Goal: Task Accomplishment & Management: Manage account settings

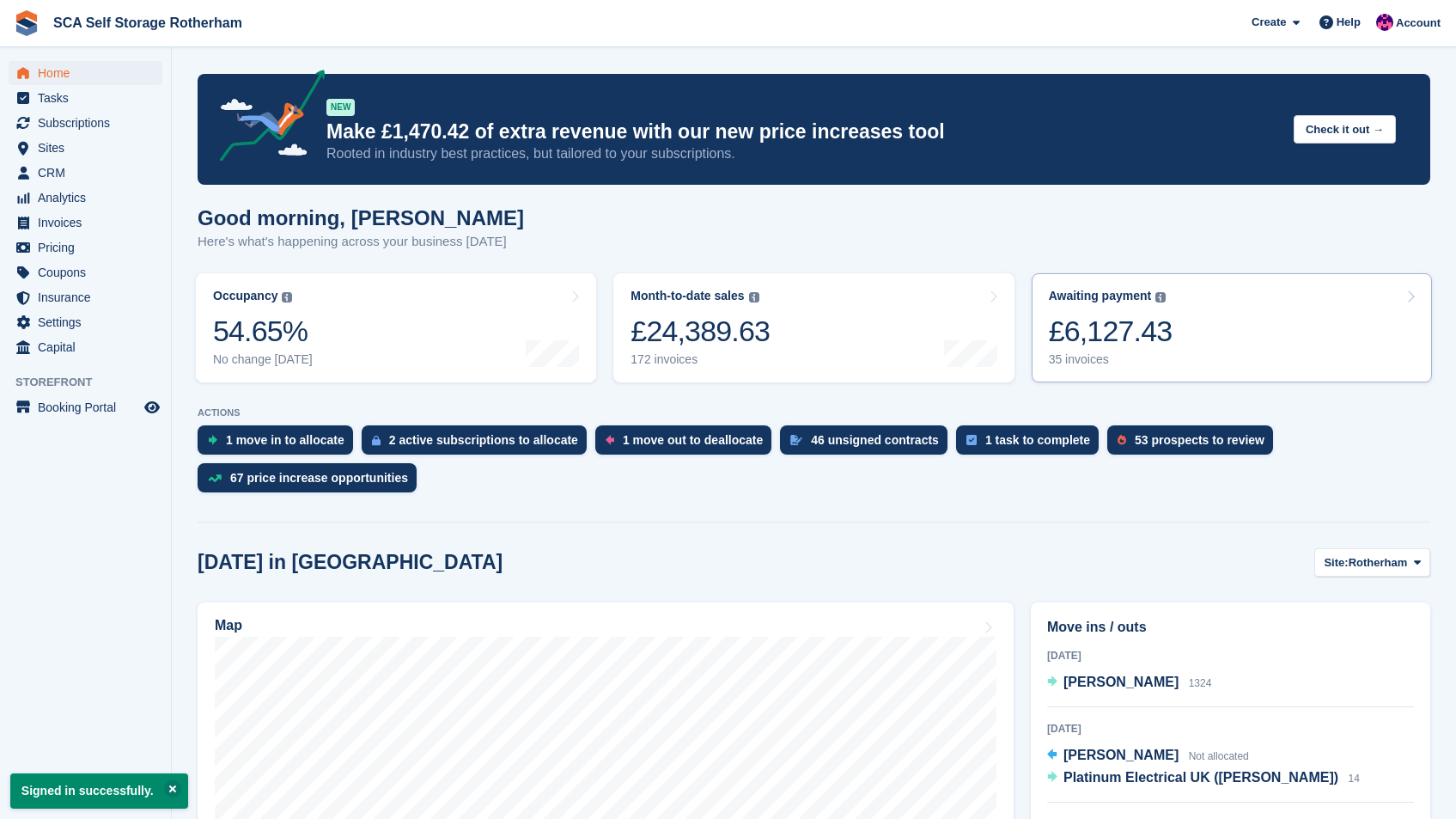
click at [1283, 337] on link "Awaiting payment The total outstanding balance on all open invoices. £6,127.43 …" at bounding box center [1232, 327] width 401 height 109
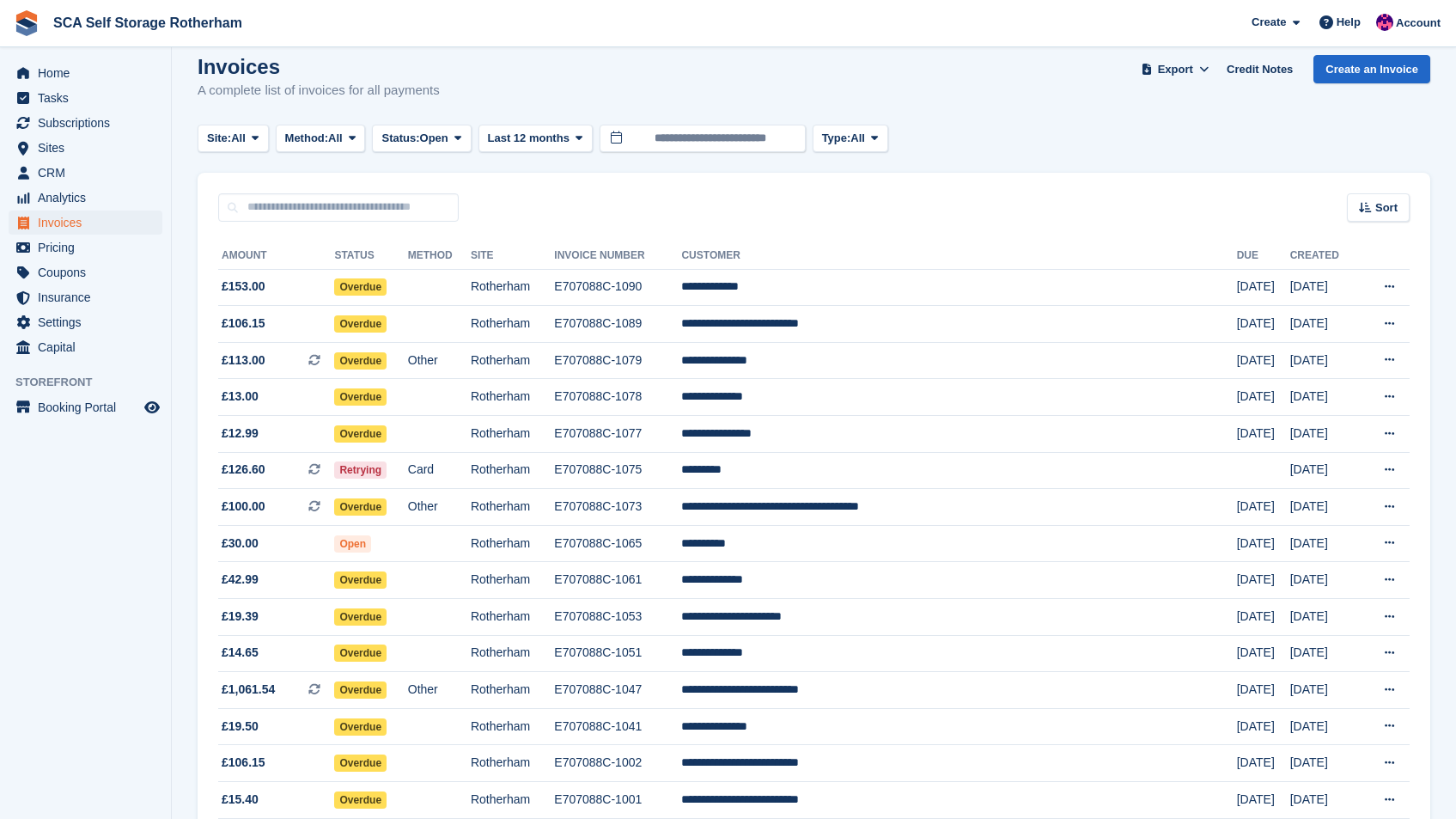
scroll to position [16, 0]
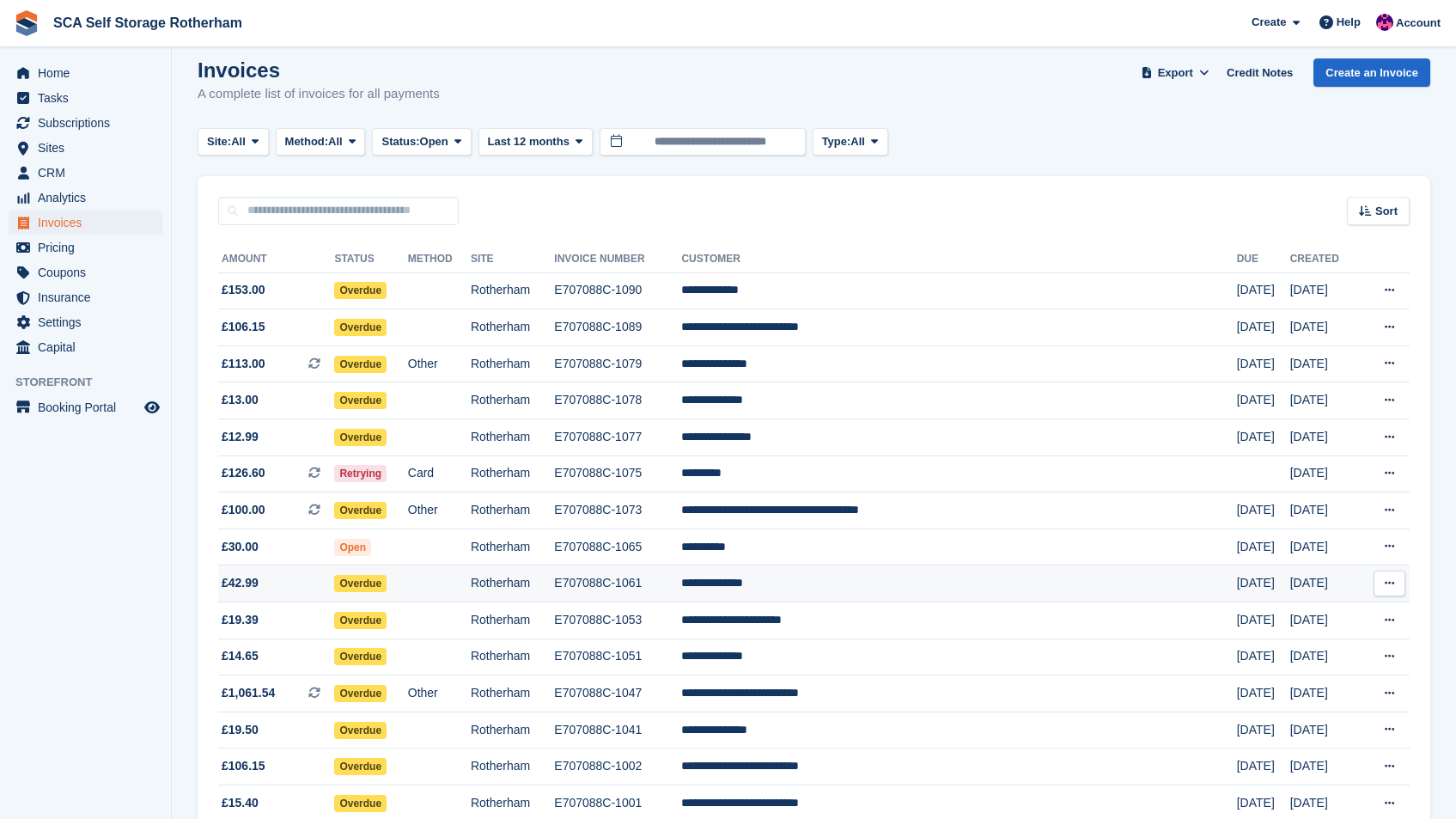
click at [1082, 569] on td "**********" at bounding box center [959, 584] width 555 height 37
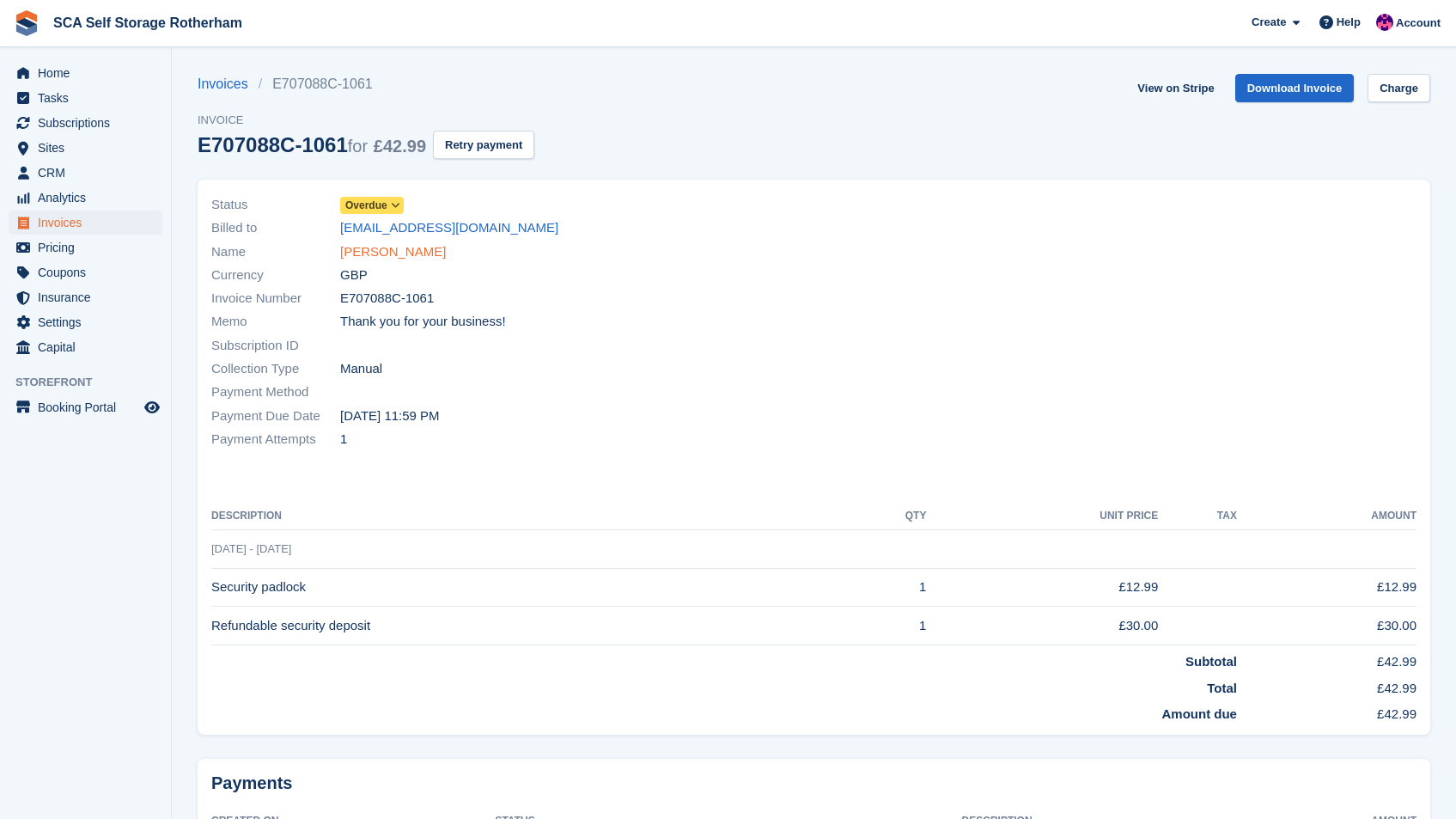
click at [387, 253] on link "Joydeep Mandal" at bounding box center [392, 252] width 105 height 20
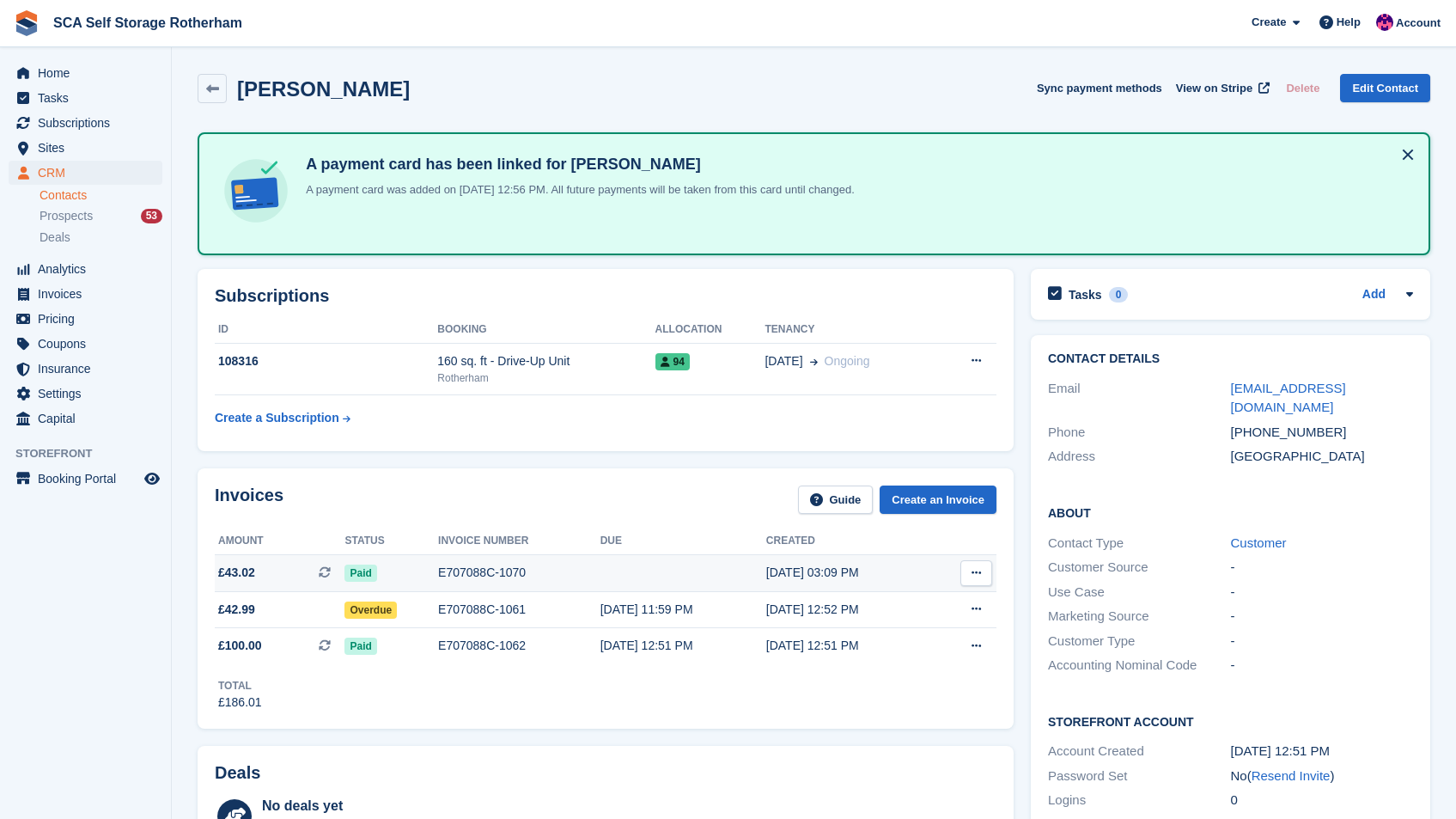
click at [809, 566] on div "18 Sep, 03:09 PM" at bounding box center [850, 572] width 166 height 18
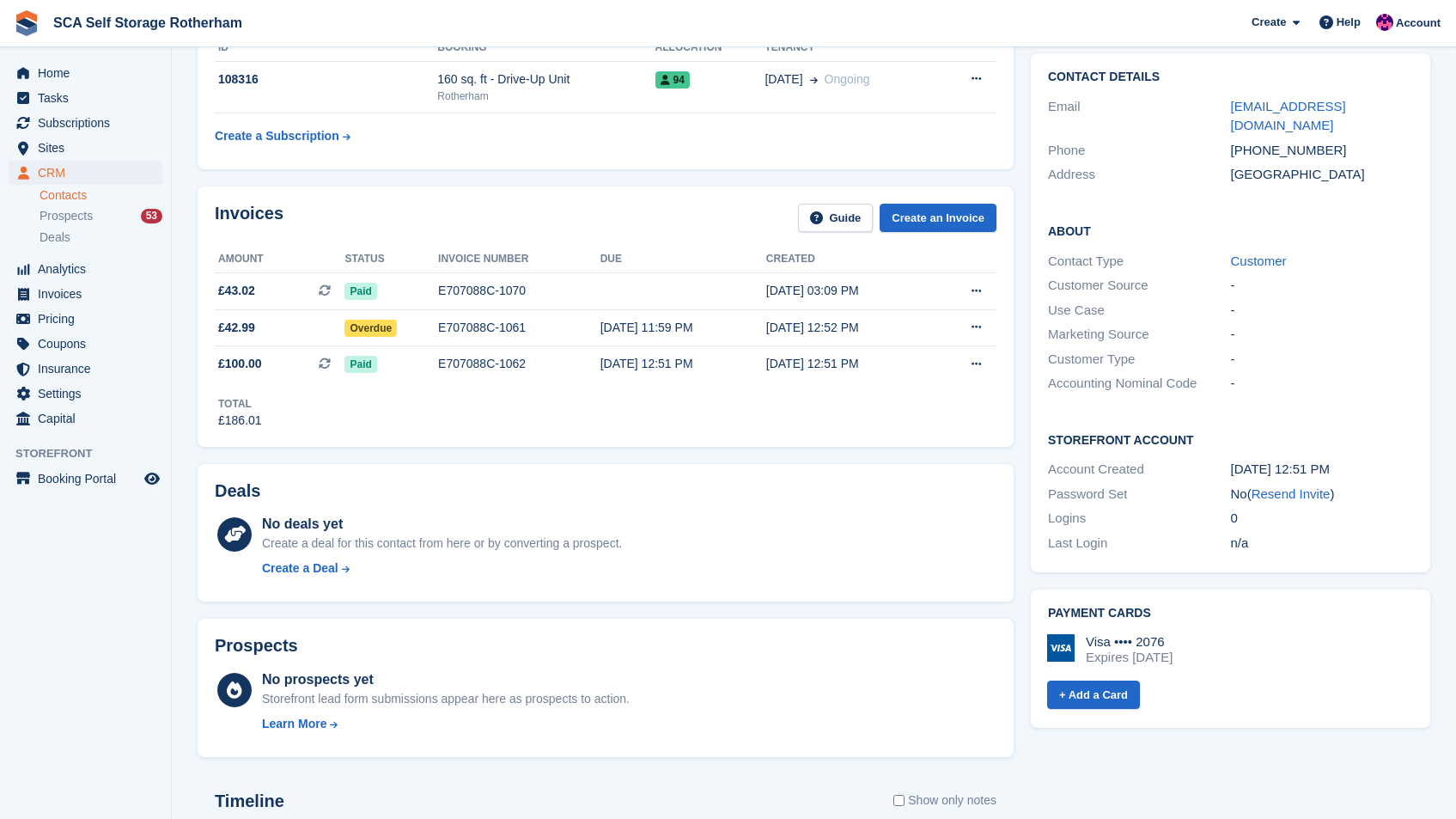
scroll to position [176, 0]
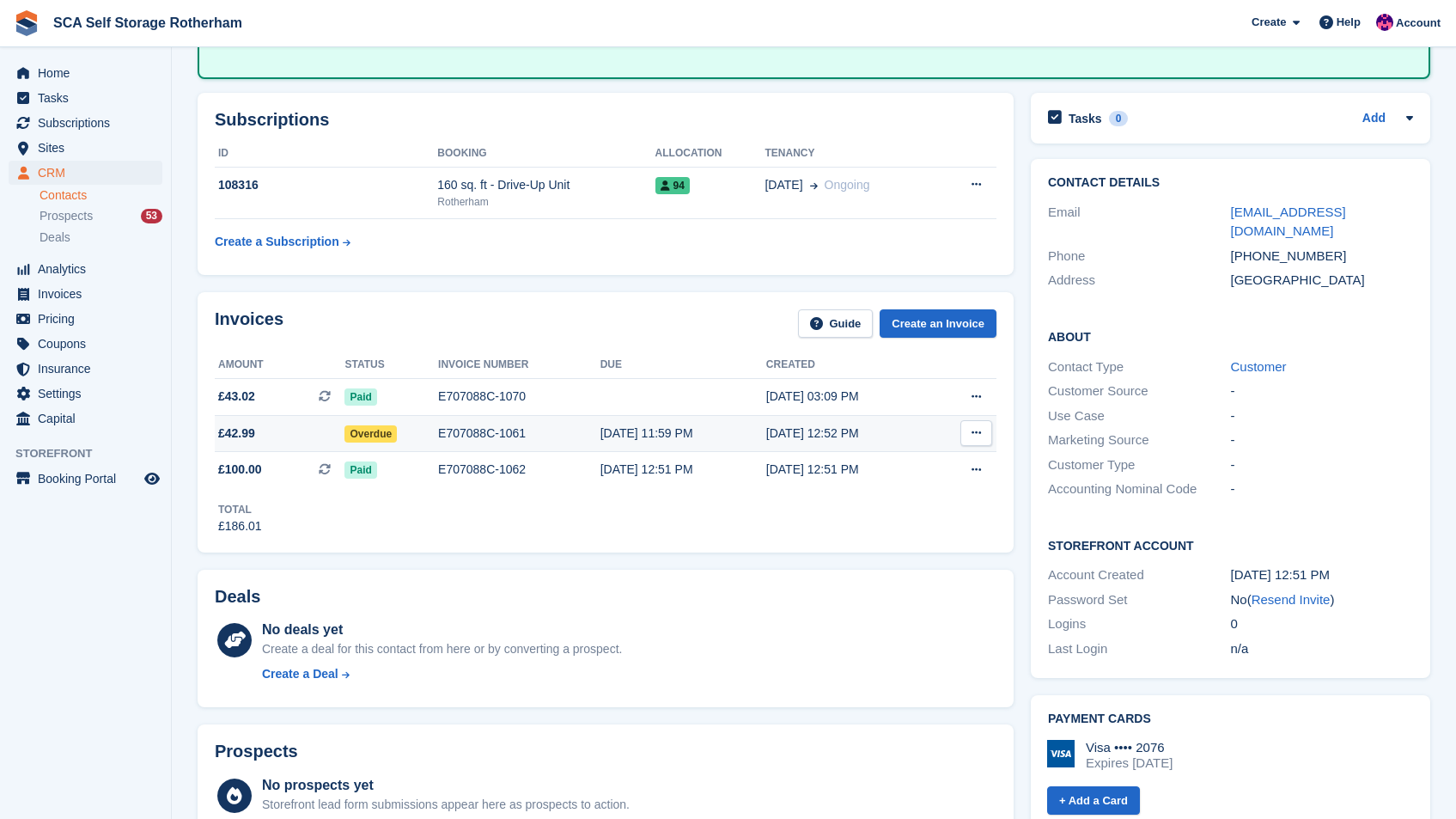
click at [923, 434] on div "16 Sep, 12:52 PM" at bounding box center [850, 433] width 166 height 18
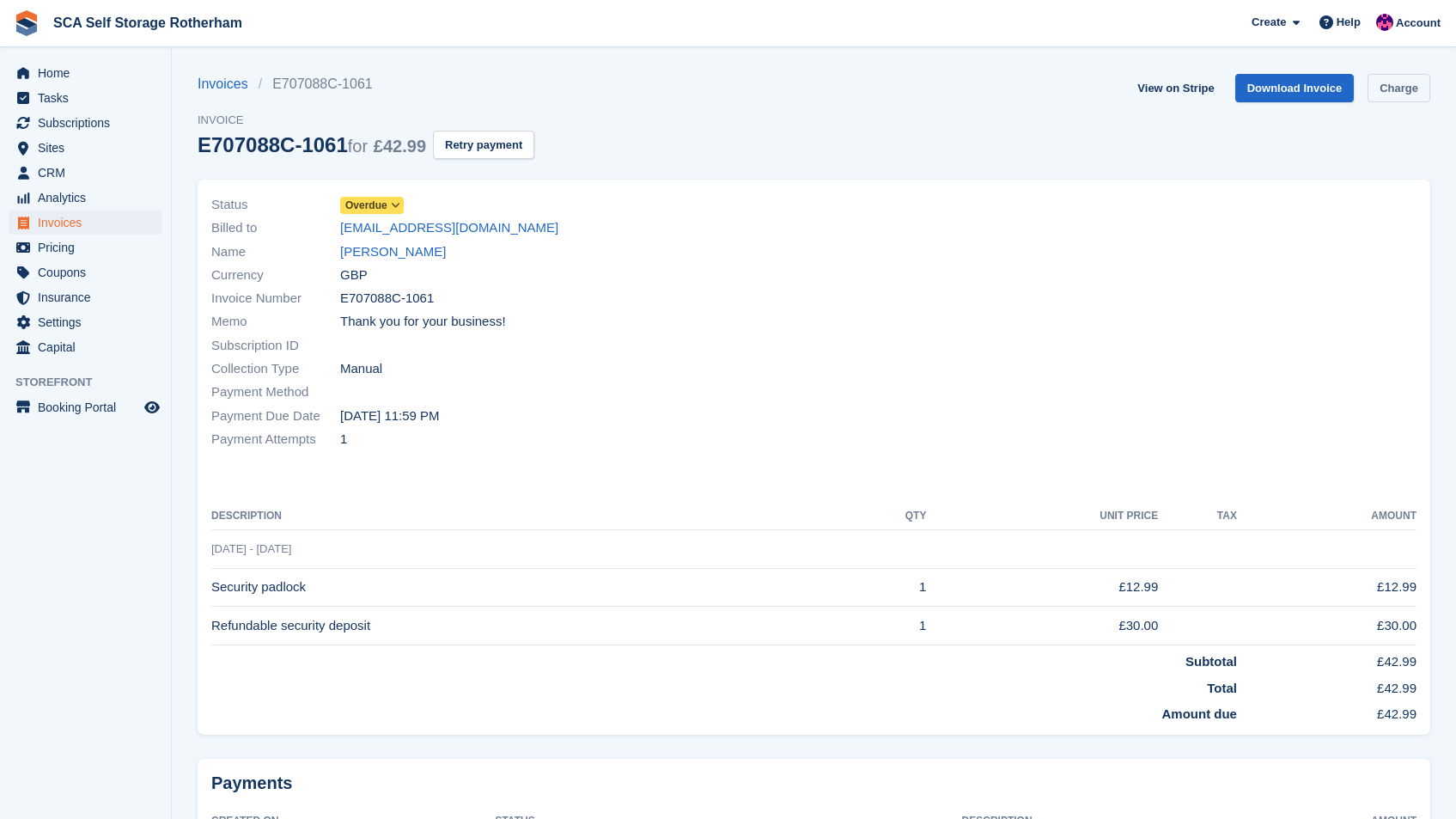
click at [1390, 85] on link "Charge" at bounding box center [1398, 88] width 62 height 28
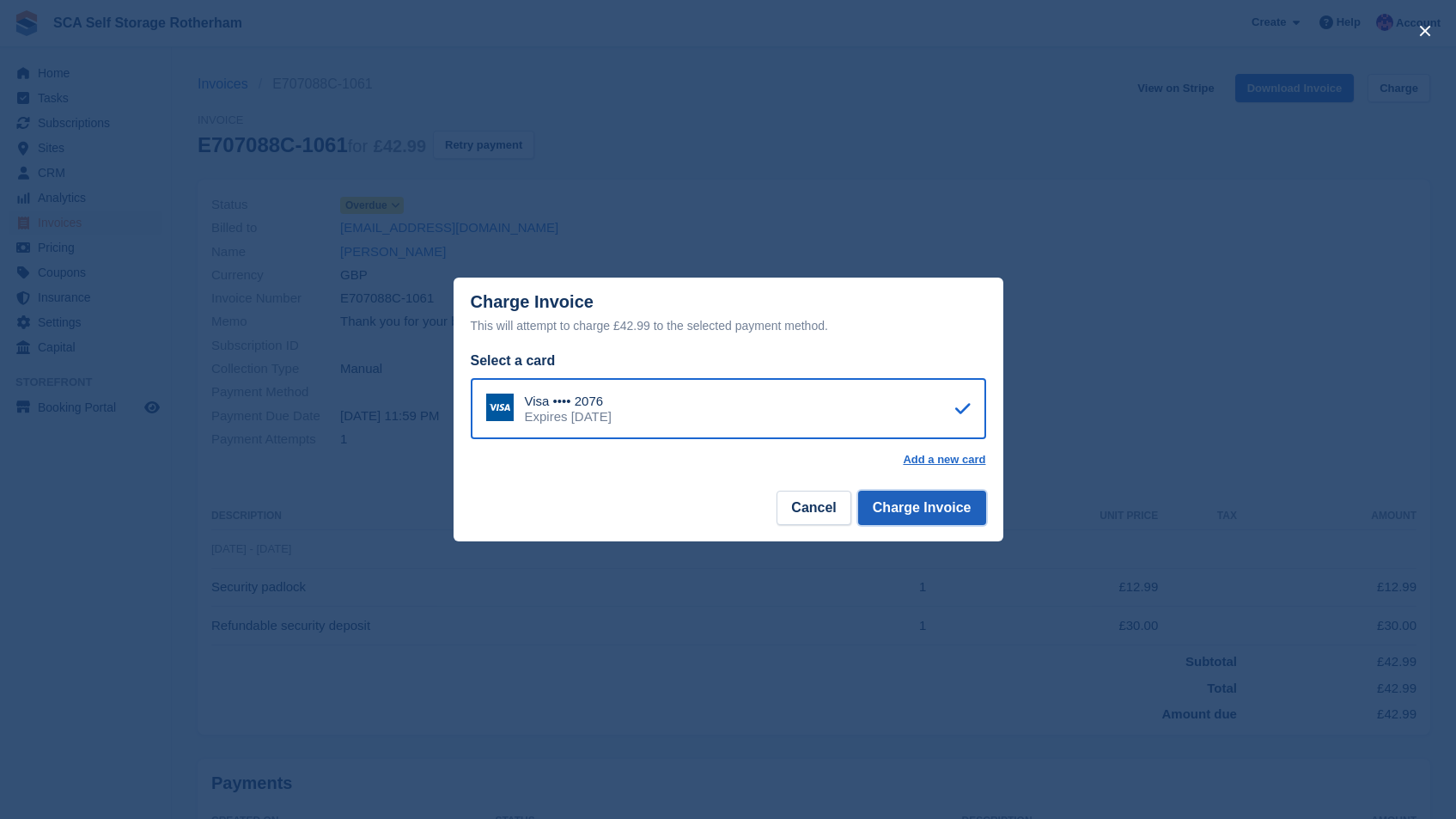
click at [952, 520] on button "Charge Invoice" at bounding box center [921, 508] width 128 height 34
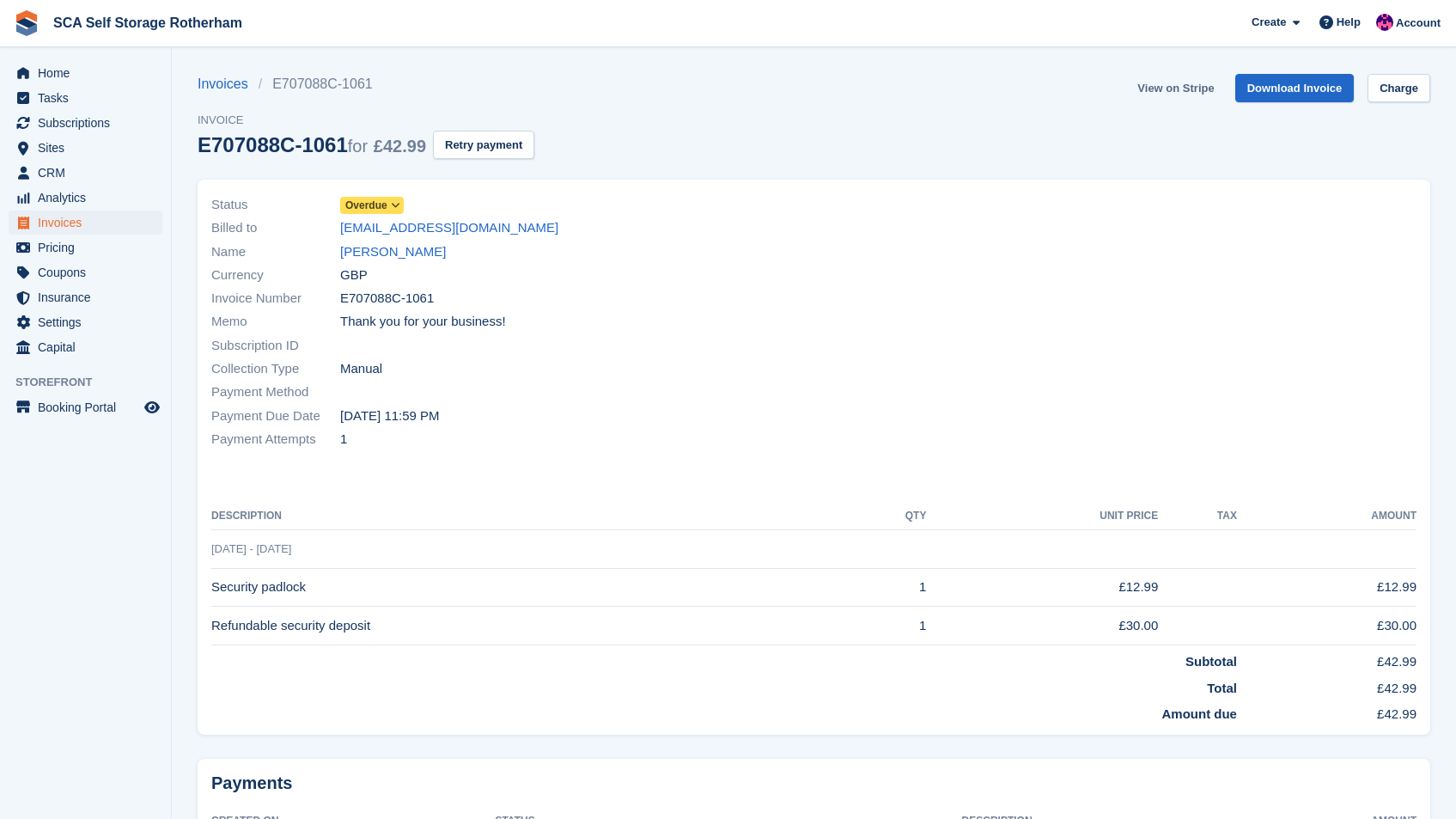
click at [1176, 76] on link "View on Stripe" at bounding box center [1176, 88] width 90 height 28
click at [1184, 82] on link "View on Stripe" at bounding box center [1176, 88] width 90 height 28
click at [1202, 93] on link "View on Stripe" at bounding box center [1176, 88] width 90 height 28
click at [1178, 79] on link "View on Stripe" at bounding box center [1176, 88] width 90 height 28
click at [398, 299] on span "E707088C-1061" at bounding box center [387, 298] width 94 height 20
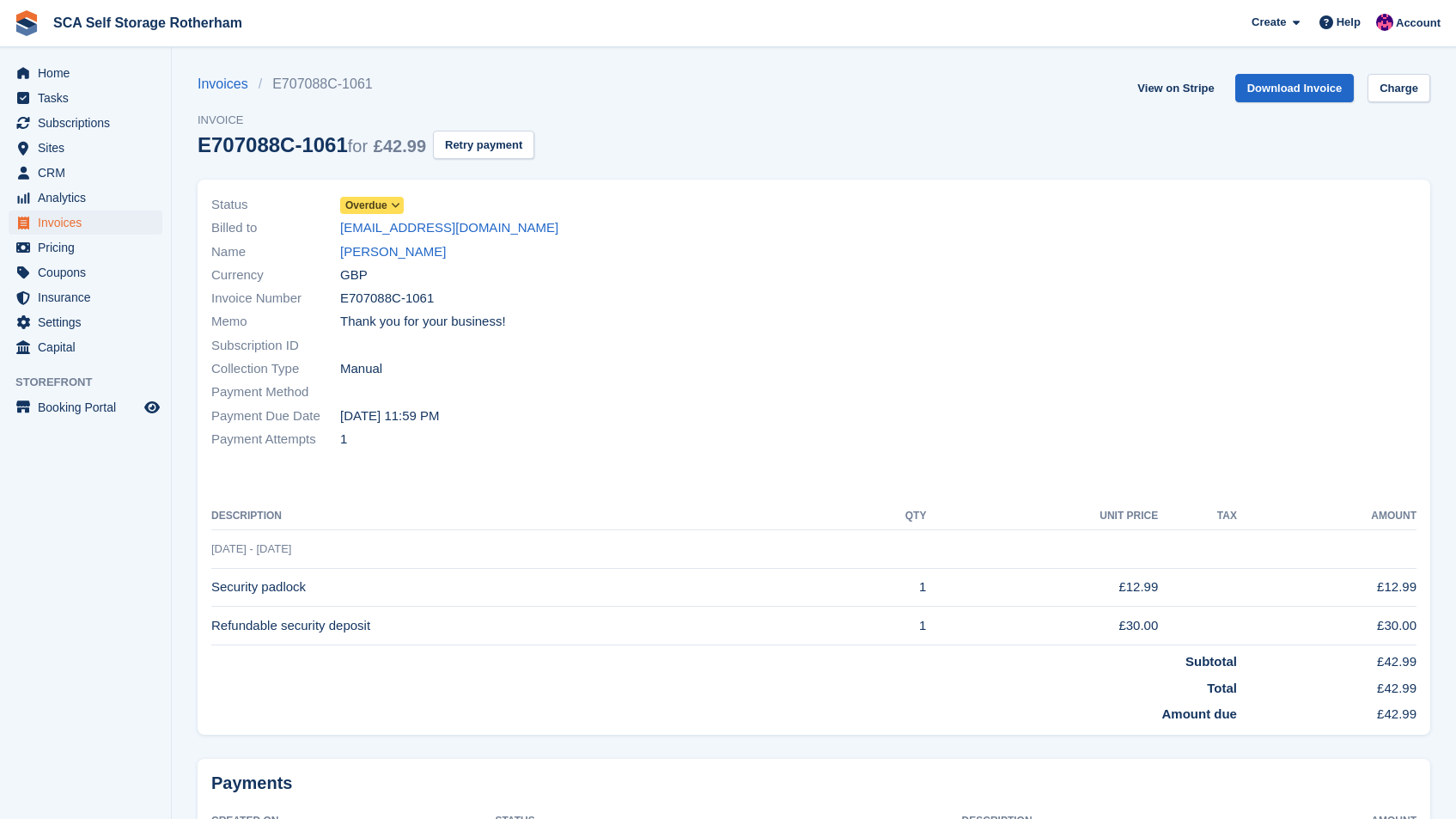
click at [398, 299] on span "E707088C-1061" at bounding box center [387, 298] width 94 height 20
copy div "E707088C-1061"
click at [406, 251] on link "[PERSON_NAME]" at bounding box center [392, 252] width 105 height 20
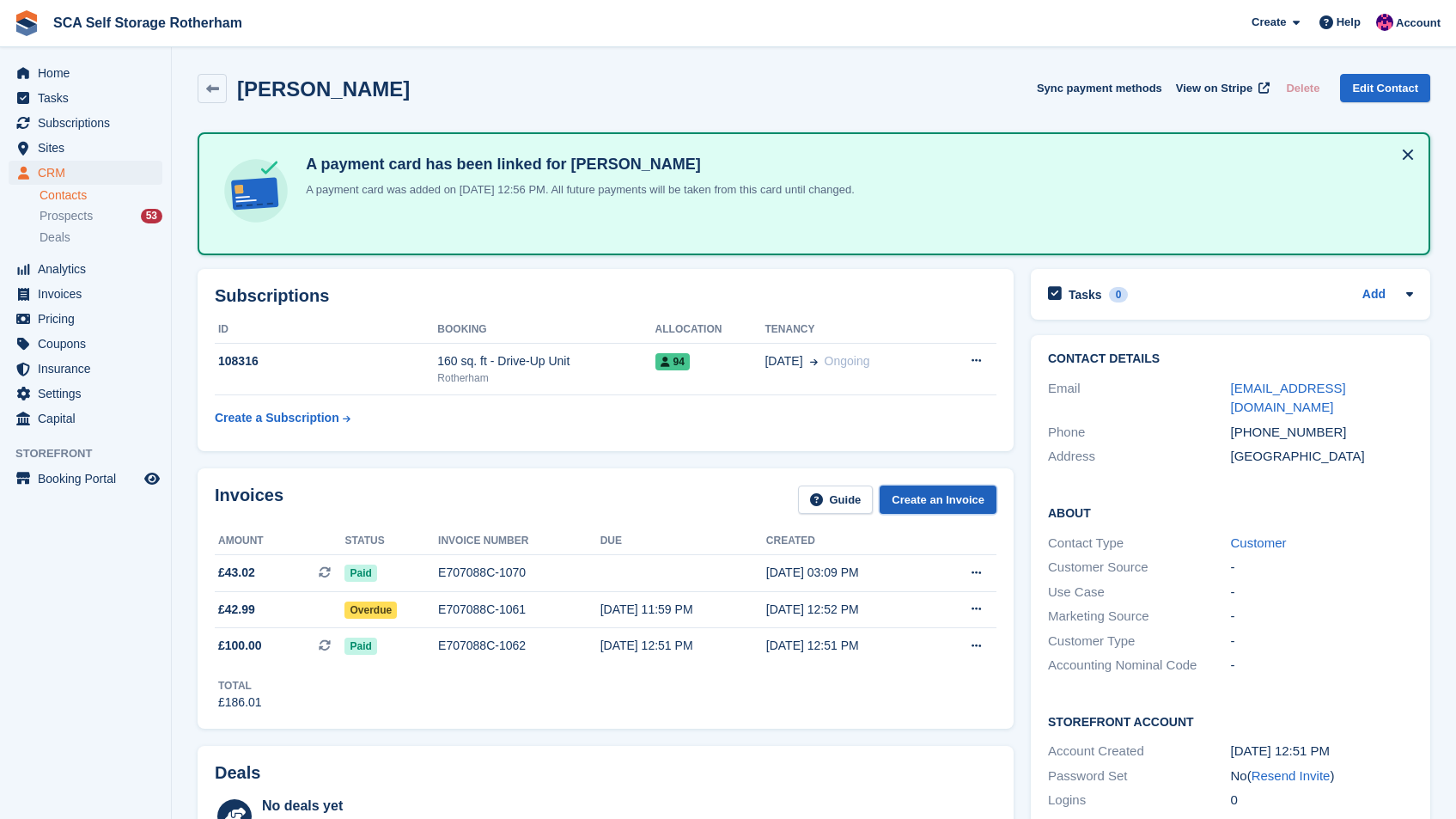
click at [931, 499] on link "Create an Invoice" at bounding box center [937, 499] width 116 height 28
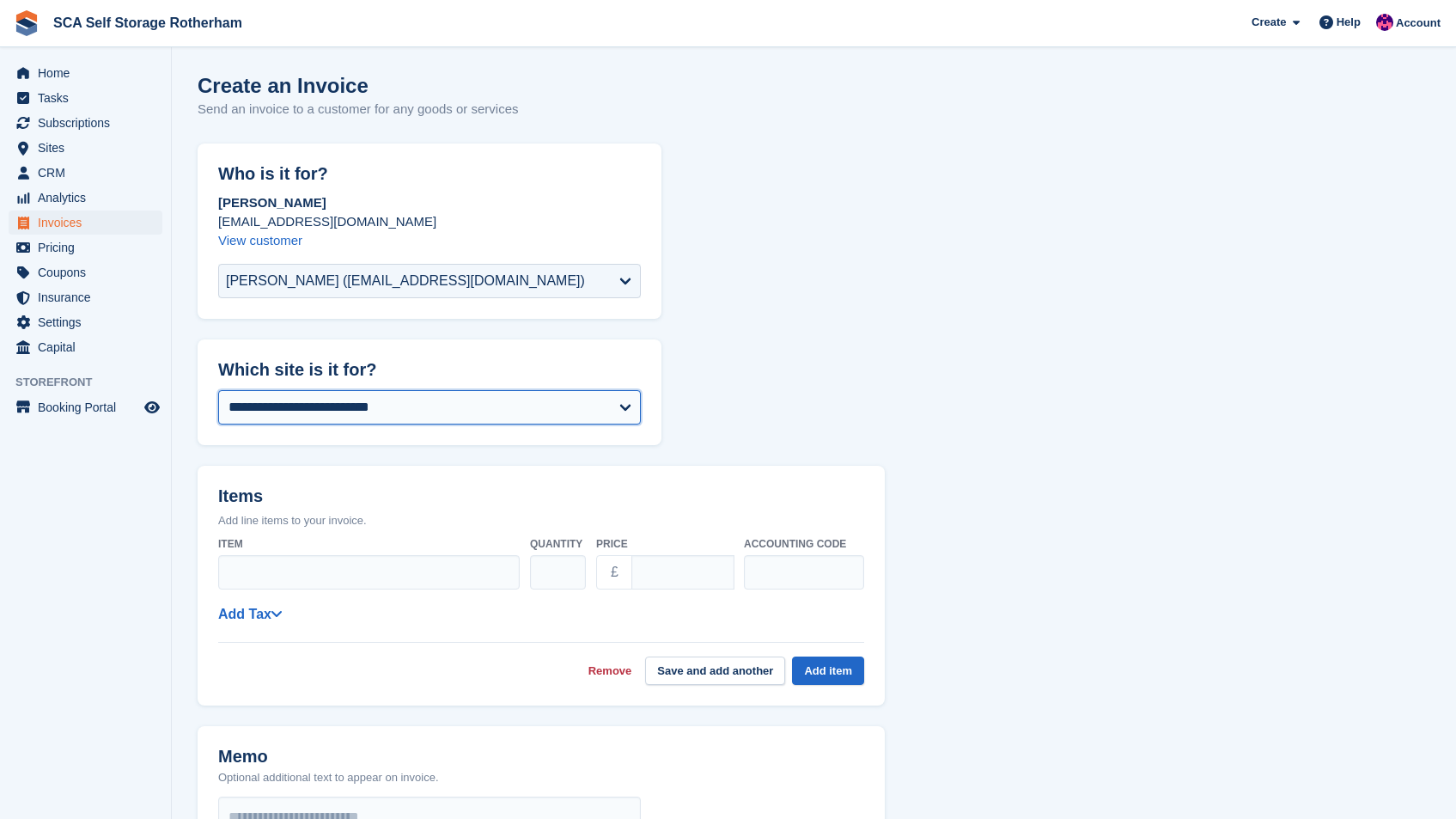
click at [529, 419] on select "**********" at bounding box center [429, 407] width 423 height 34
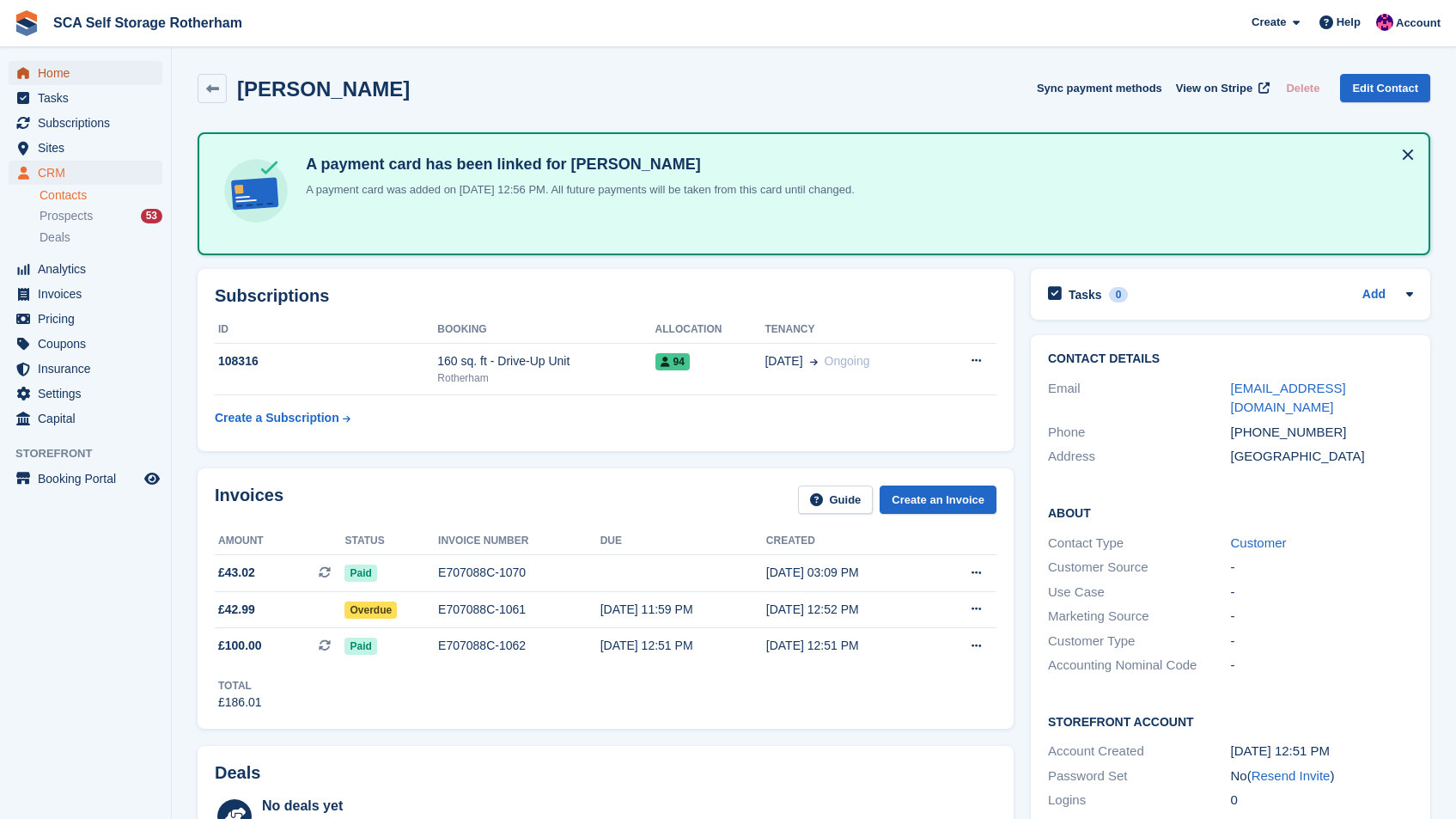
click at [94, 66] on span "Home" at bounding box center [89, 73] width 103 height 24
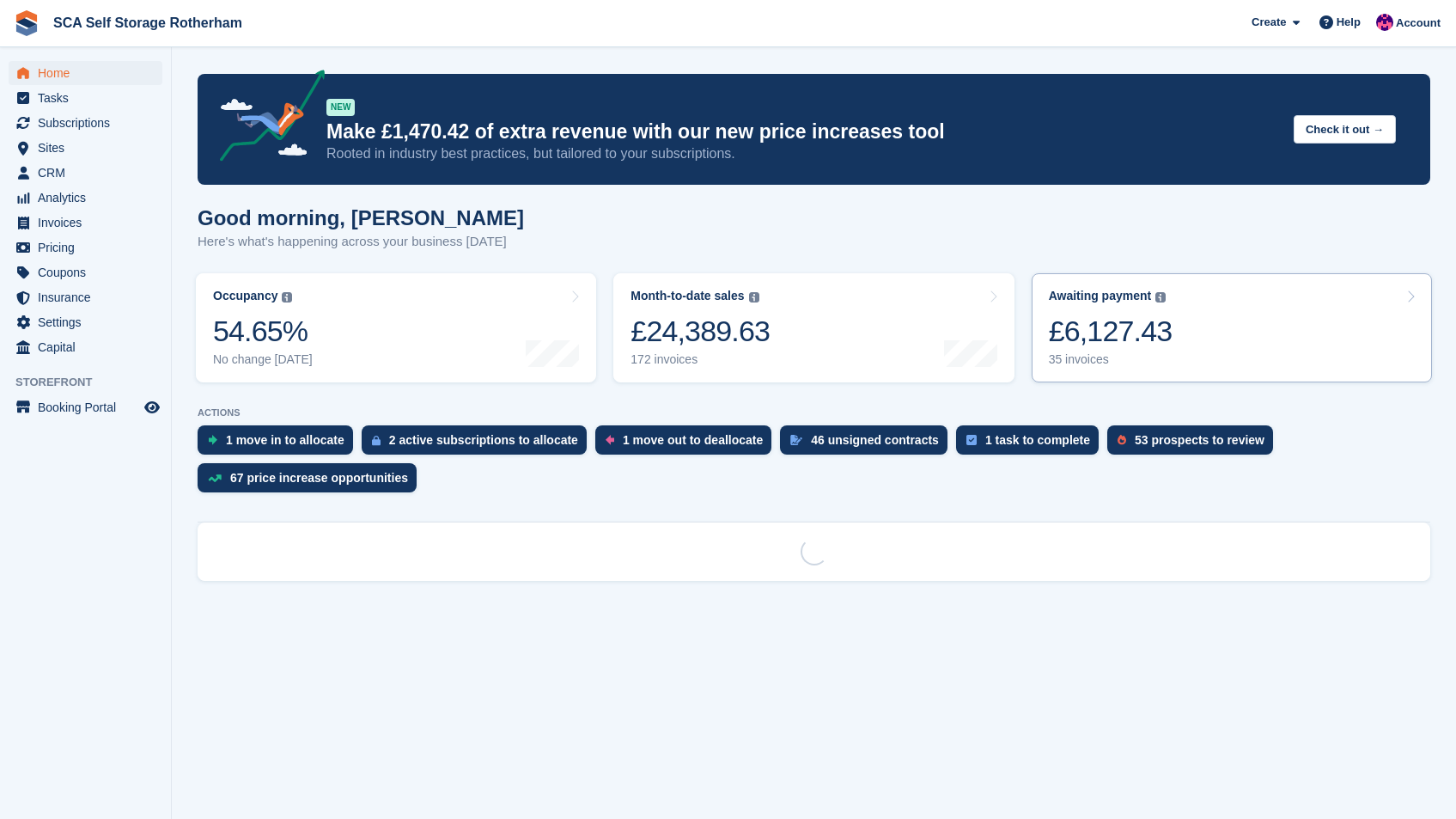
click at [1295, 301] on link "Awaiting payment The total outstanding balance on all open invoices. £6,127.43 …" at bounding box center [1232, 327] width 401 height 109
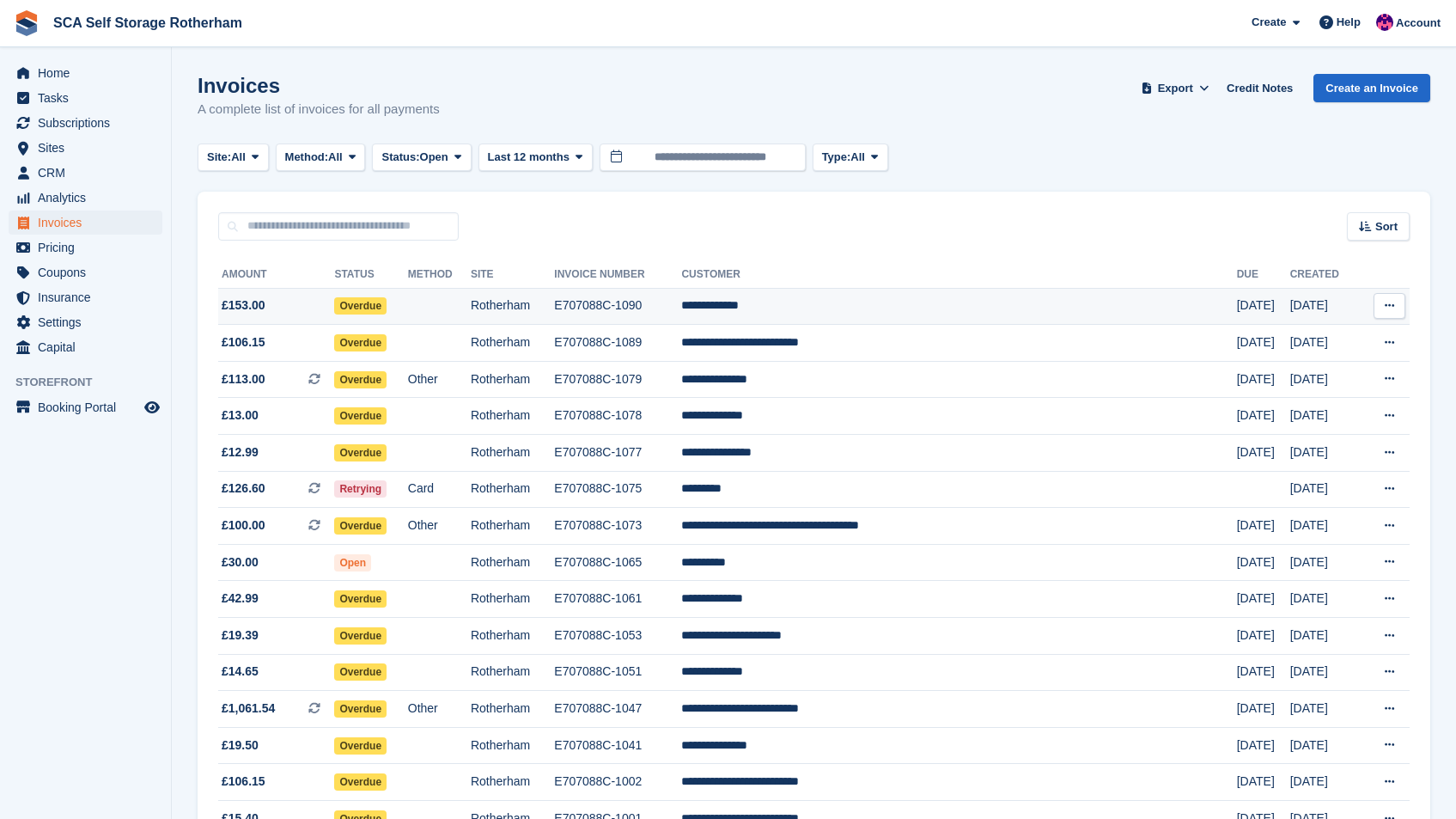
click at [828, 288] on td "**********" at bounding box center [959, 307] width 555 height 37
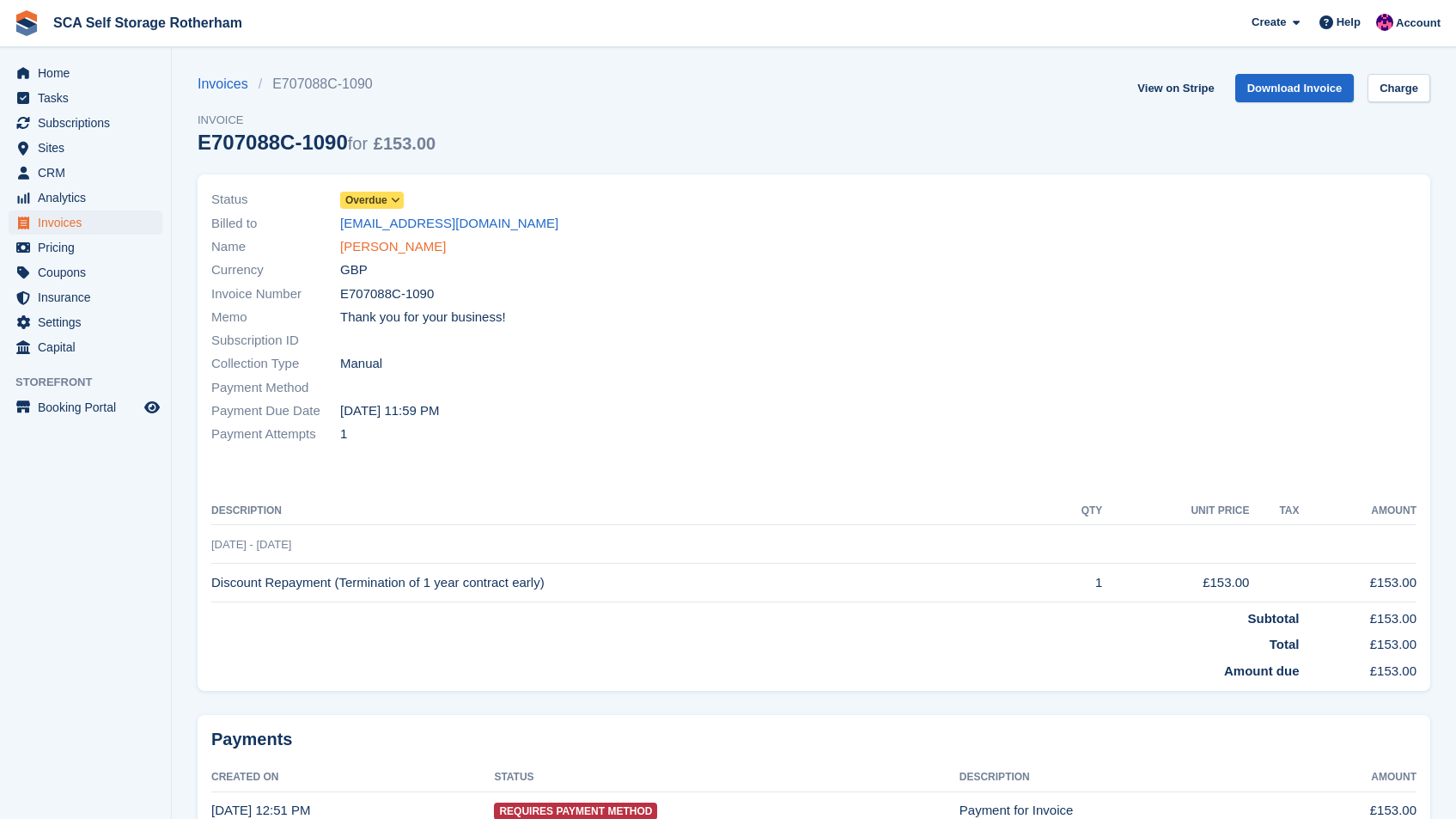
click at [401, 248] on link "[PERSON_NAME]" at bounding box center [392, 247] width 105 height 20
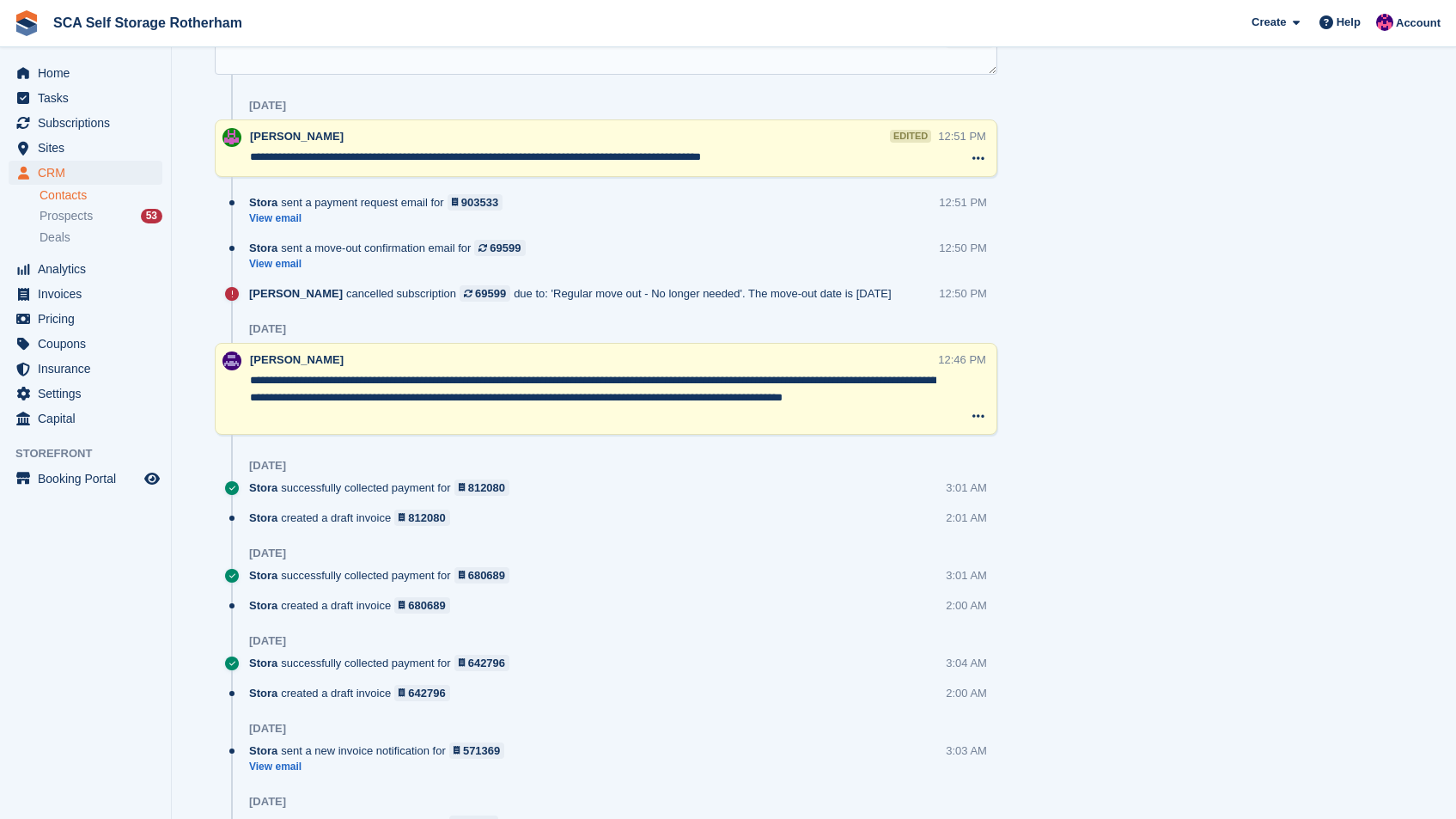
scroll to position [174, 0]
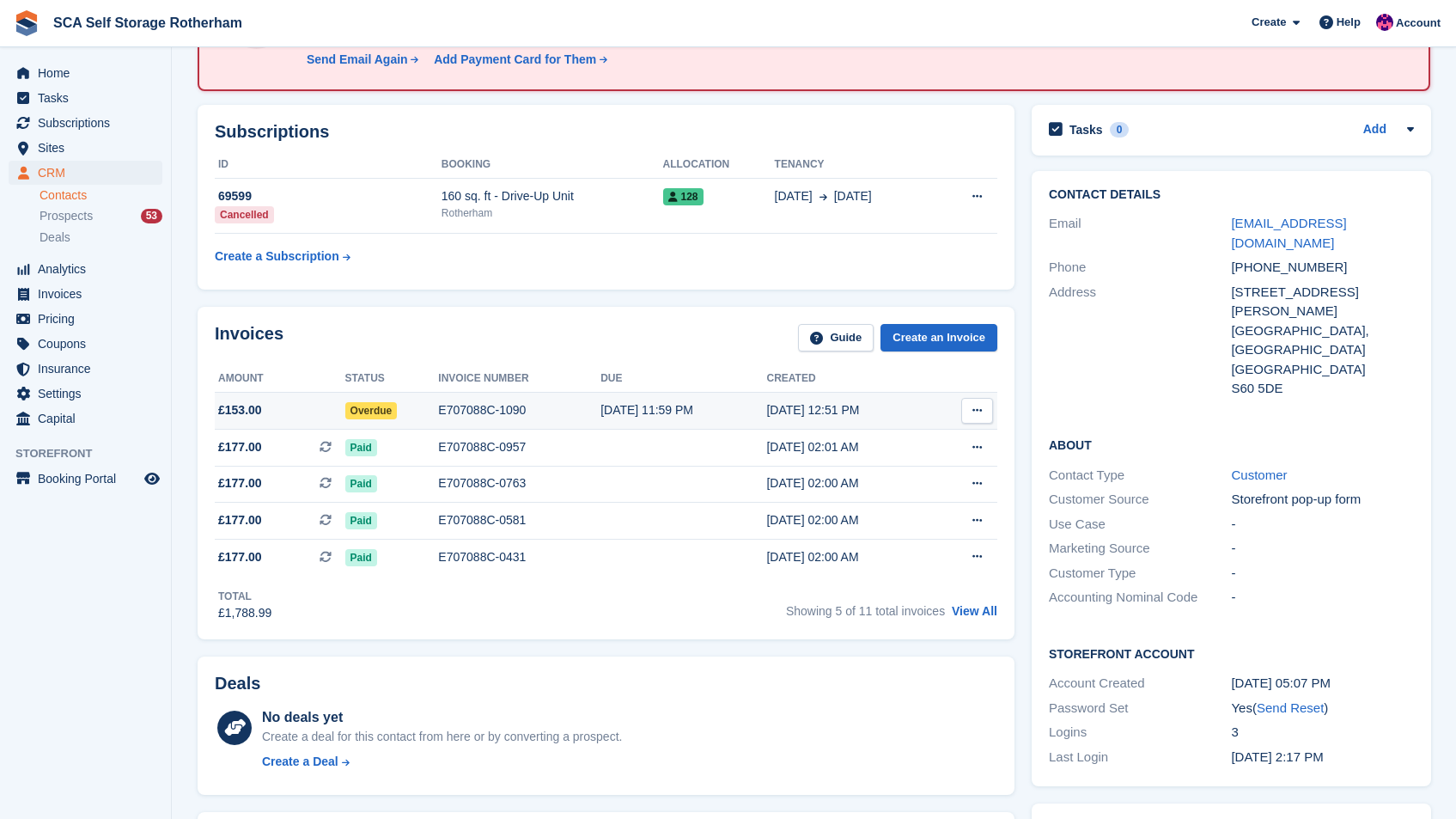
click at [977, 406] on icon at bounding box center [977, 410] width 9 height 11
click at [917, 463] on p "View on Stripe" at bounding box center [910, 470] width 149 height 28
click at [98, 61] on span "Home" at bounding box center [89, 73] width 103 height 24
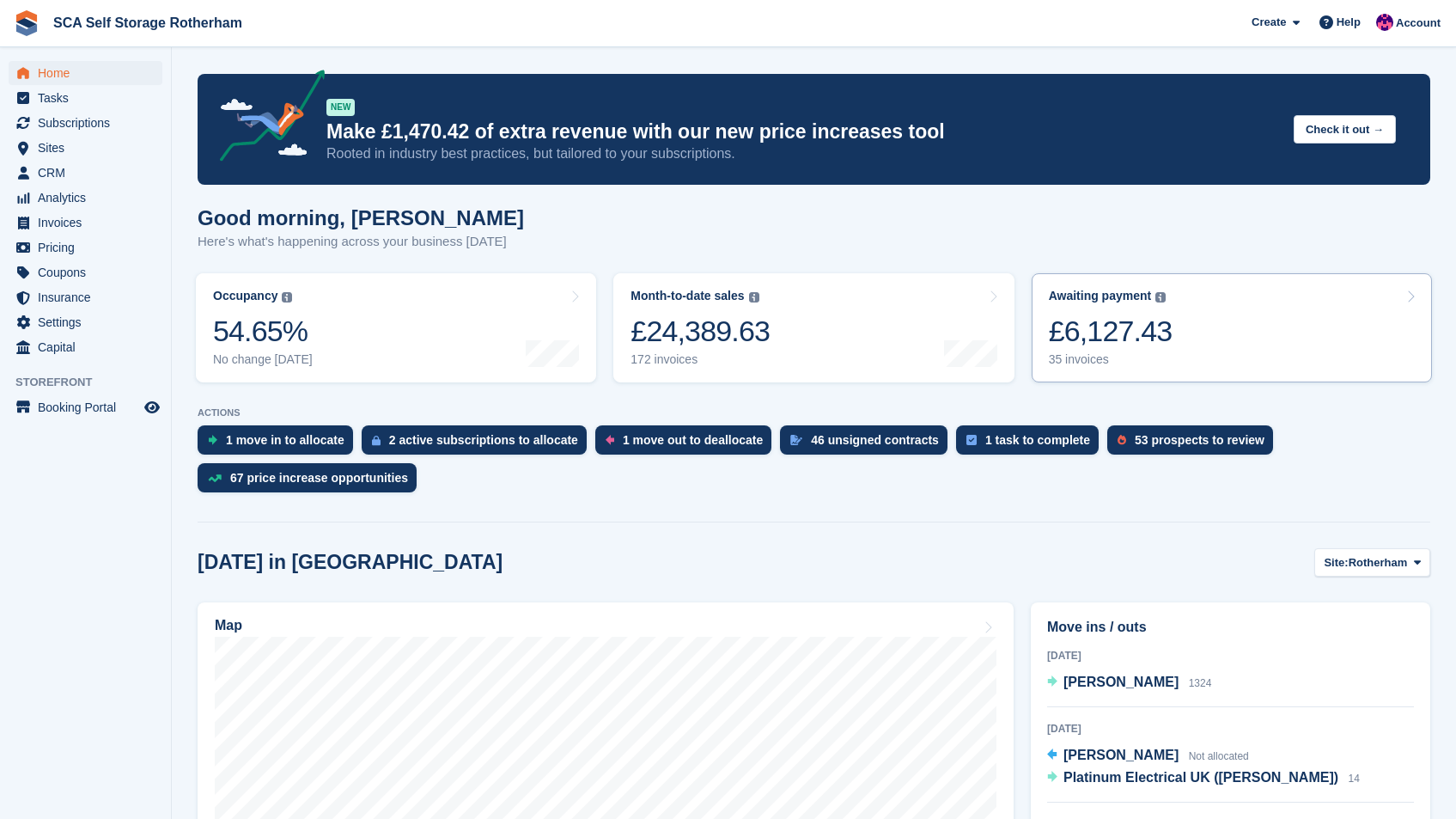
click at [1296, 325] on link "Awaiting payment The total outstanding balance on all open invoices. £6,127.43 …" at bounding box center [1232, 327] width 401 height 109
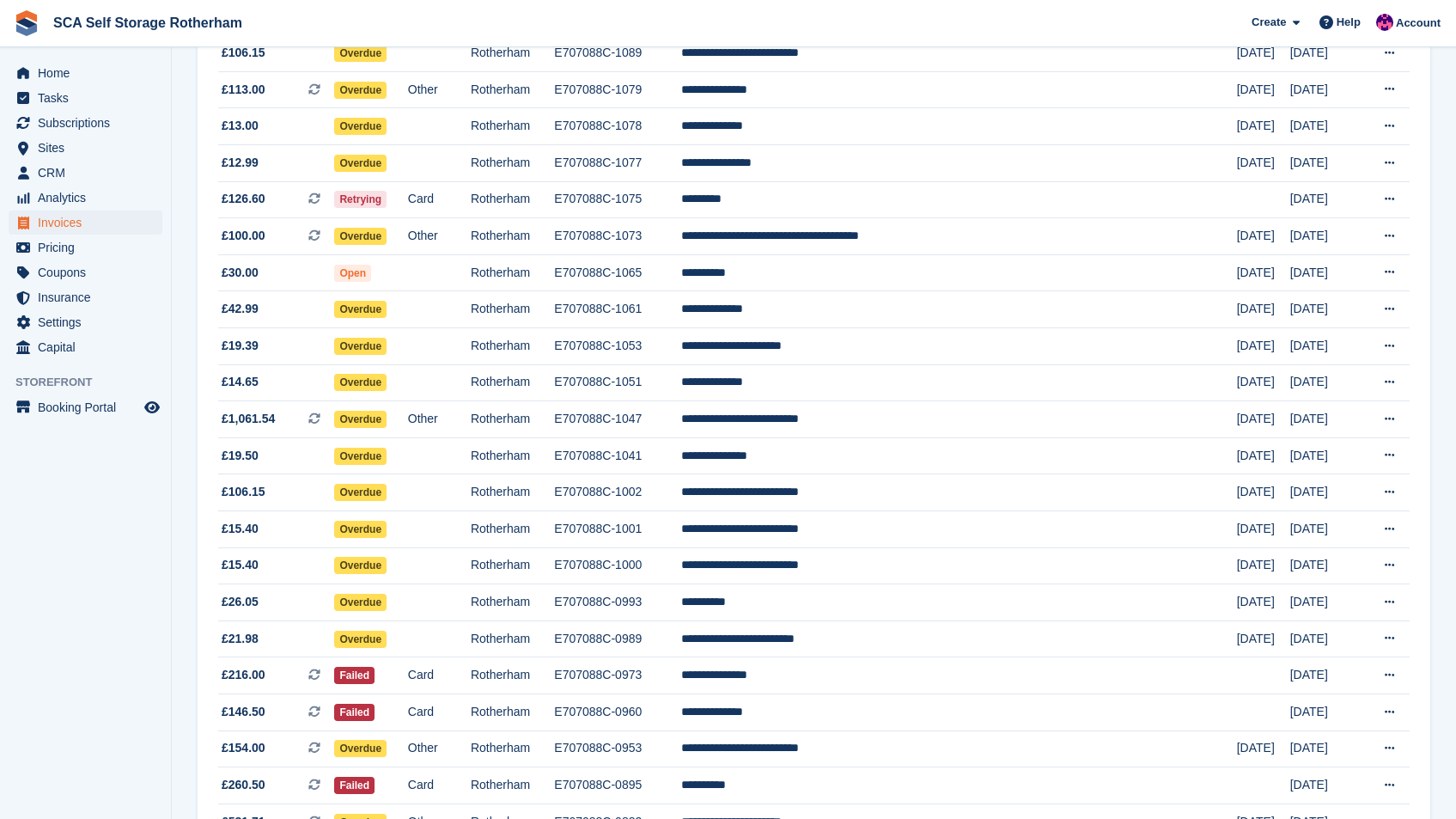
scroll to position [835, 0]
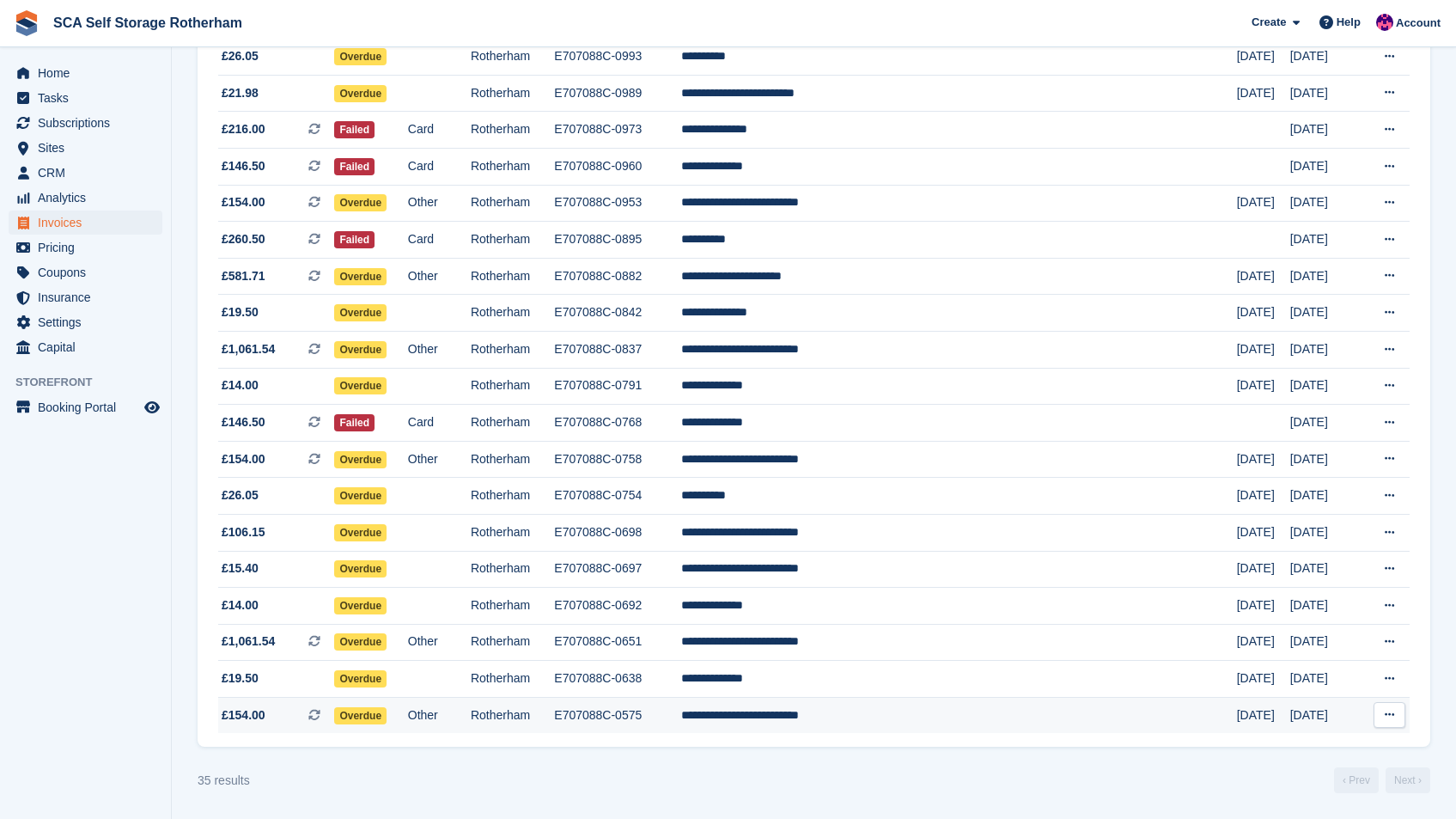
click at [1000, 723] on td "**********" at bounding box center [959, 715] width 555 height 36
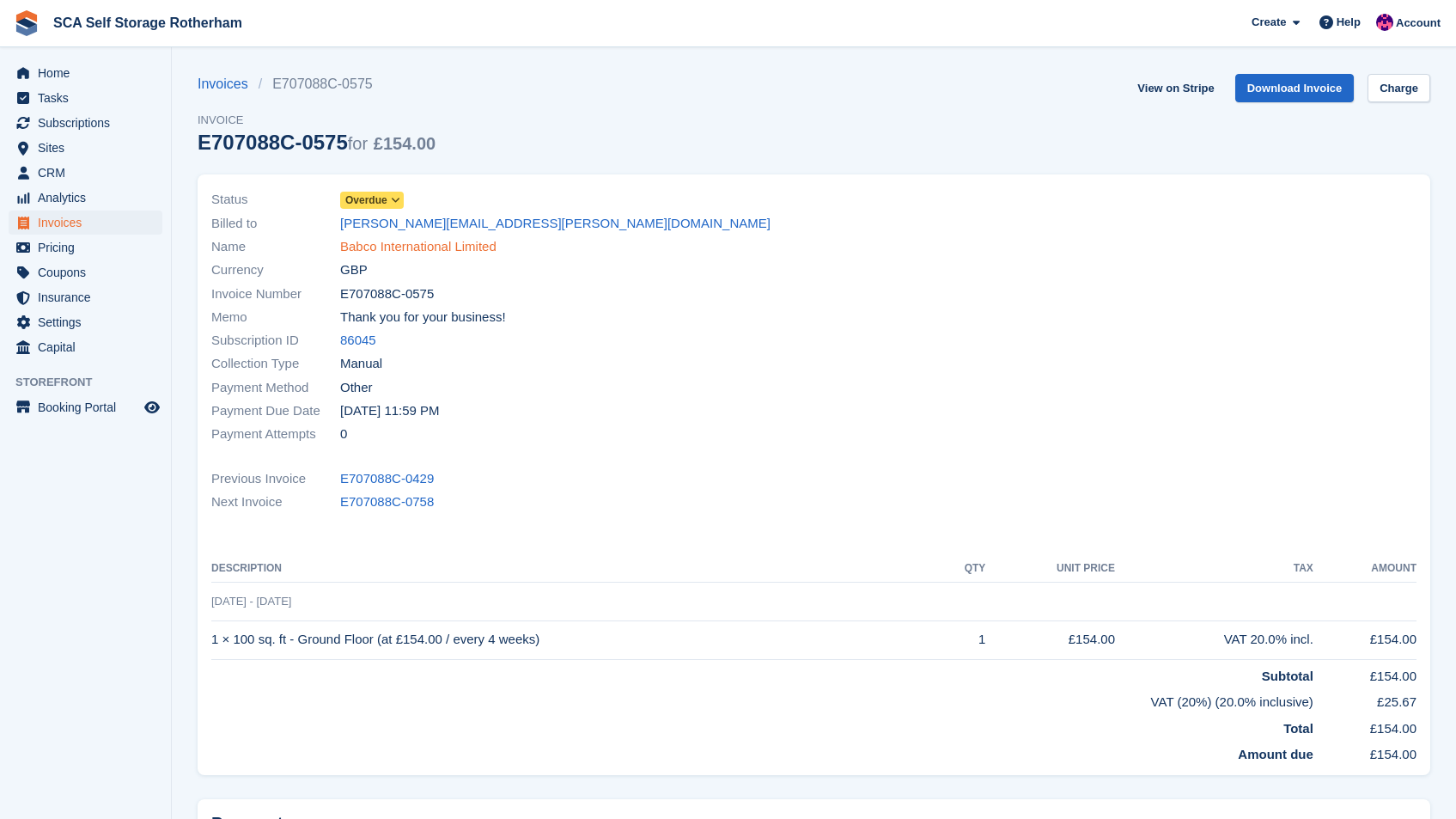
click at [436, 246] on link "Babco International Limited" at bounding box center [418, 247] width 156 height 20
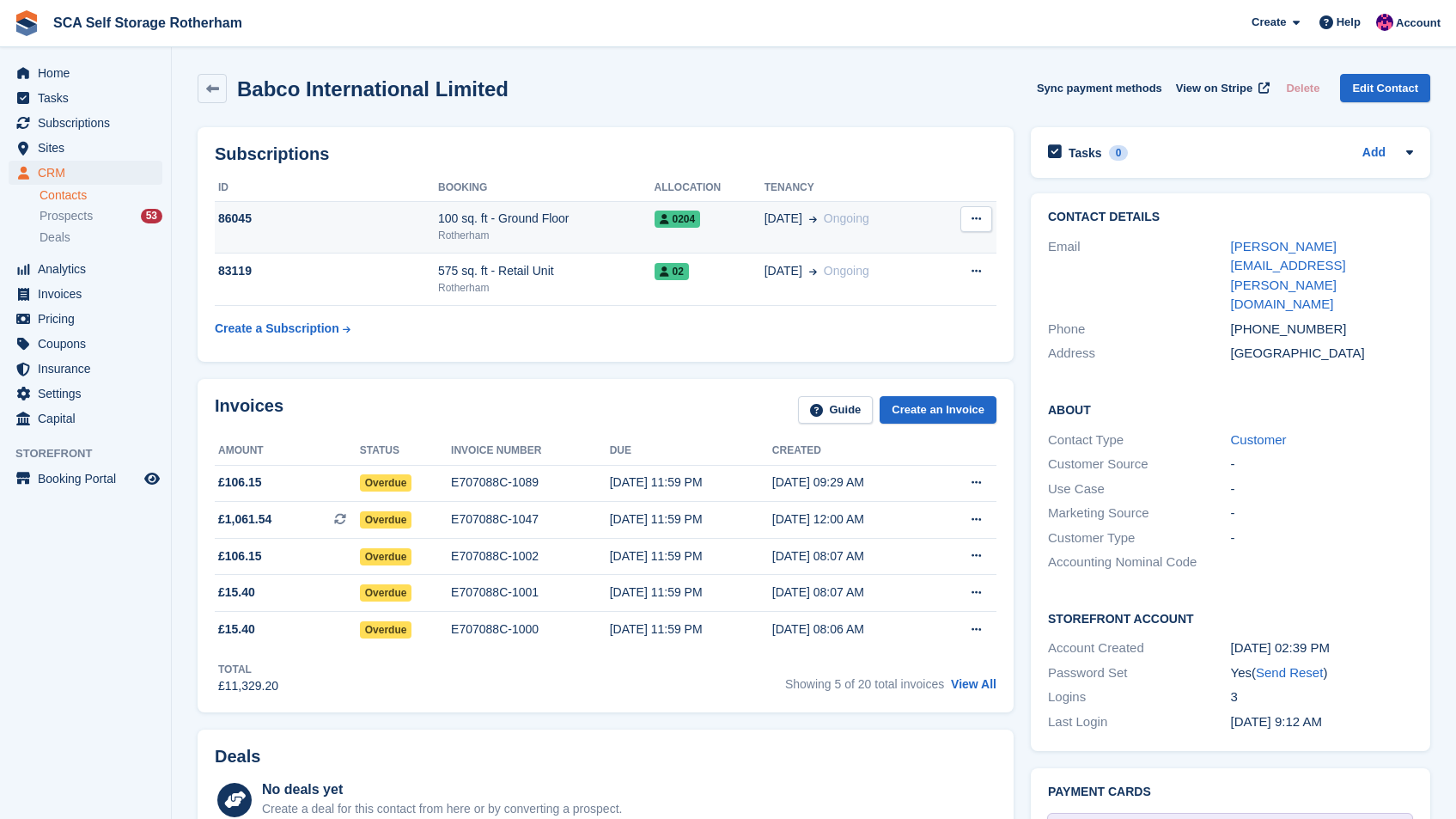
click at [911, 238] on td "16 May Ongoing" at bounding box center [850, 227] width 172 height 52
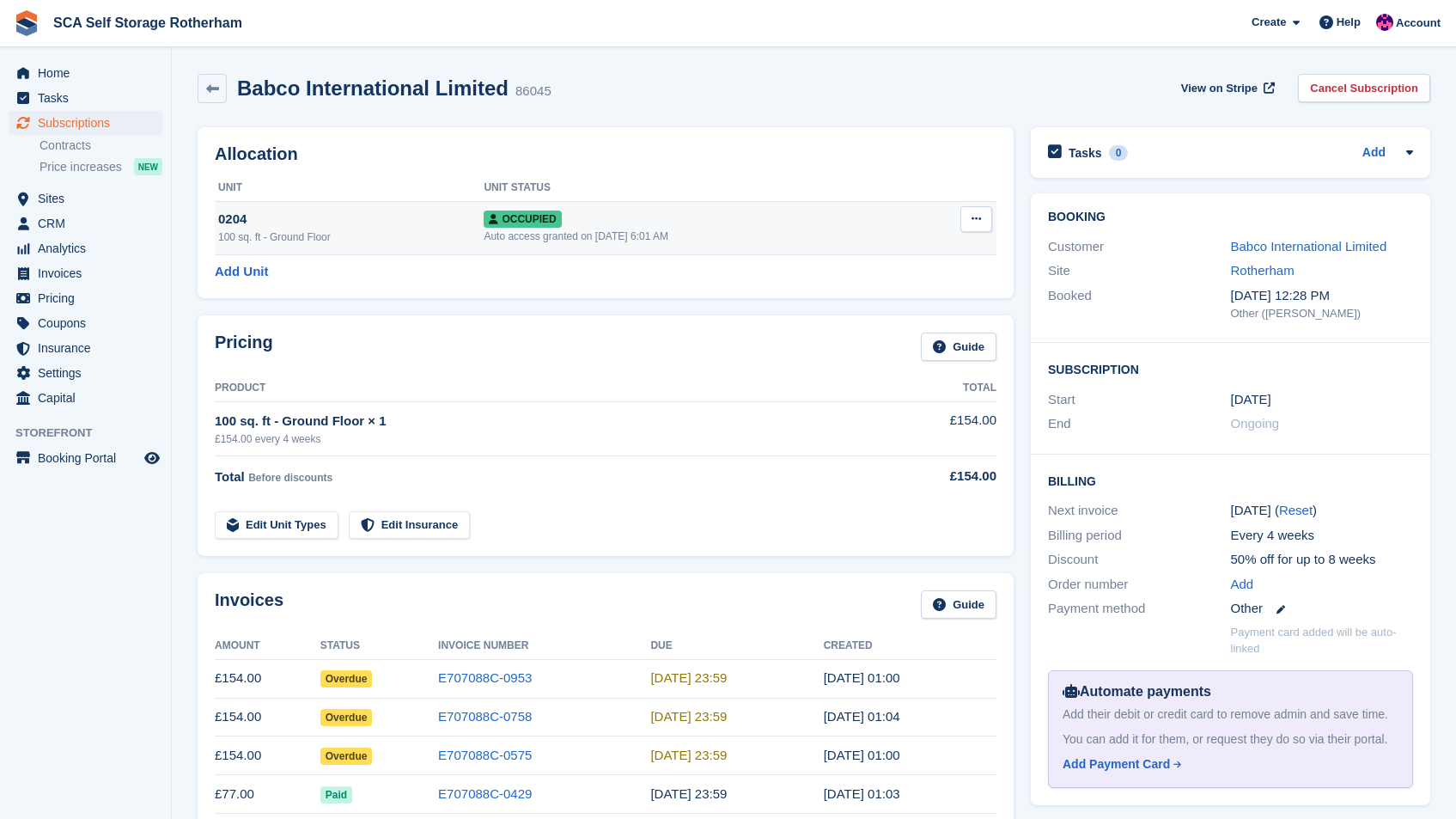
click at [970, 218] on button at bounding box center [976, 219] width 32 height 26
click at [916, 249] on p "Overlock" at bounding box center [909, 253] width 149 height 22
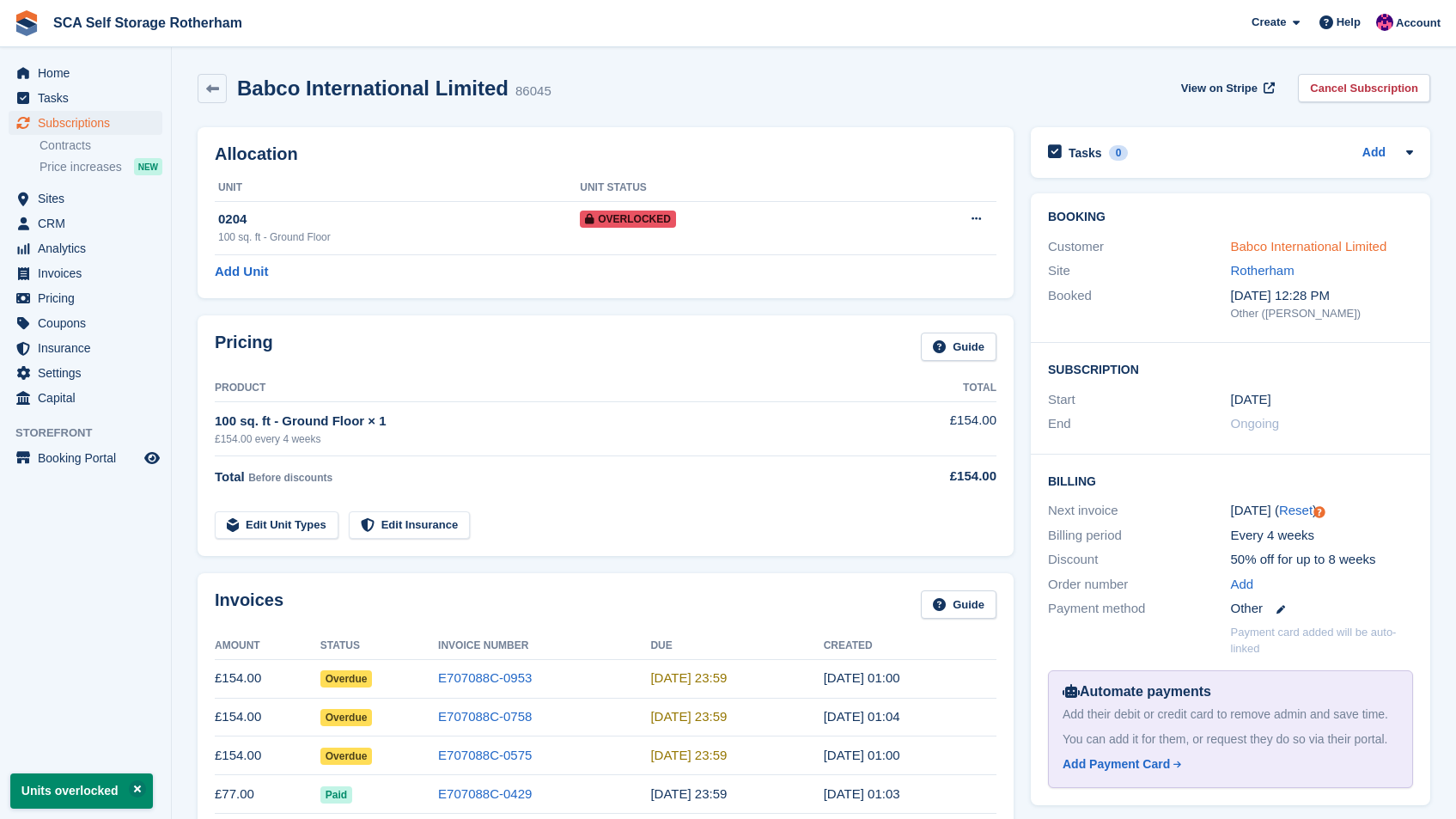
click at [1247, 241] on link "Babco International Limited" at bounding box center [1310, 246] width 156 height 15
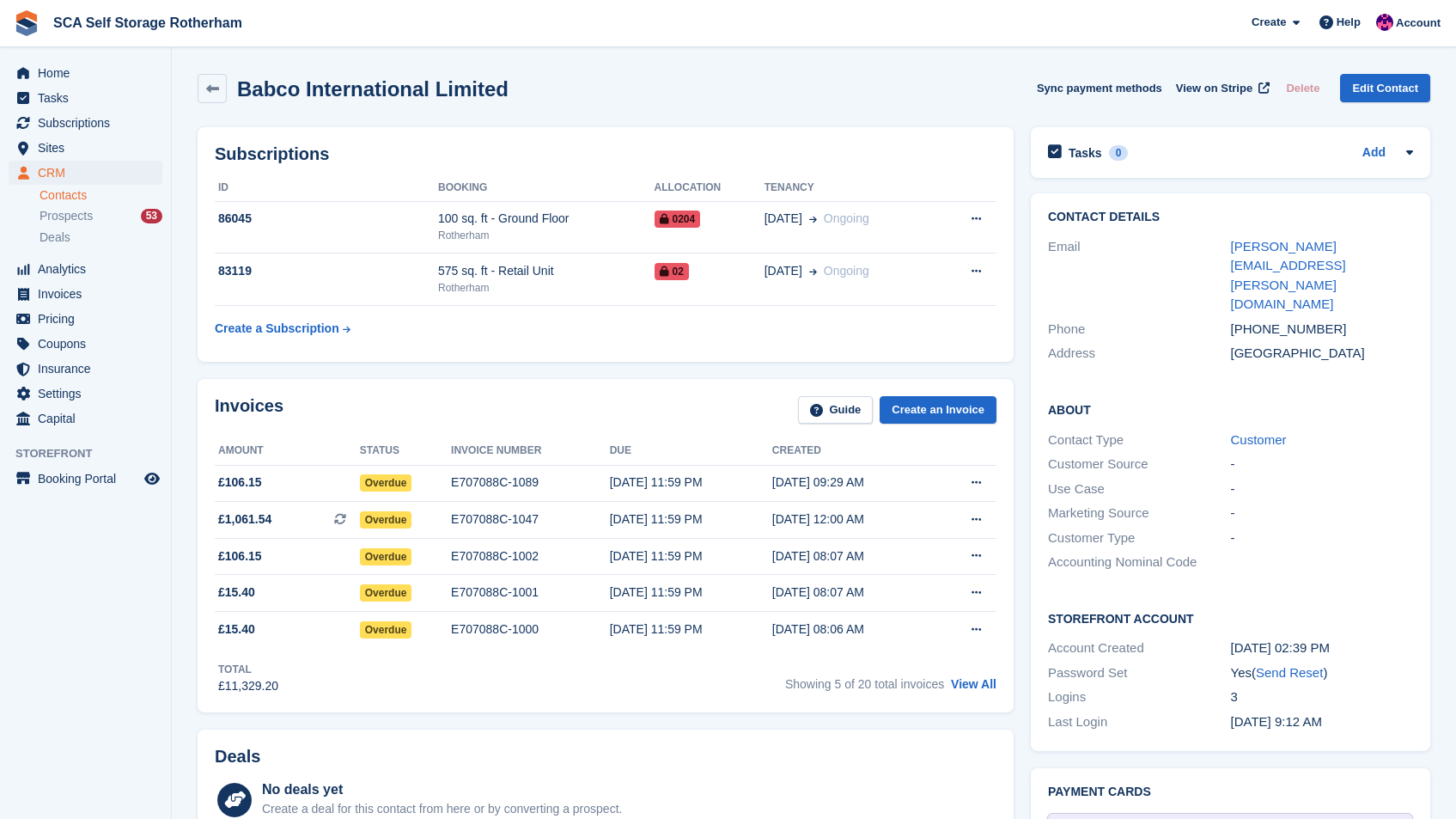
click at [919, 161] on h2 "Subscriptions" at bounding box center [606, 154] width 782 height 20
click at [989, 689] on link "View All" at bounding box center [973, 684] width 46 height 14
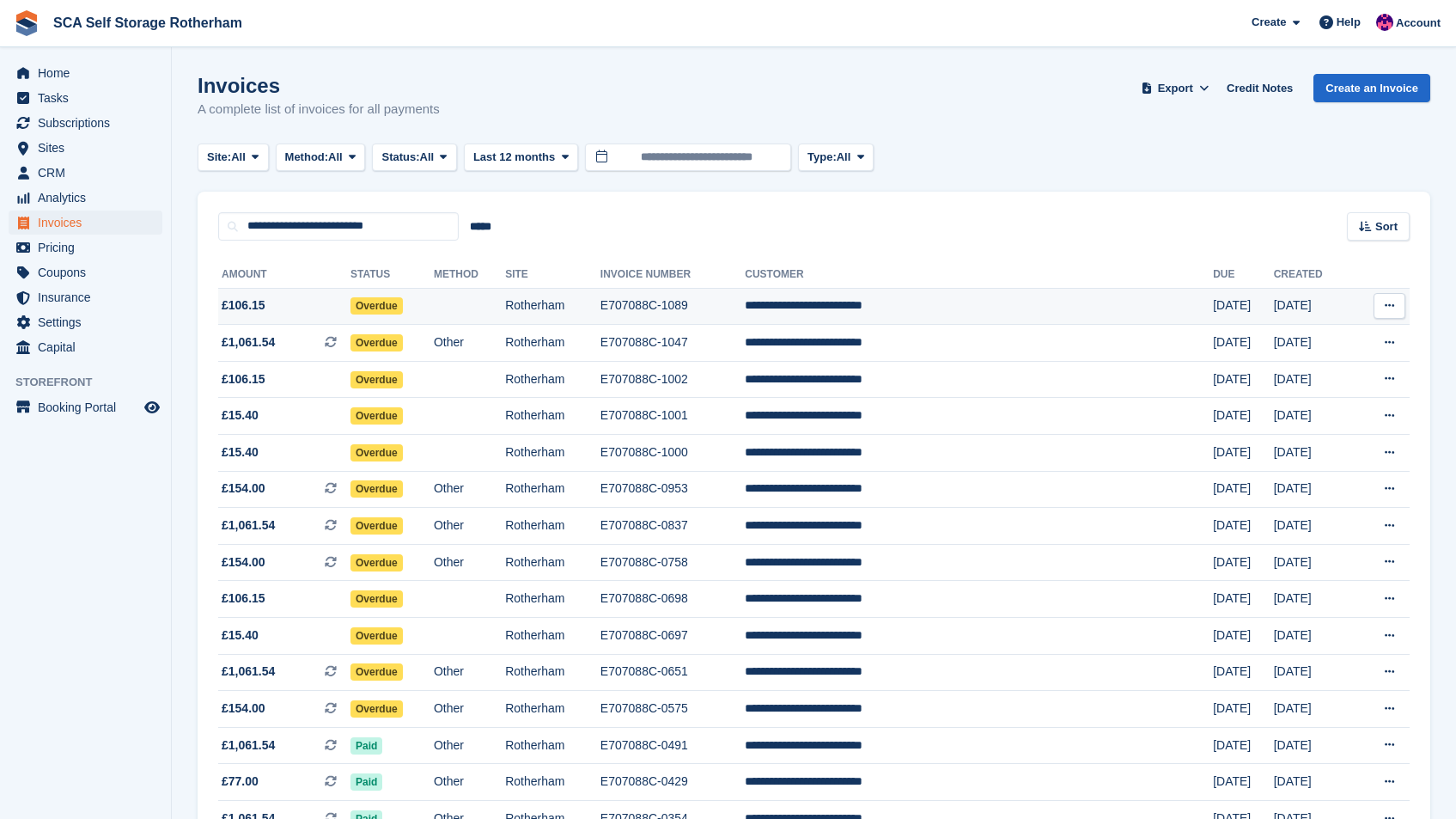
click at [745, 307] on td "E707088C-1089" at bounding box center [673, 307] width 144 height 37
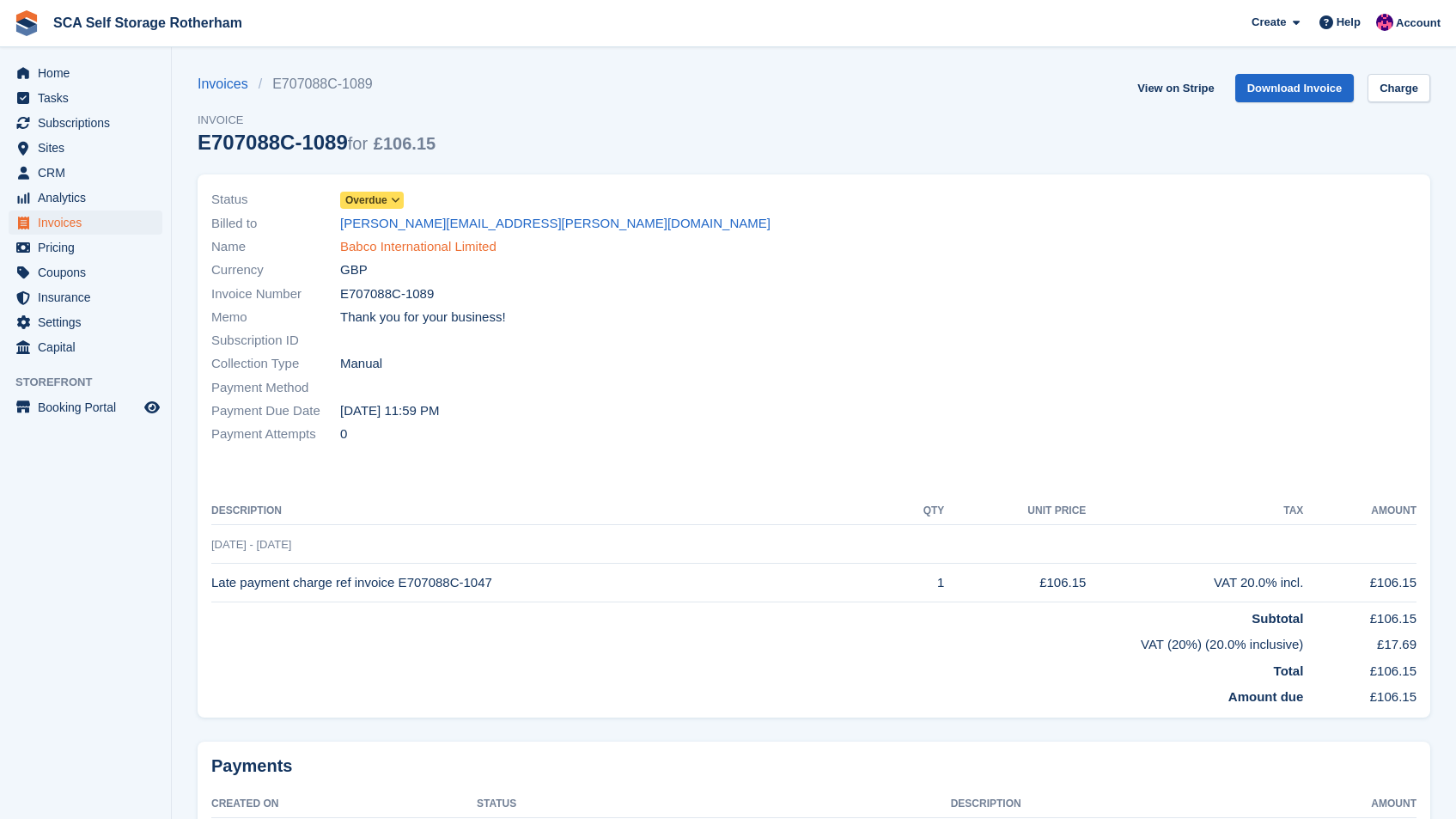
click at [449, 242] on link "Babco International Limited" at bounding box center [418, 247] width 156 height 20
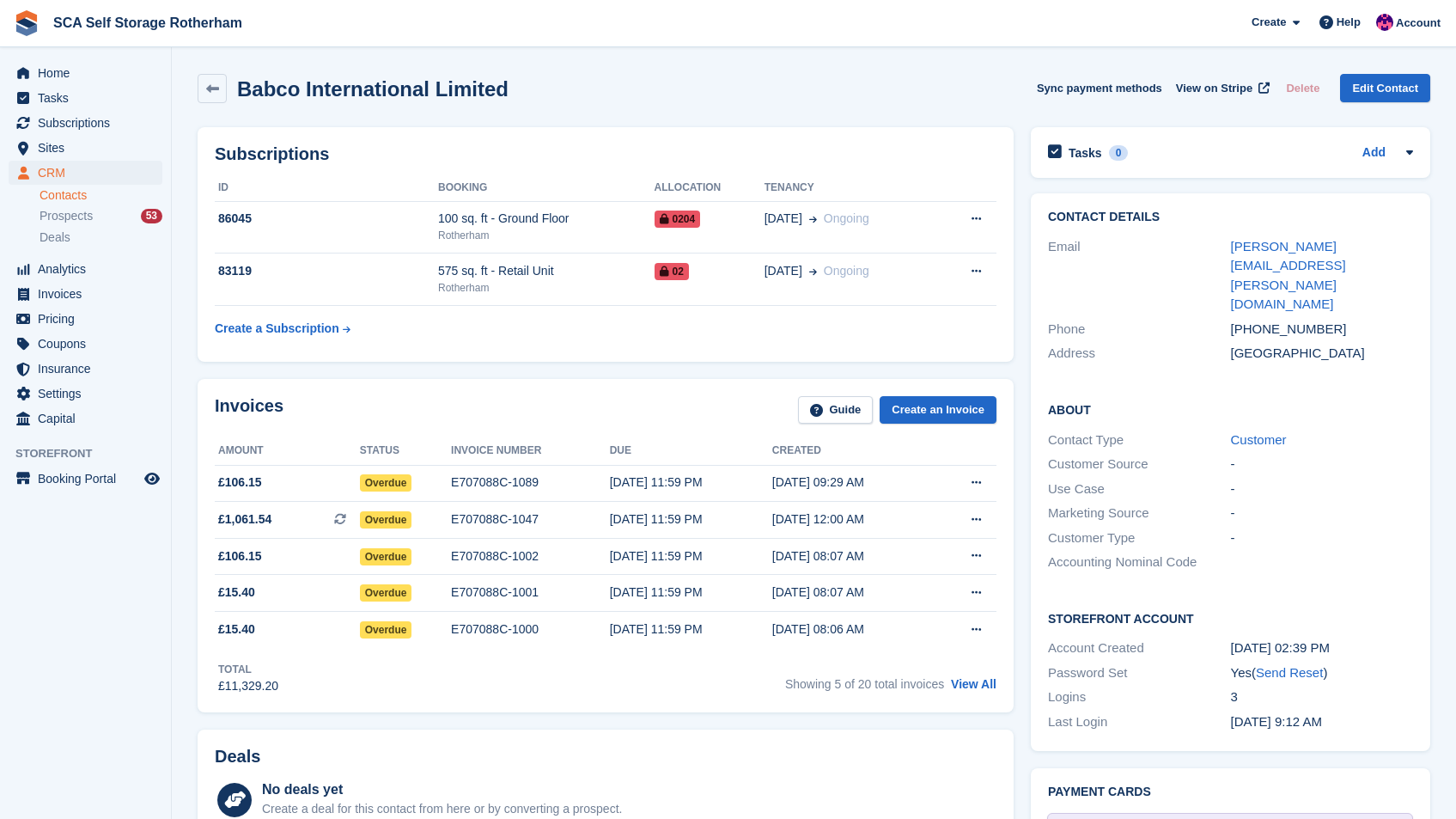
click at [973, 690] on div "Showing 5 of 20 total invoices View All" at bounding box center [891, 681] width 211 height 27
click at [976, 677] on link "View All" at bounding box center [973, 684] width 46 height 14
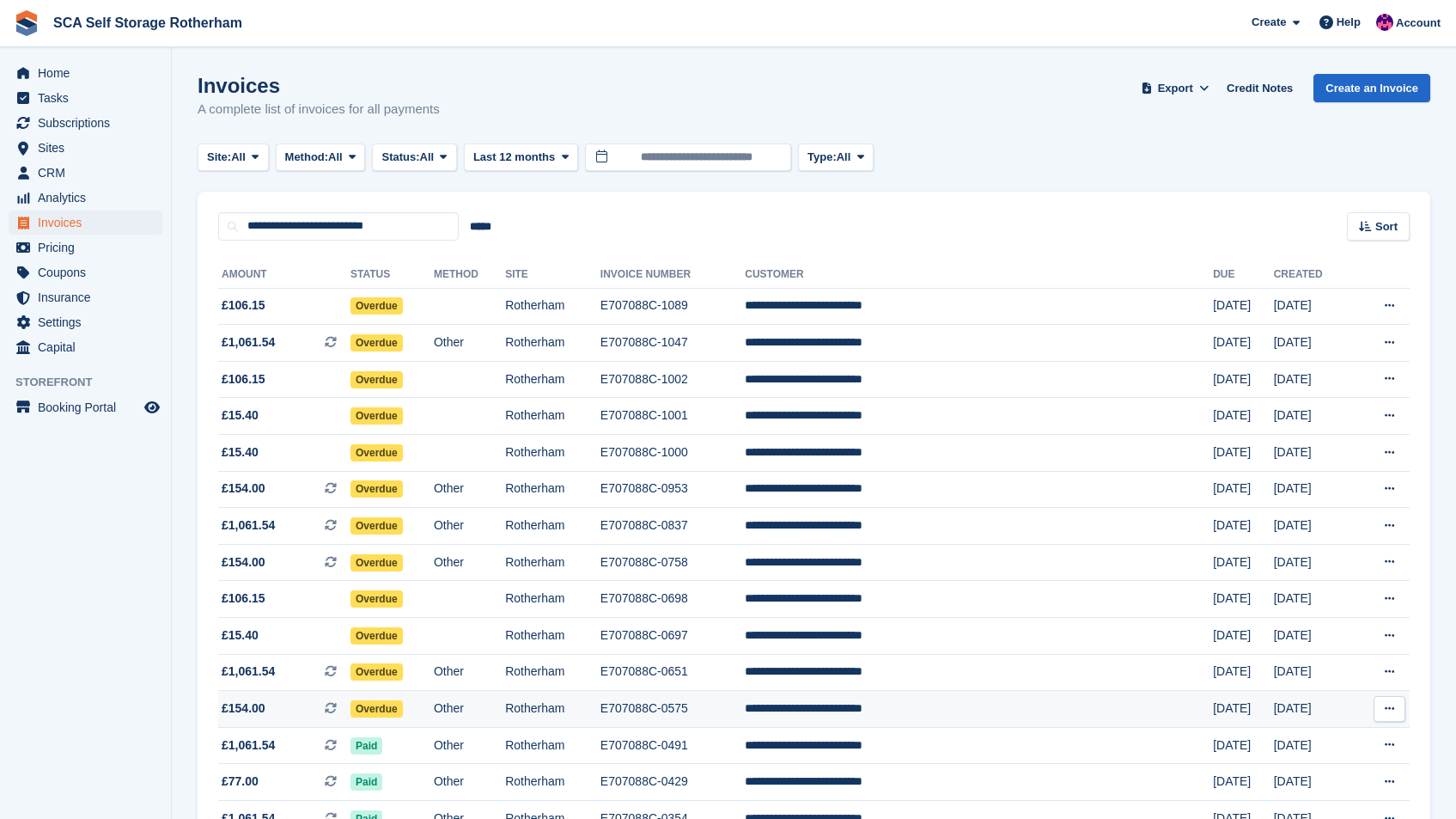
click at [1391, 708] on icon at bounding box center [1390, 708] width 9 height 11
click at [1286, 771] on p "View on Stripe" at bounding box center [1323, 768] width 149 height 28
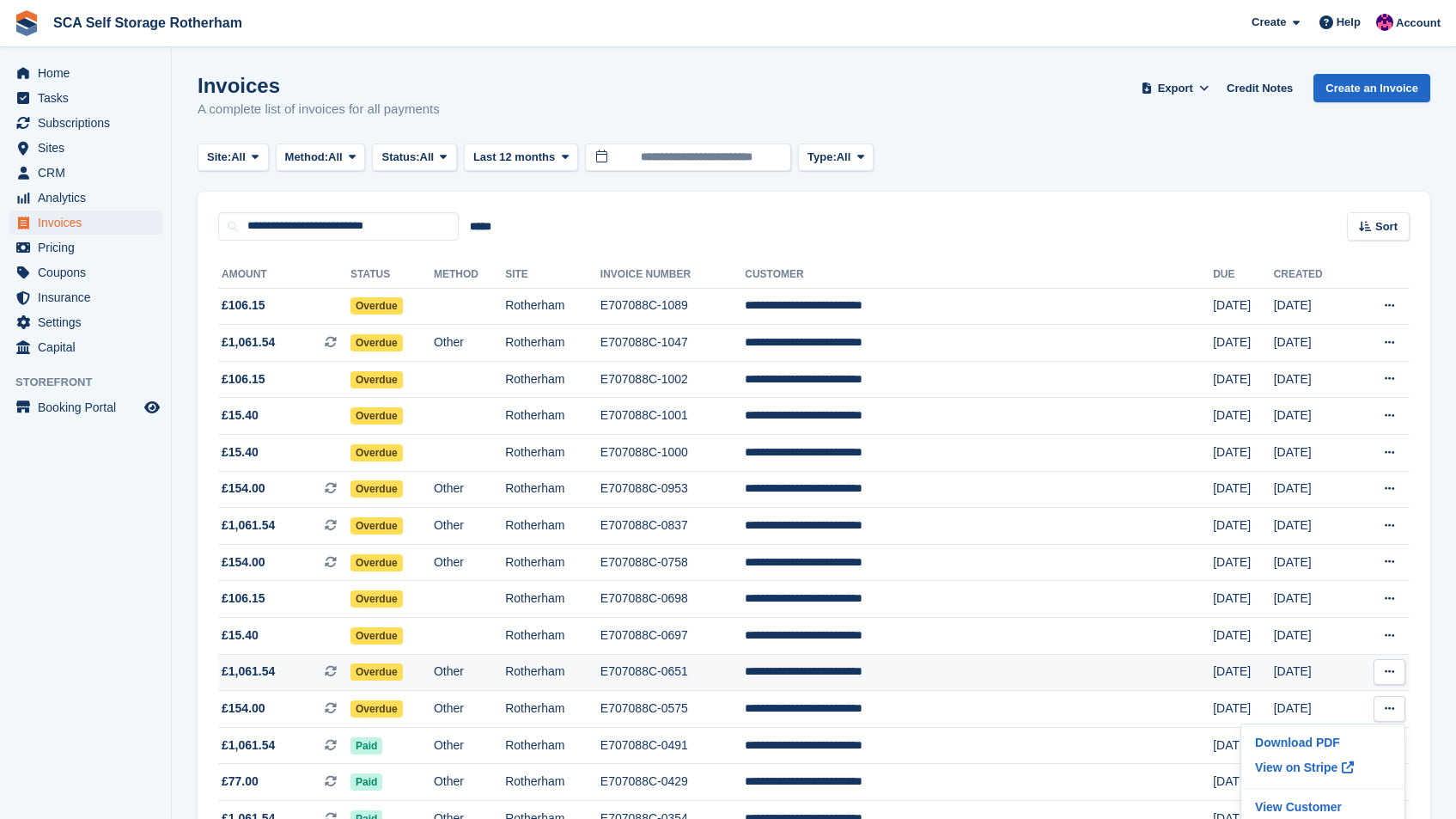
click at [1386, 669] on icon at bounding box center [1390, 672] width 9 height 11
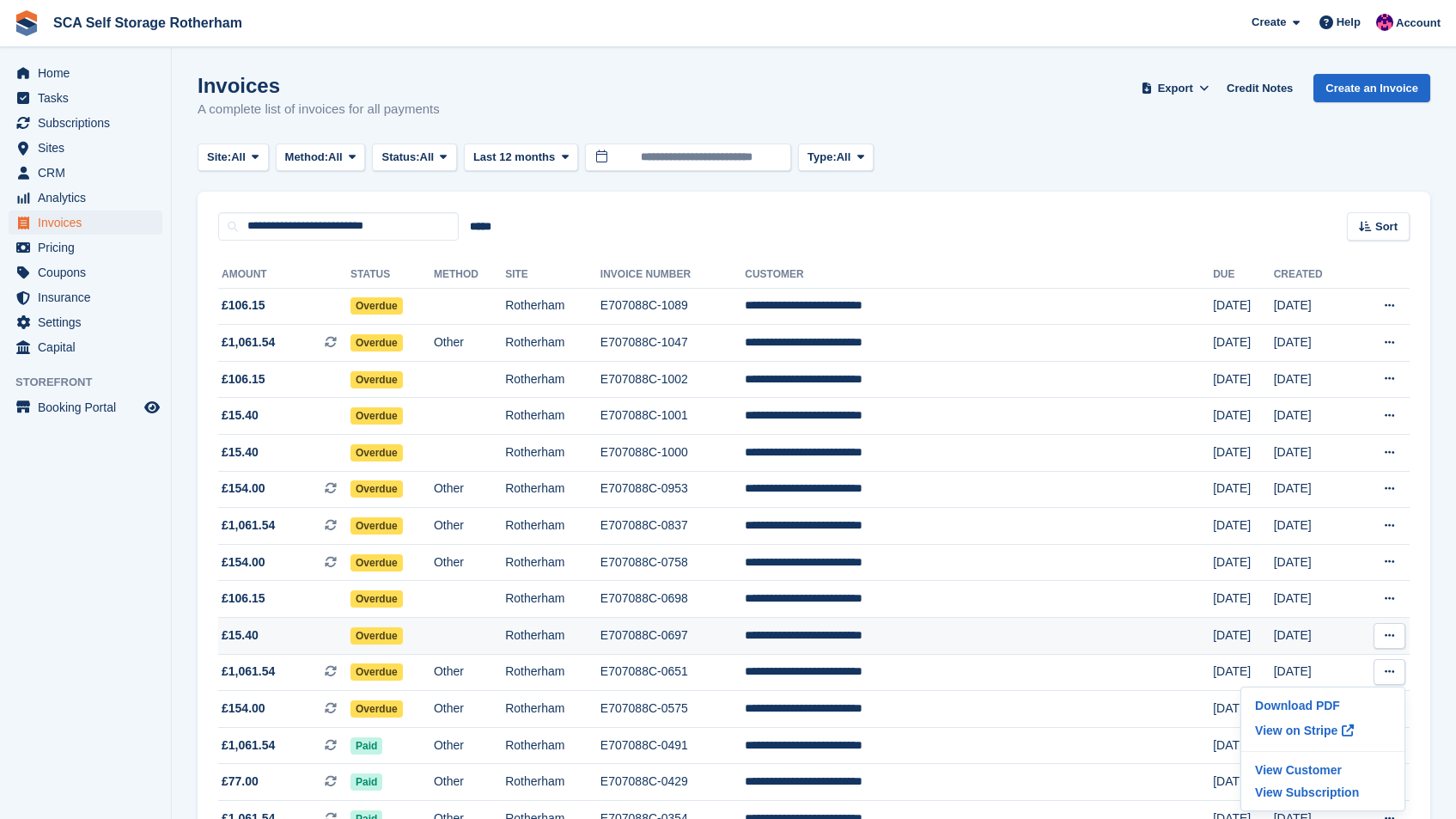
click at [1392, 639] on icon at bounding box center [1390, 635] width 9 height 11
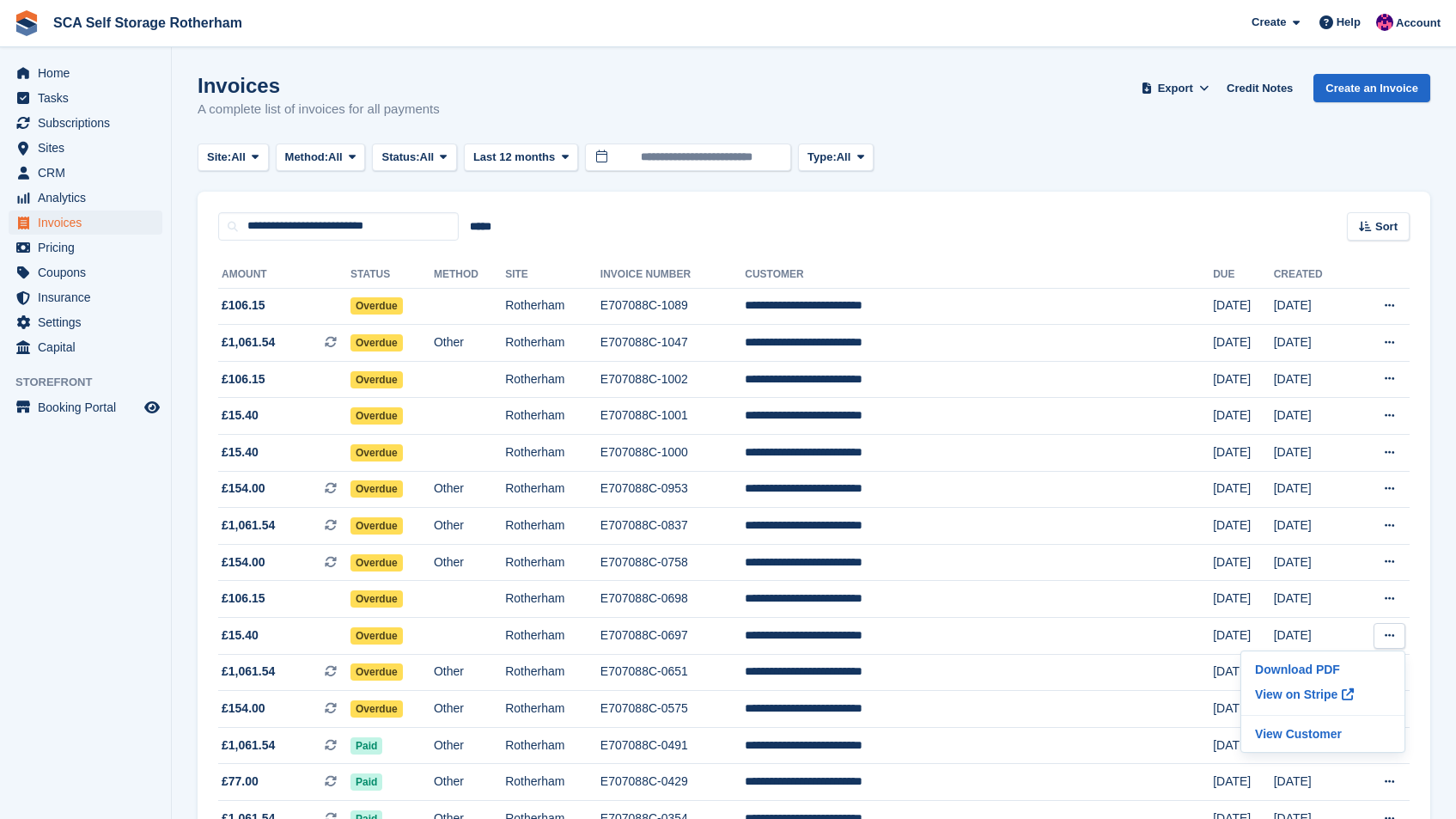
click at [1429, 636] on div "**********" at bounding box center [813, 636] width 1232 height 793
click at [1392, 710] on icon at bounding box center [1390, 708] width 9 height 11
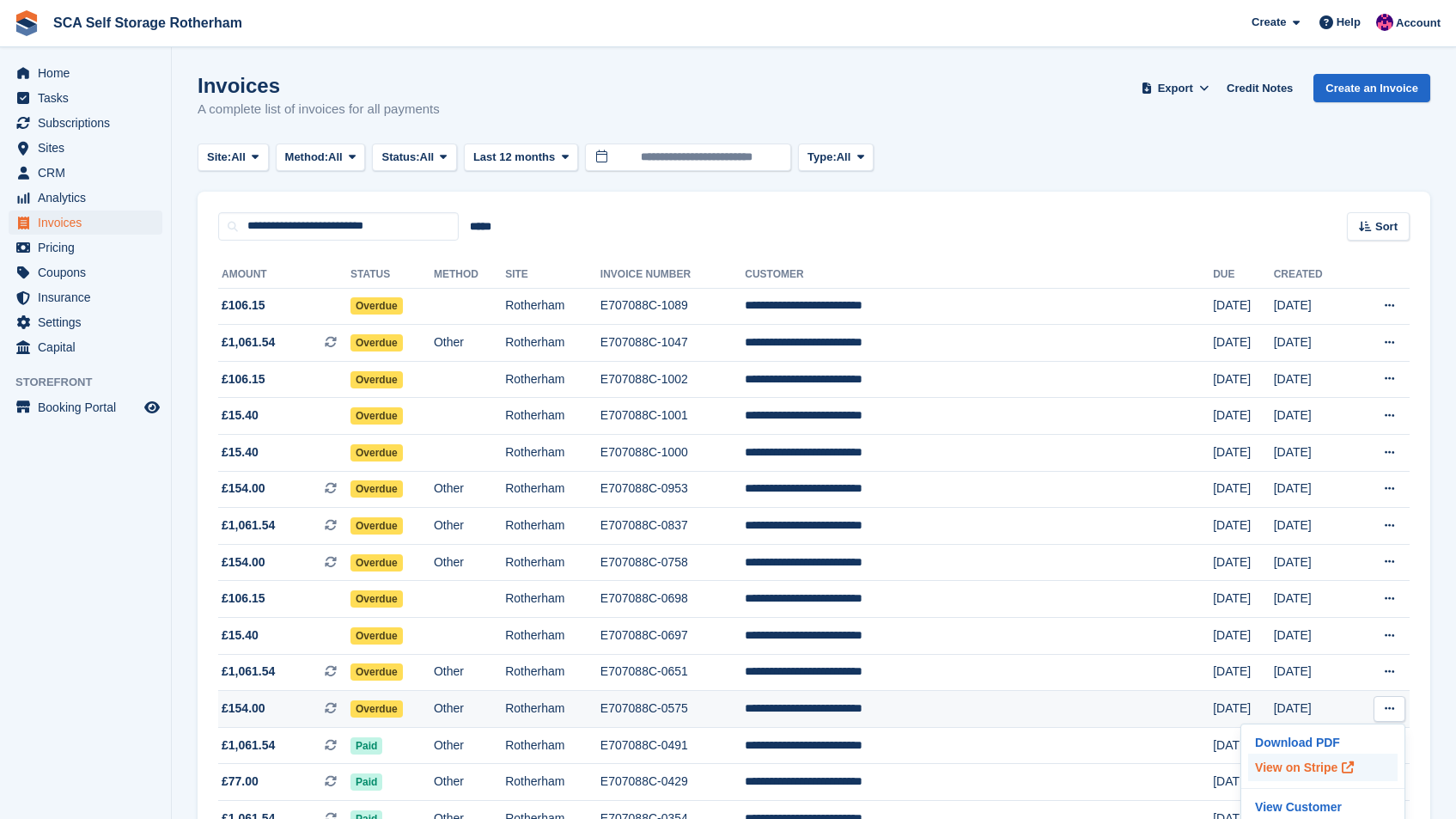
click at [1327, 765] on p "View on Stripe" at bounding box center [1323, 768] width 149 height 28
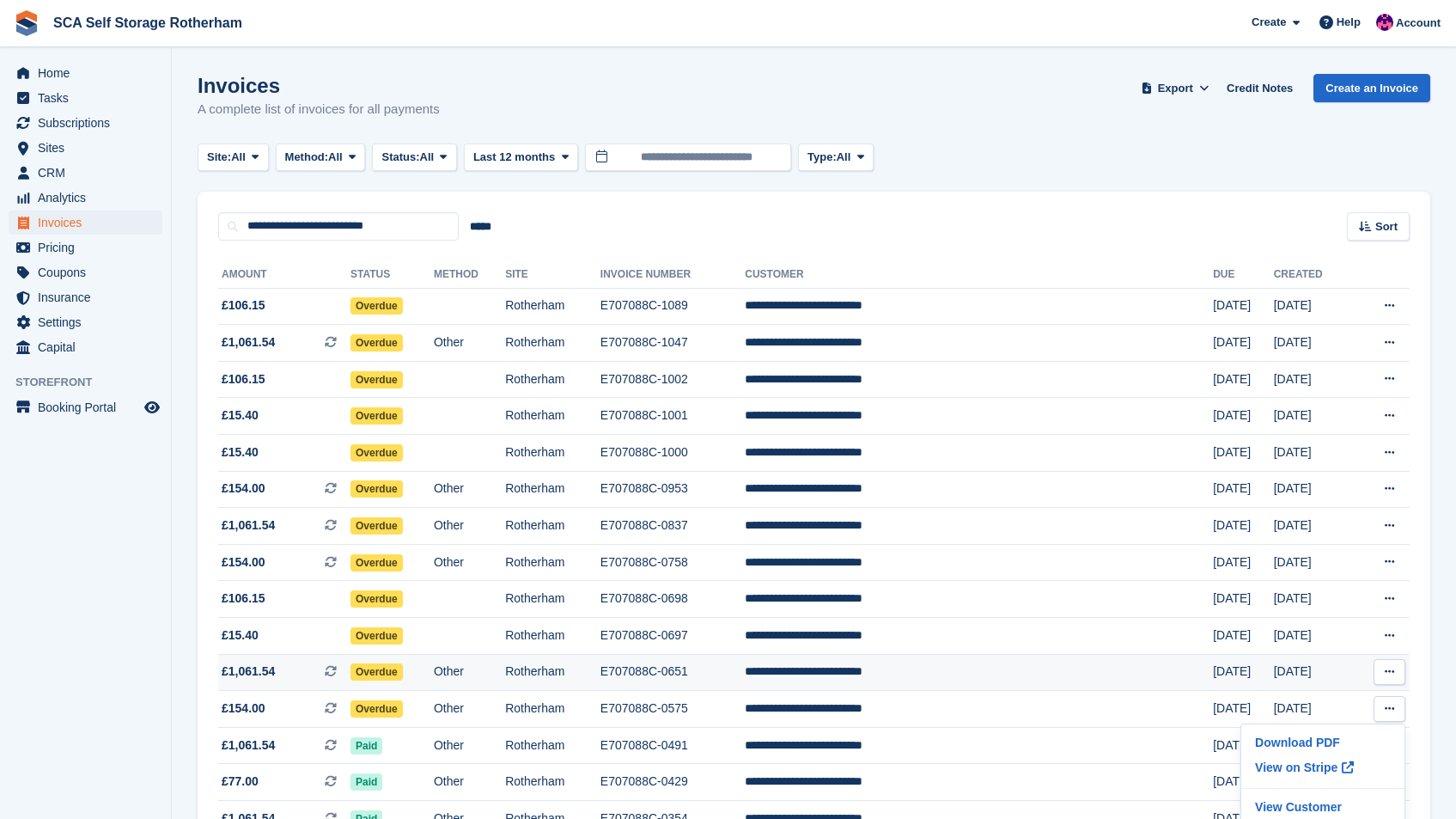
click at [1395, 679] on button at bounding box center [1390, 672] width 32 height 26
click at [1319, 724] on p "View on Stripe" at bounding box center [1323, 730] width 149 height 28
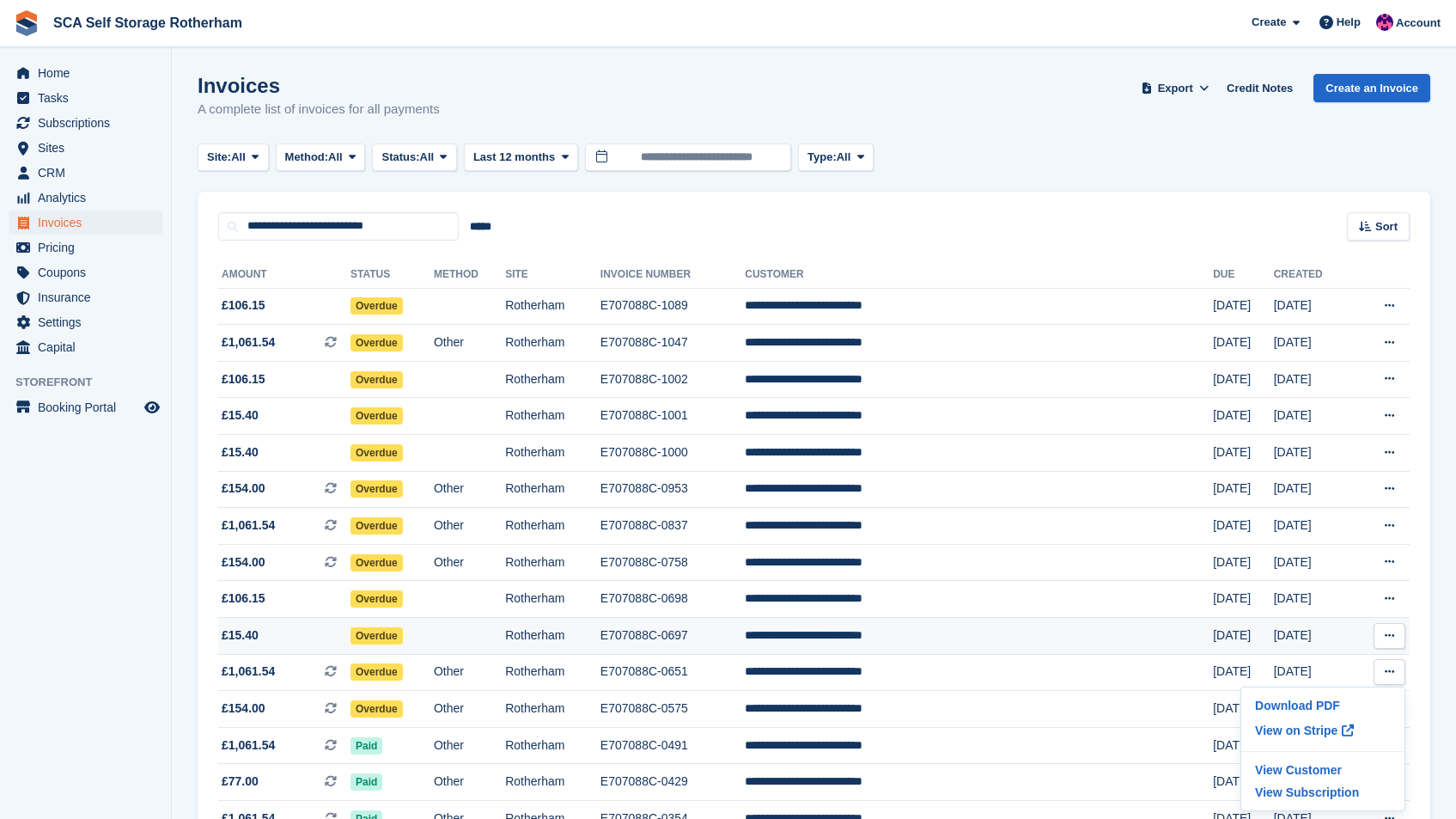
click at [1397, 623] on button at bounding box center [1390, 636] width 32 height 26
click at [1320, 689] on p "View on Stripe" at bounding box center [1323, 694] width 149 height 28
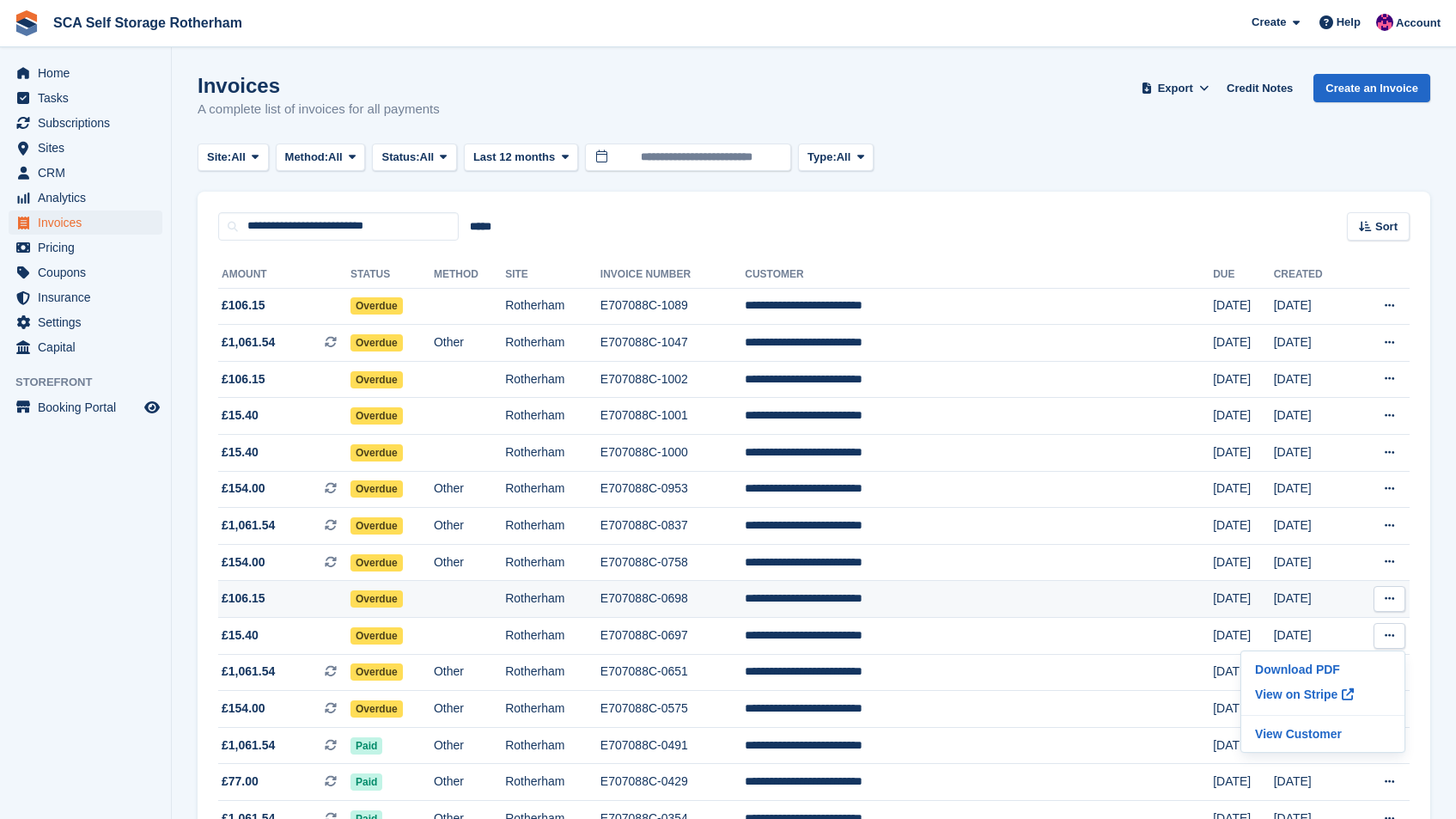
click at [1396, 594] on button at bounding box center [1390, 599] width 32 height 26
click at [1328, 655] on p "View on Stripe" at bounding box center [1323, 658] width 149 height 28
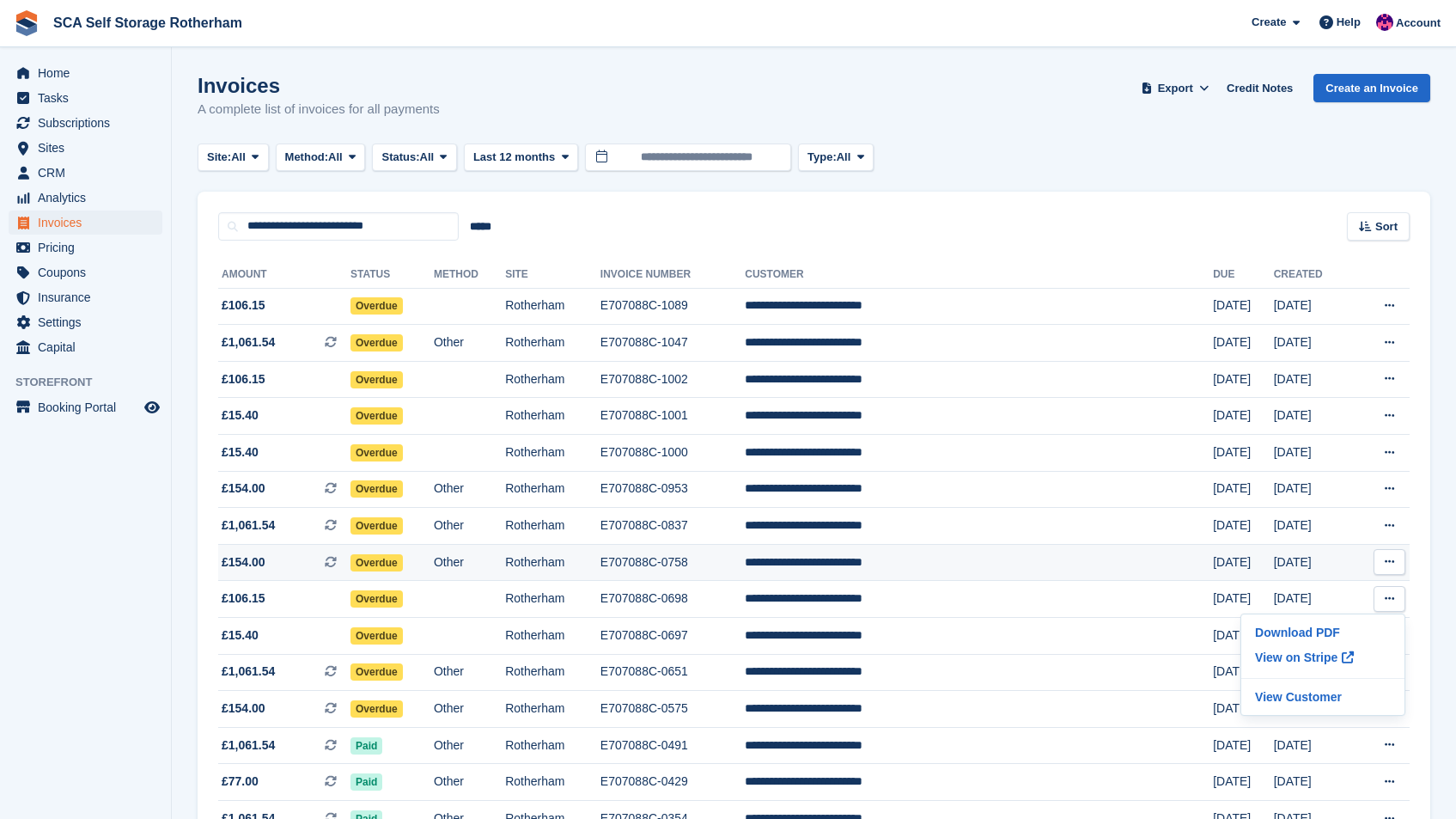
click at [1392, 566] on icon at bounding box center [1390, 562] width 9 height 11
click at [1328, 613] on p "View on Stripe" at bounding box center [1323, 621] width 149 height 28
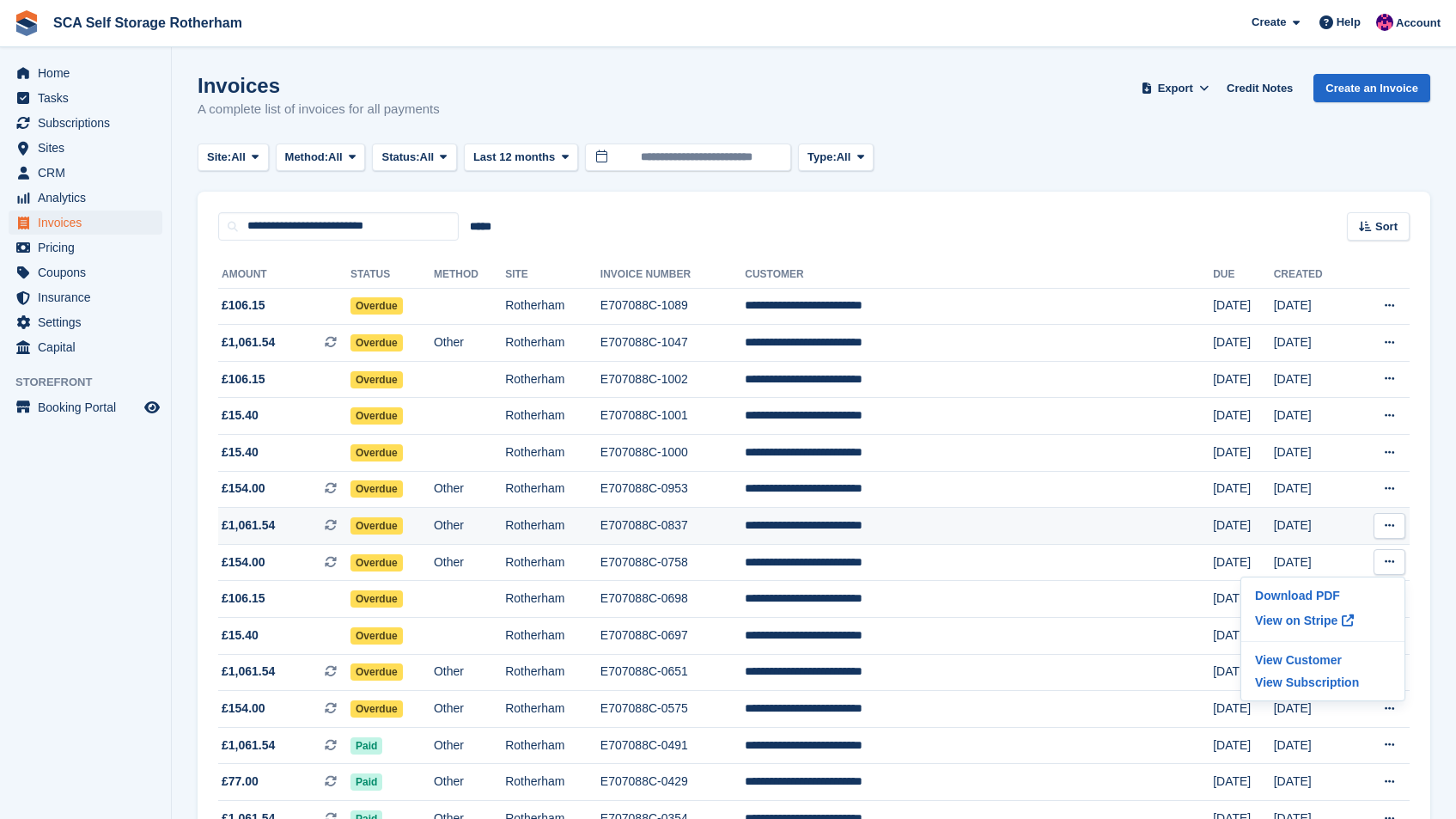
click at [1395, 523] on button at bounding box center [1390, 526] width 32 height 26
click at [1317, 580] on p "View on Stripe" at bounding box center [1323, 584] width 149 height 28
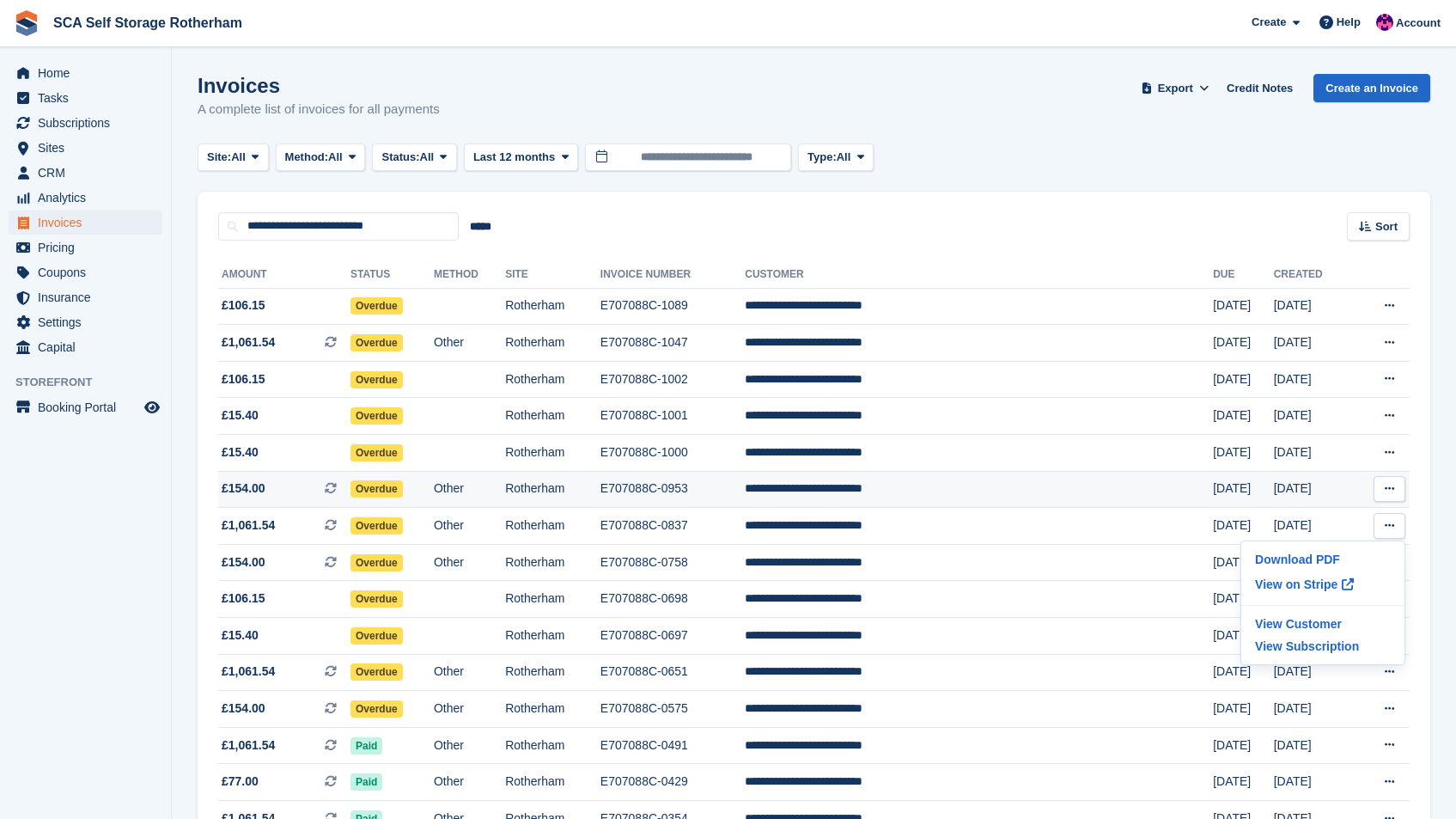
click at [1393, 481] on button at bounding box center [1390, 489] width 32 height 26
click at [1320, 540] on p "View on Stripe" at bounding box center [1323, 548] width 149 height 28
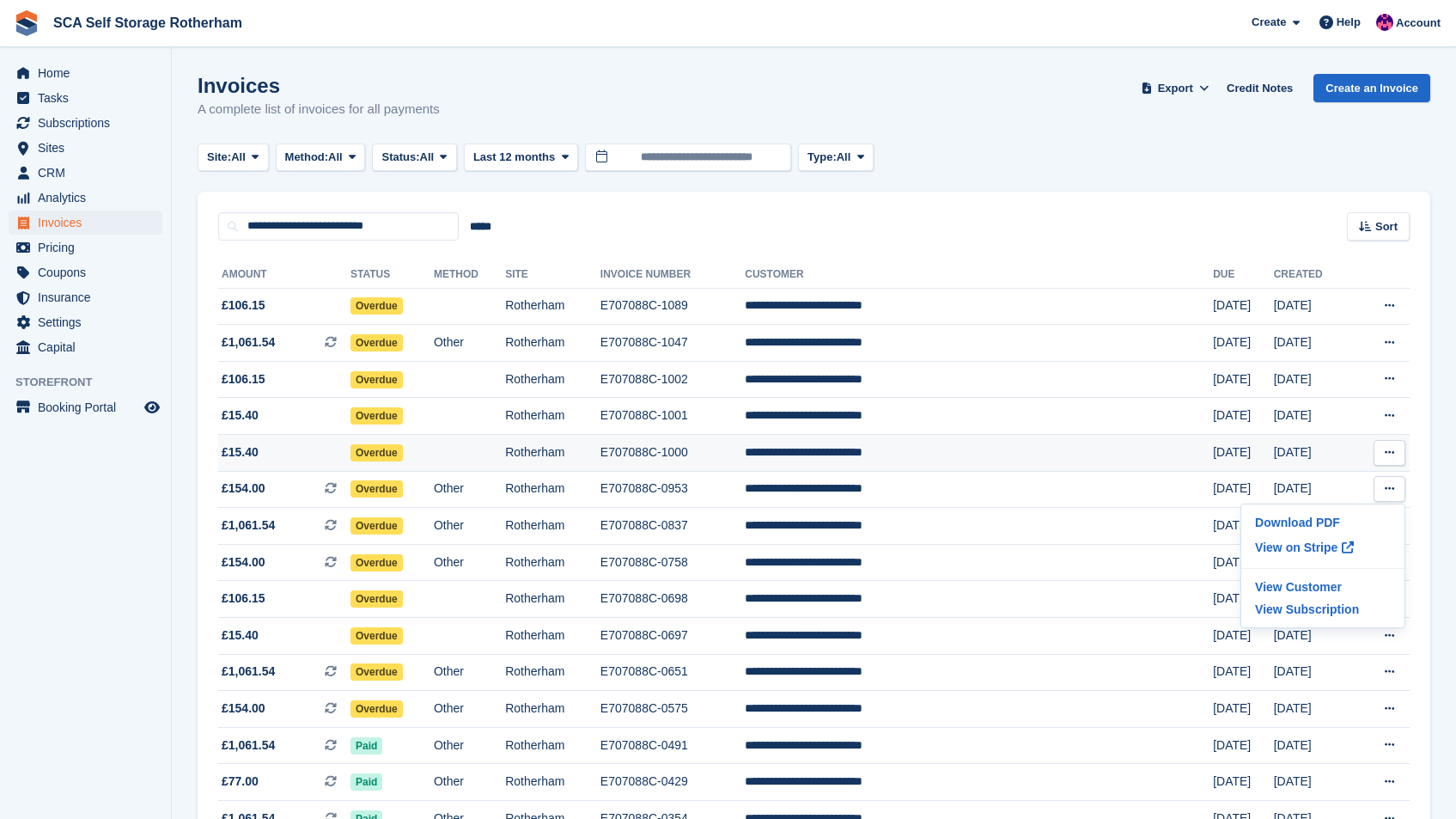
click at [1386, 447] on icon at bounding box center [1390, 453] width 9 height 11
click at [1295, 507] on p "View on Stripe" at bounding box center [1323, 512] width 149 height 28
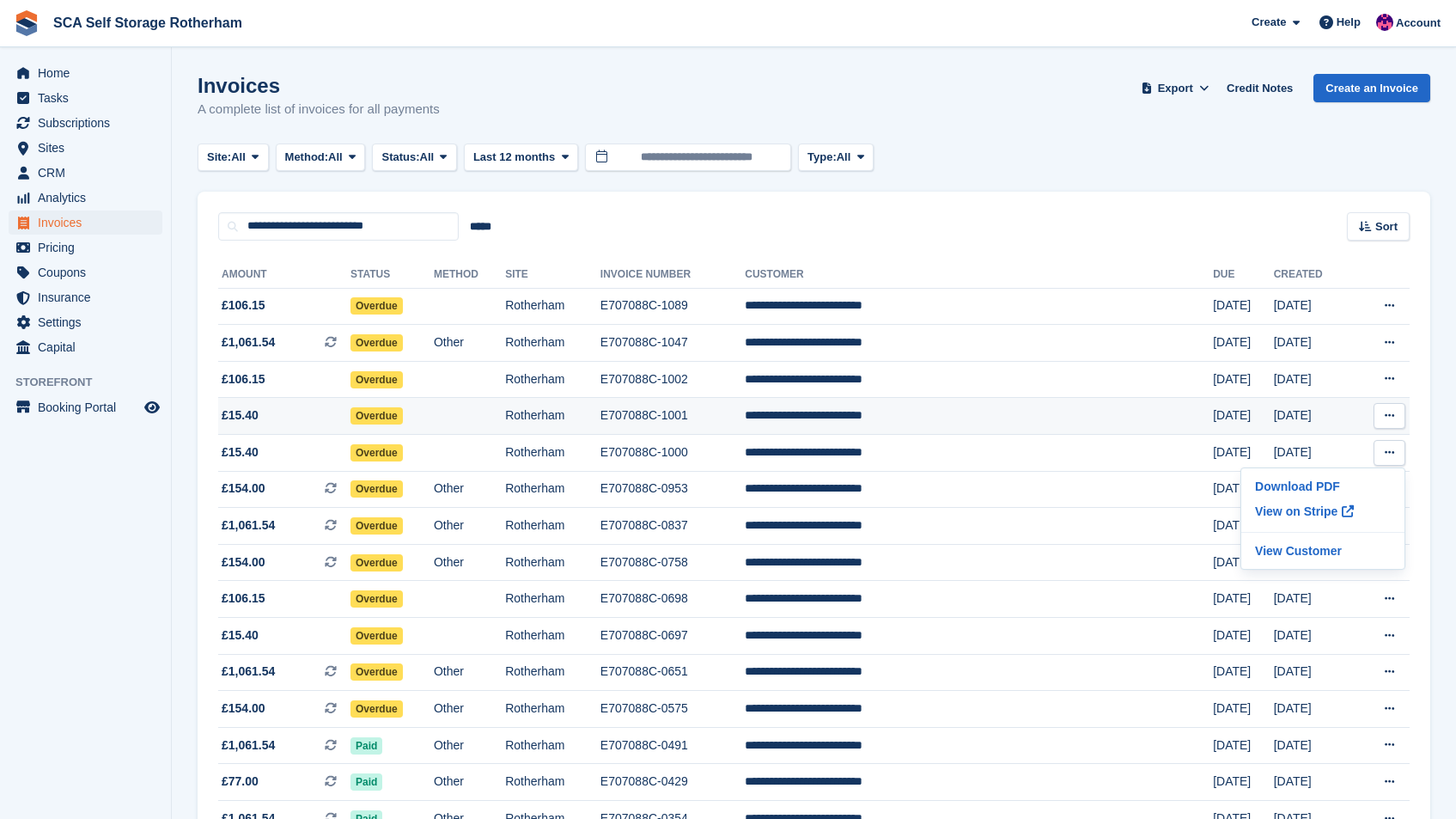
click at [1395, 410] on button at bounding box center [1390, 416] width 32 height 26
click at [1328, 478] on p "View on Stripe" at bounding box center [1323, 474] width 149 height 28
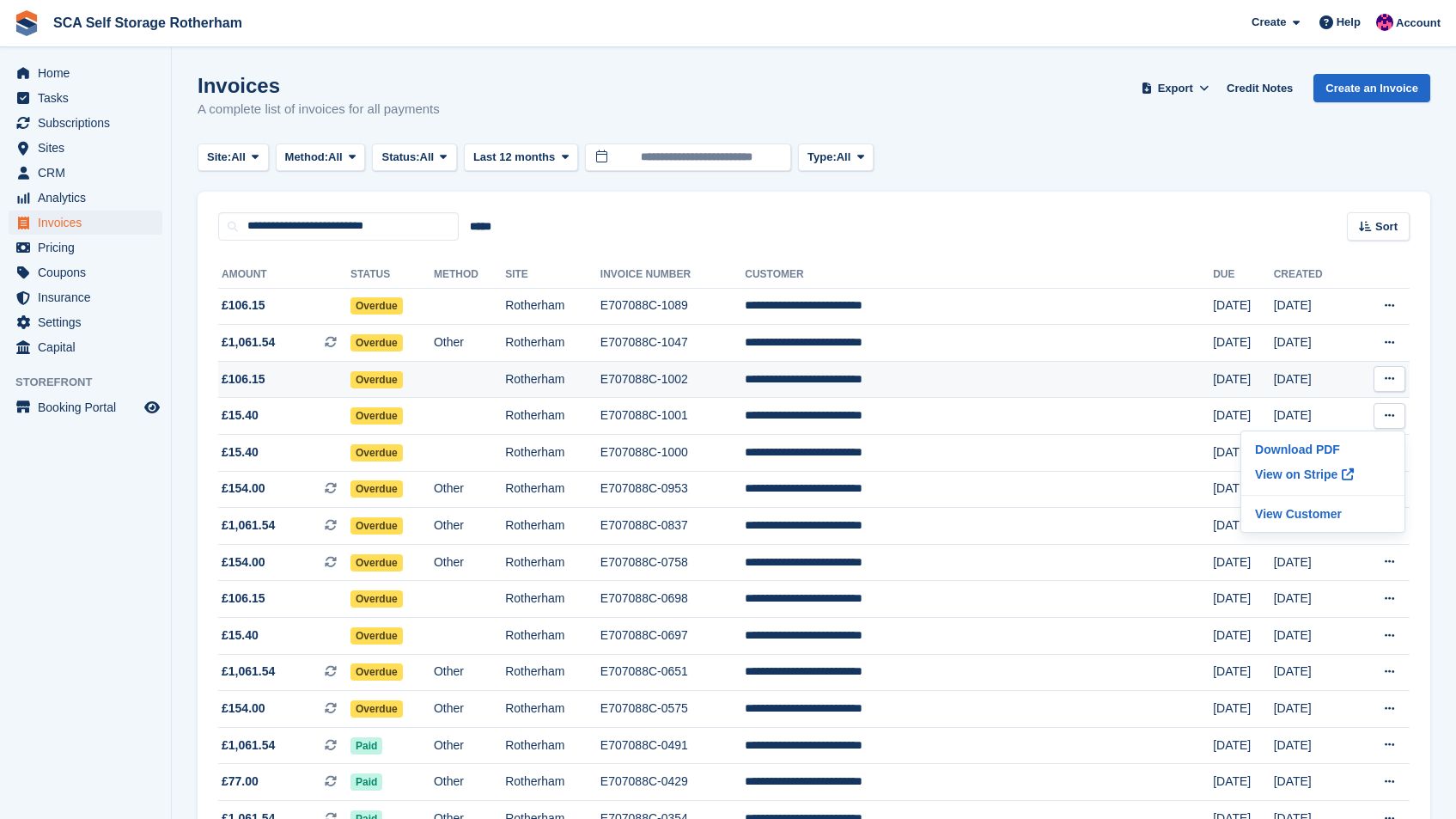
click at [1388, 375] on icon at bounding box center [1390, 378] width 9 height 11
click at [1334, 435] on p "View on Stripe" at bounding box center [1323, 438] width 149 height 28
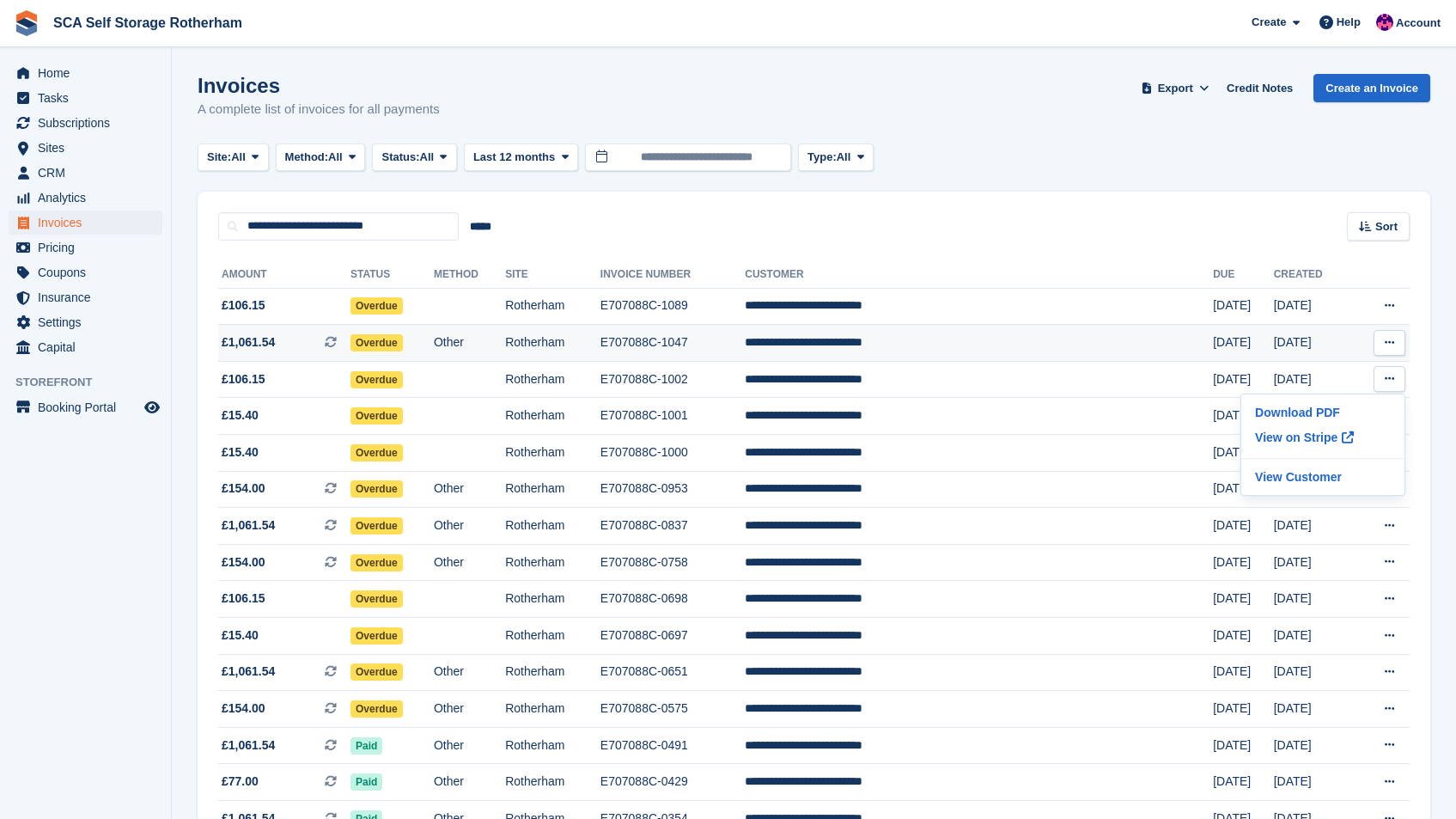
click at [1392, 346] on icon at bounding box center [1390, 343] width 9 height 11
click at [1282, 416] on div "Download PDF View on Stripe View Customer View Subscription" at bounding box center [1323, 420] width 165 height 125
click at [1289, 406] on p "View on Stripe" at bounding box center [1323, 402] width 149 height 28
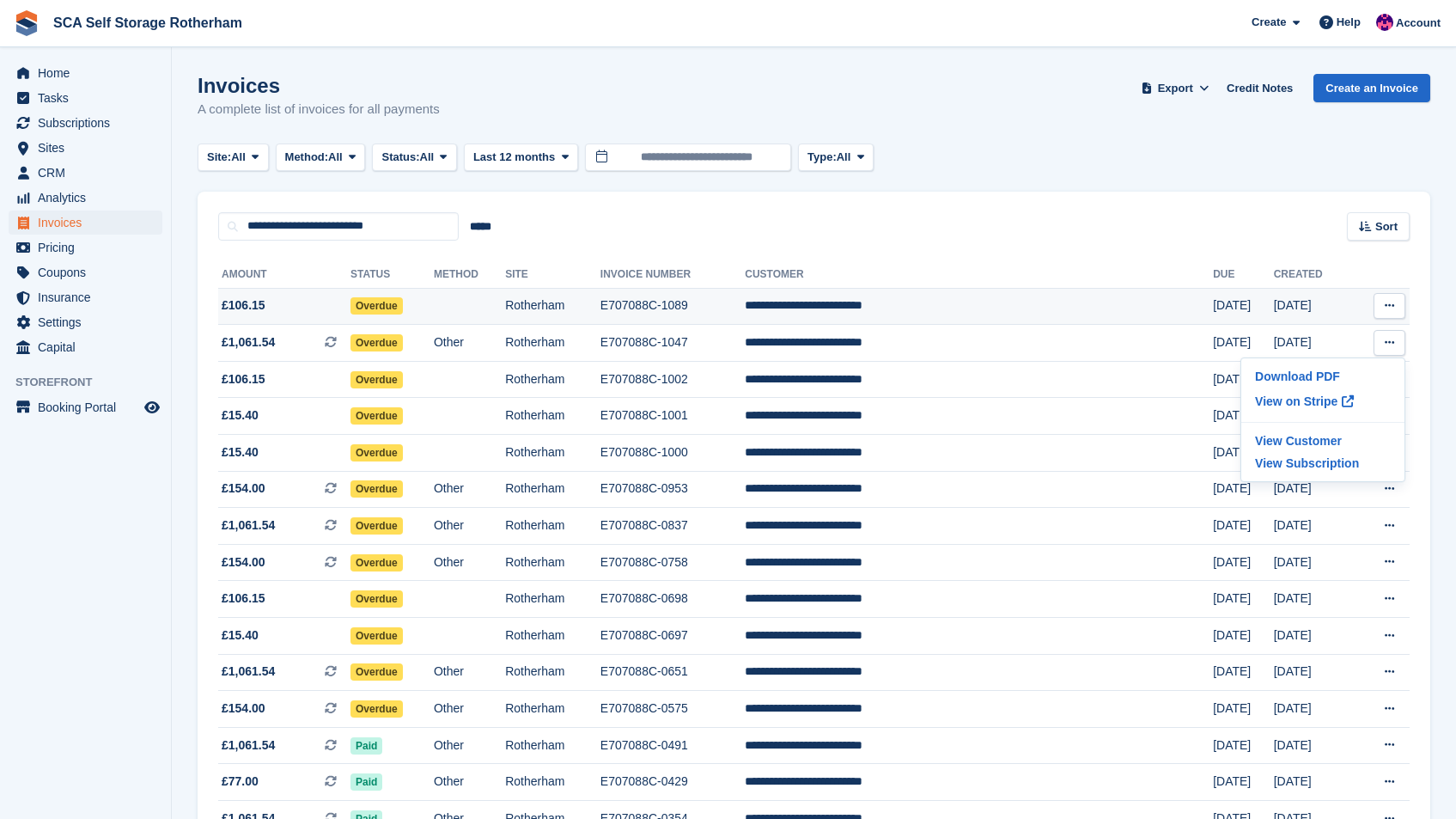
click at [1392, 311] on icon at bounding box center [1390, 306] width 9 height 11
click at [1314, 364] on p "View on Stripe" at bounding box center [1323, 364] width 149 height 28
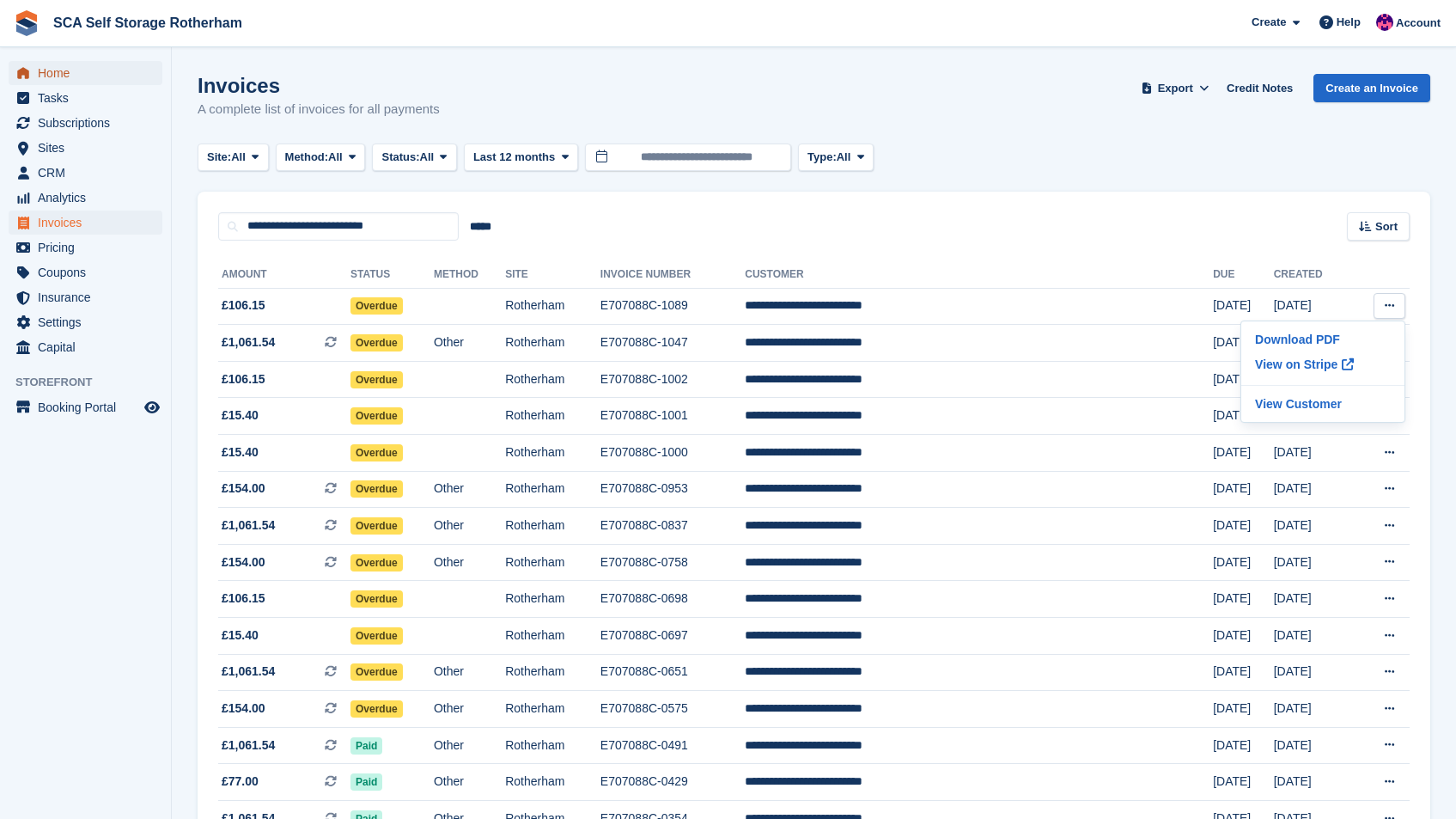
click at [50, 75] on span "Home" at bounding box center [89, 73] width 103 height 24
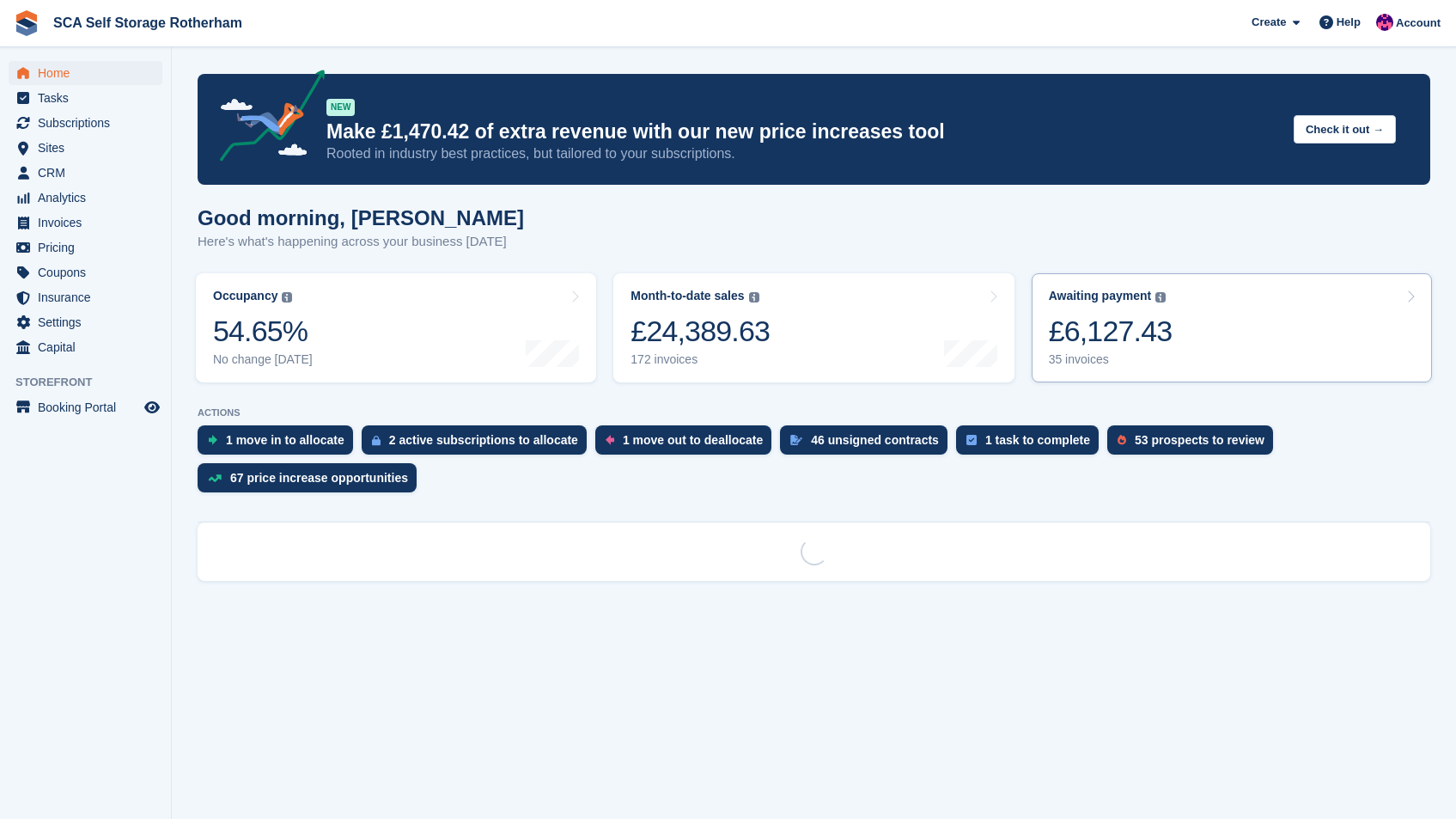
click at [1325, 315] on link "Awaiting payment The total outstanding balance on all open invoices. £6,127.43 …" at bounding box center [1232, 327] width 401 height 109
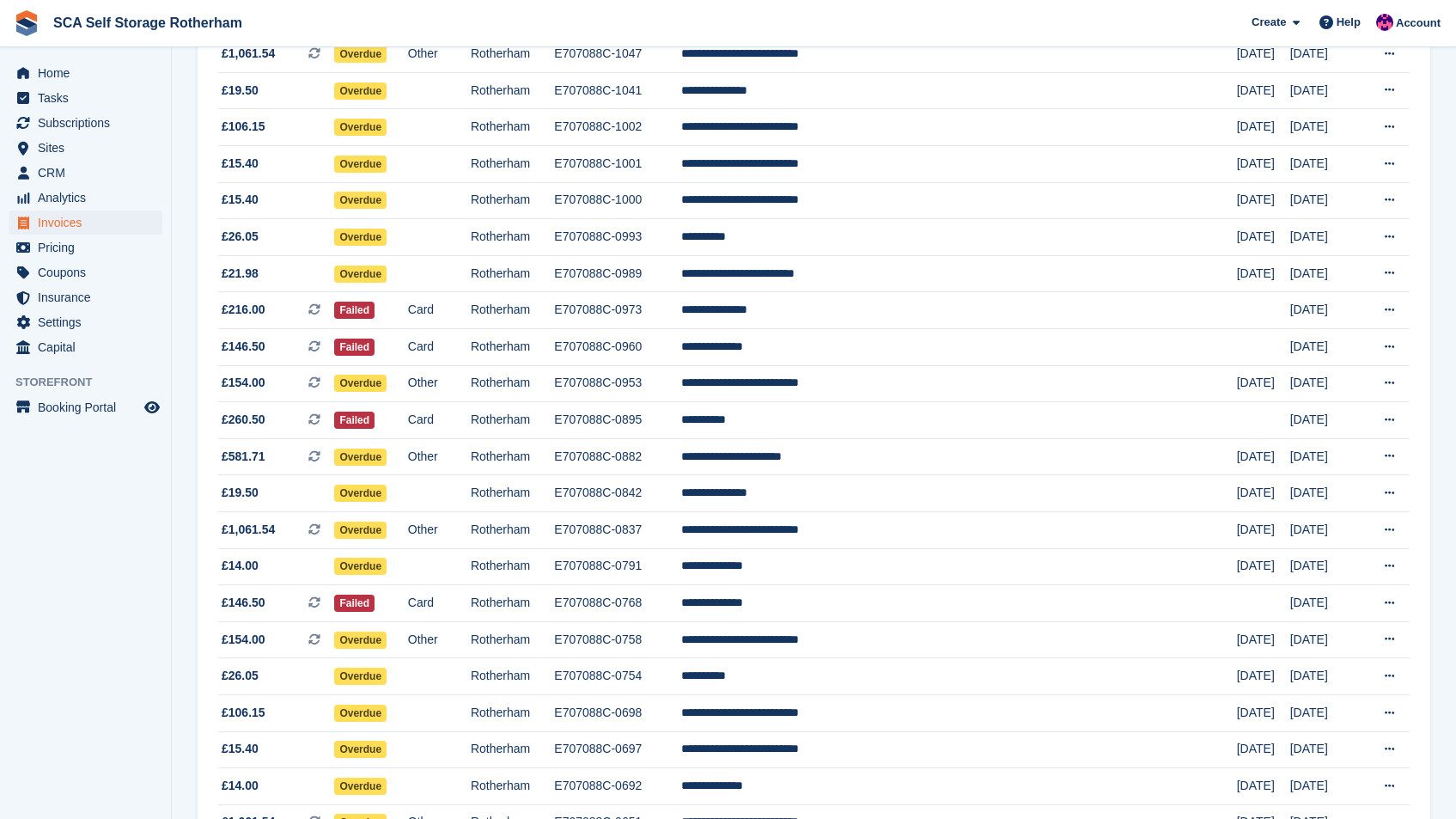
scroll to position [580, 0]
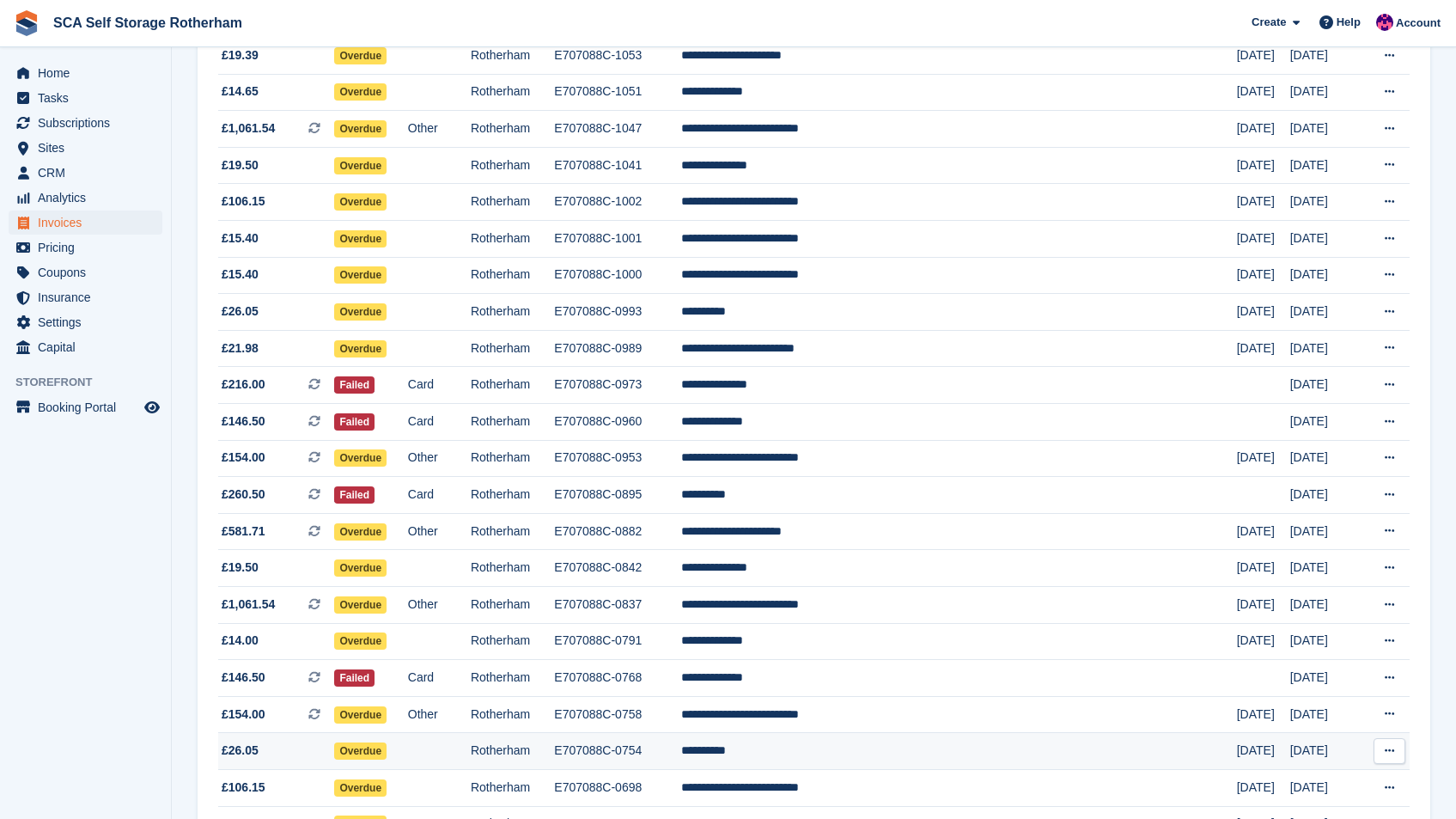
click at [805, 742] on td "**********" at bounding box center [959, 752] width 555 height 37
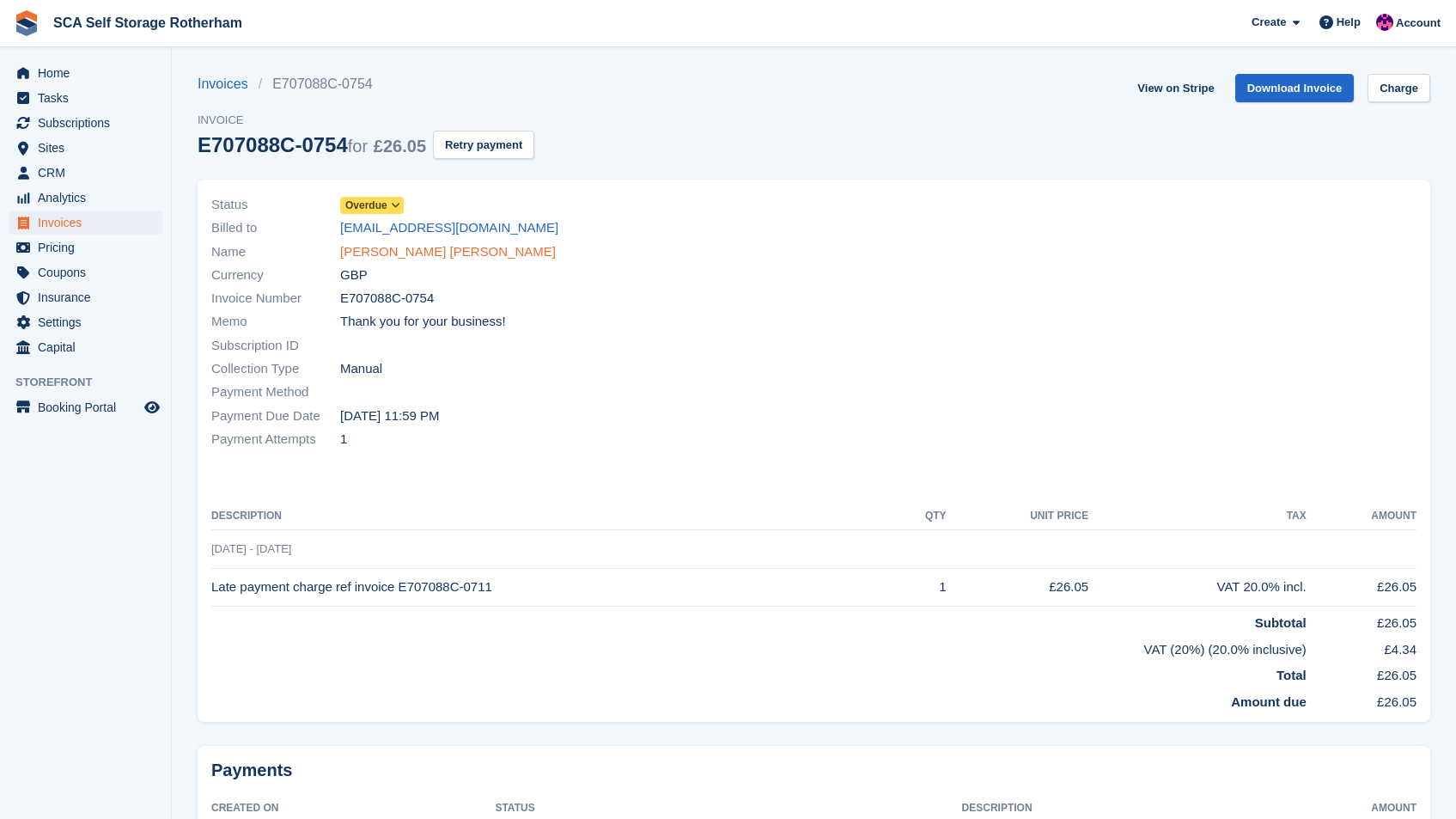
click at [385, 252] on link "Raith Hart" at bounding box center [447, 252] width 215 height 20
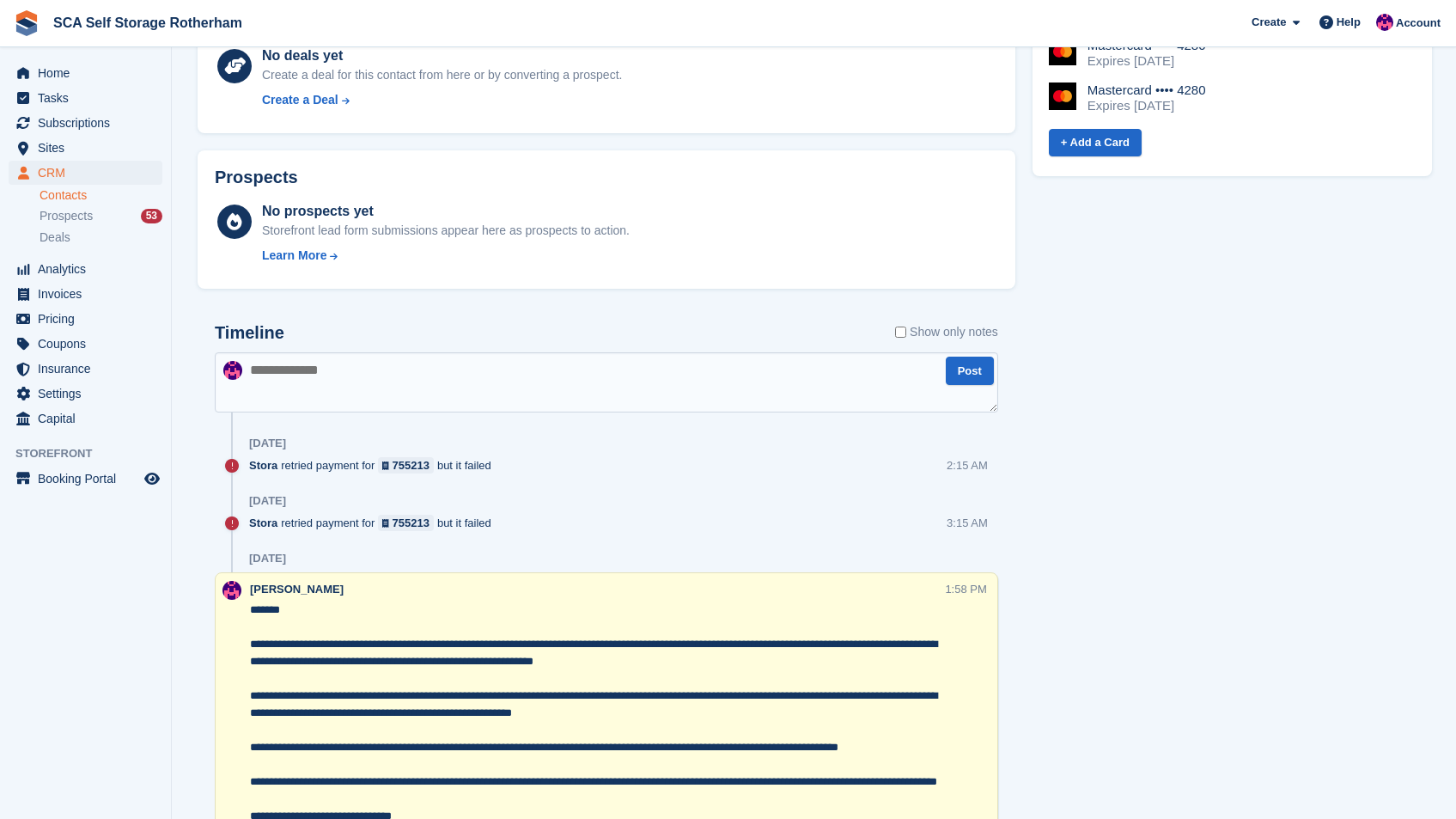
scroll to position [1085, 0]
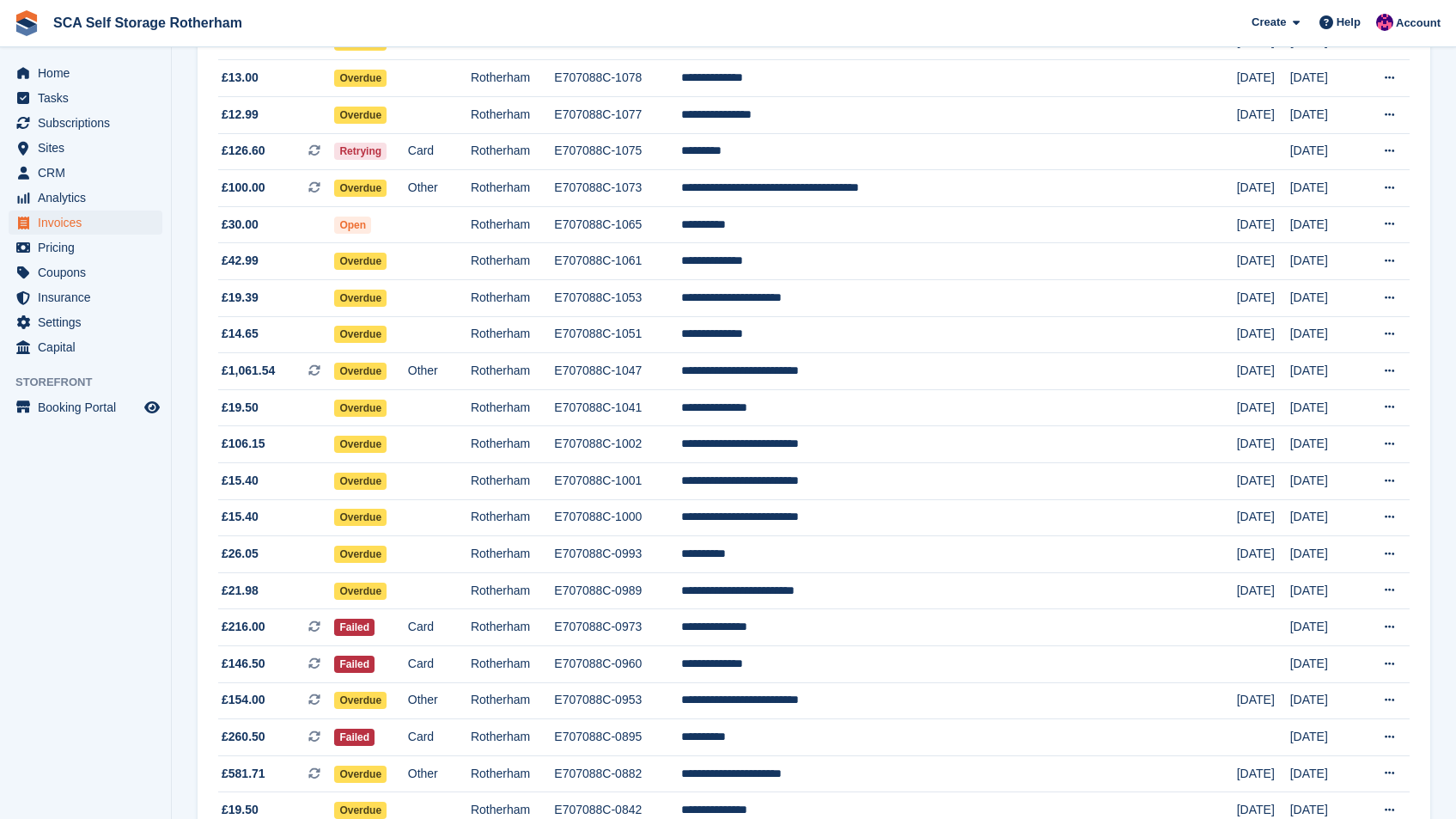
scroll to position [320, 0]
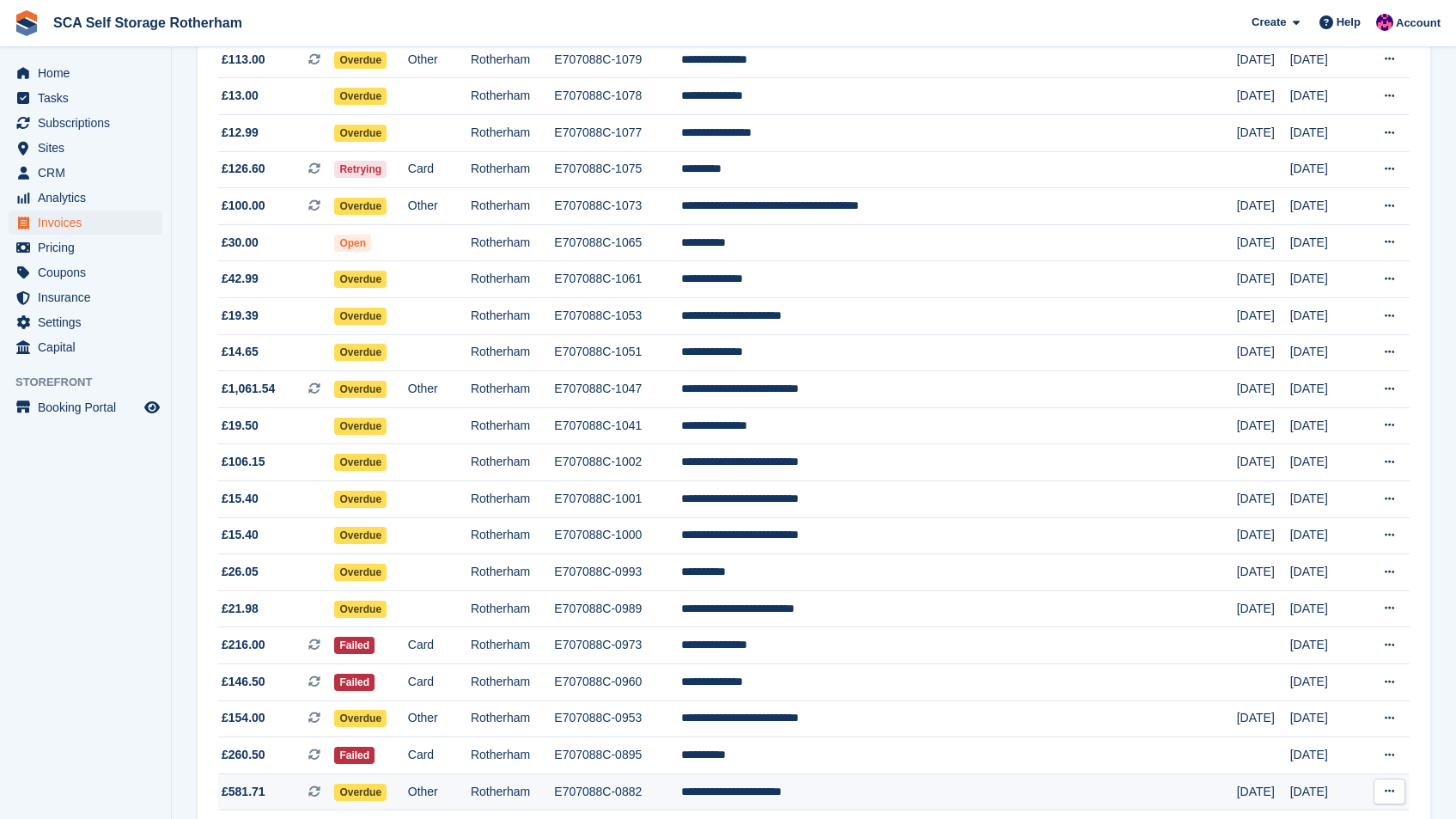
click at [856, 791] on td "**********" at bounding box center [959, 792] width 555 height 37
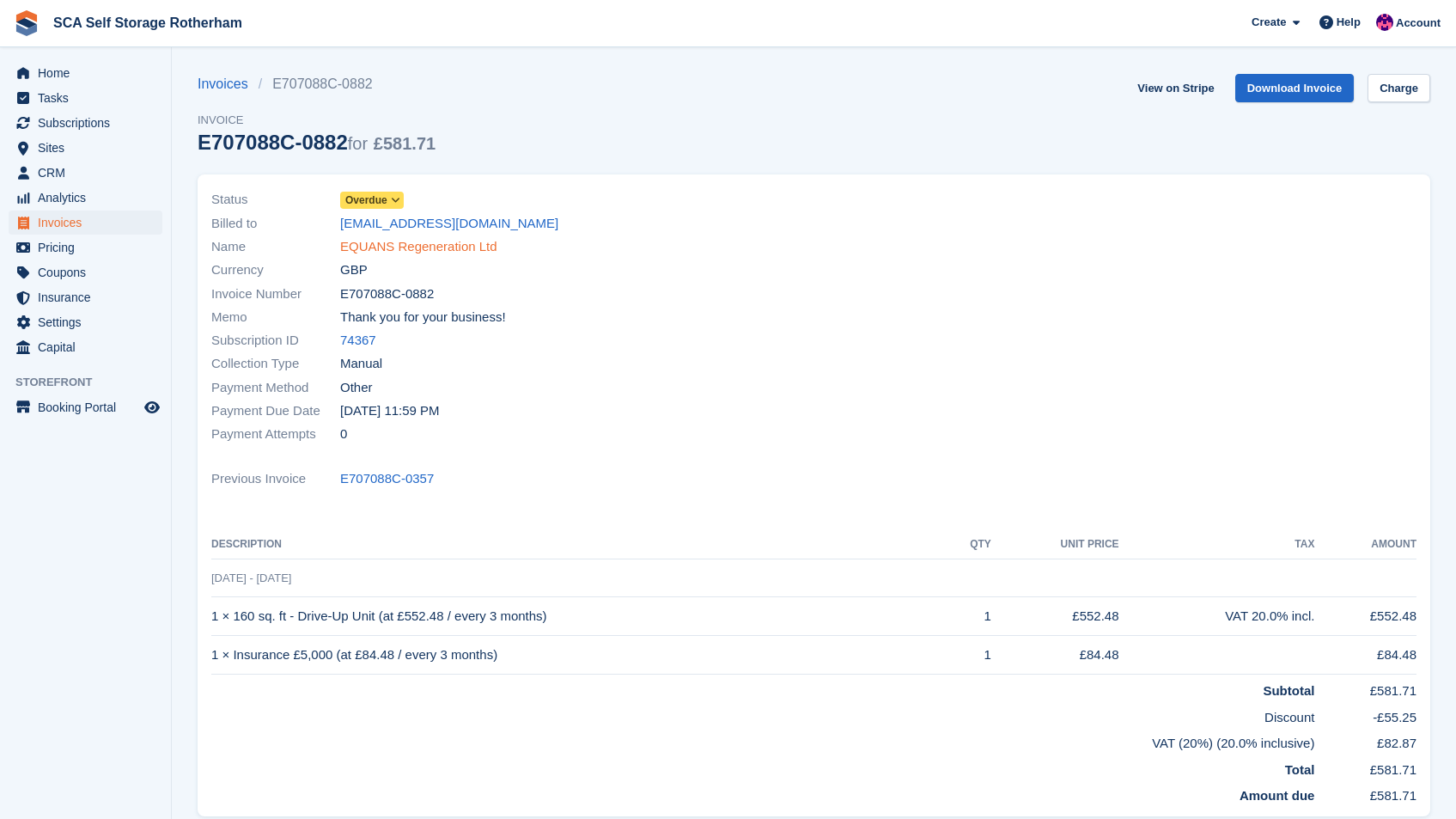
click at [345, 240] on link "EQUANS Regeneration Ltd" at bounding box center [418, 247] width 157 height 20
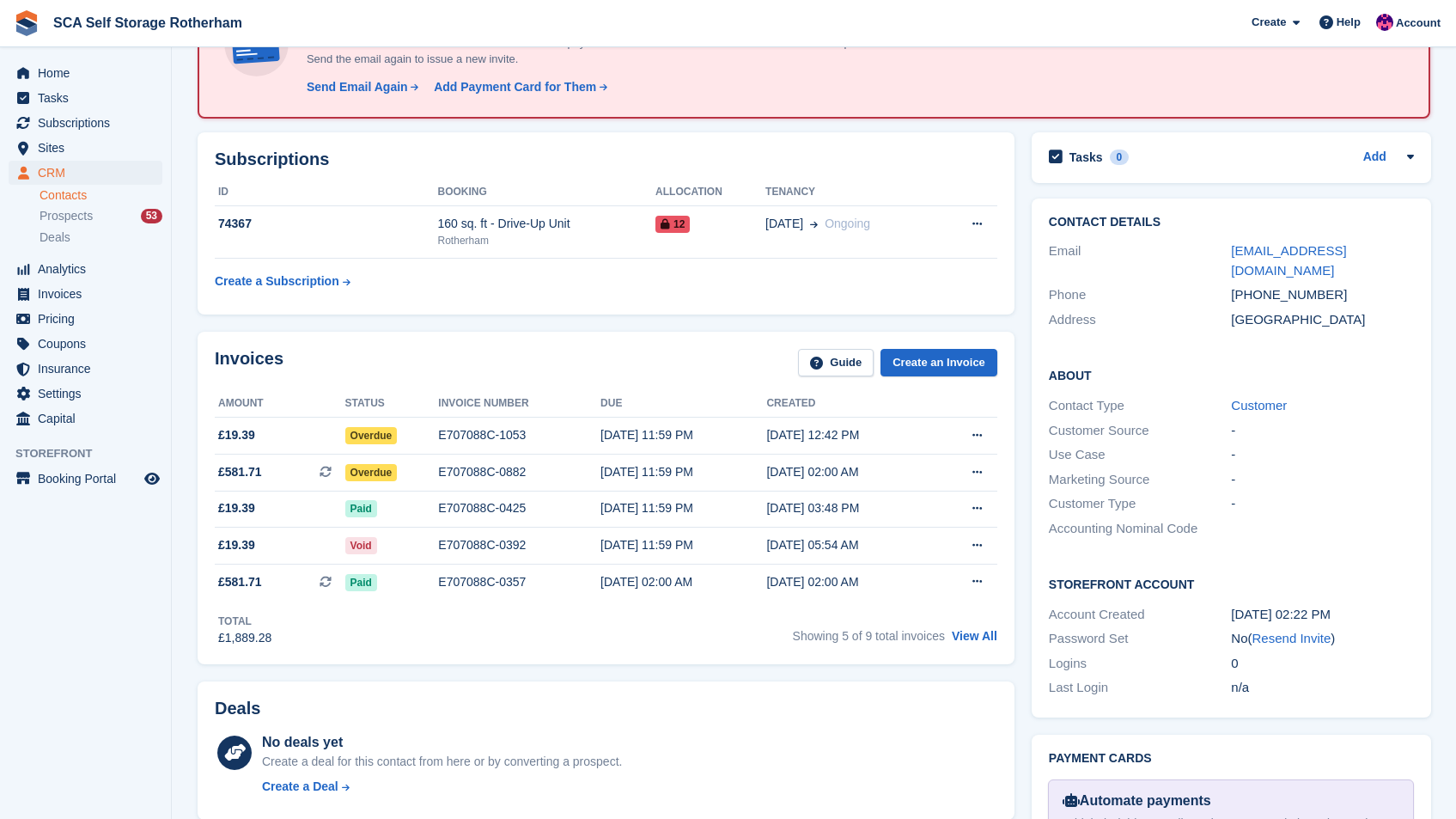
scroll to position [144, 0]
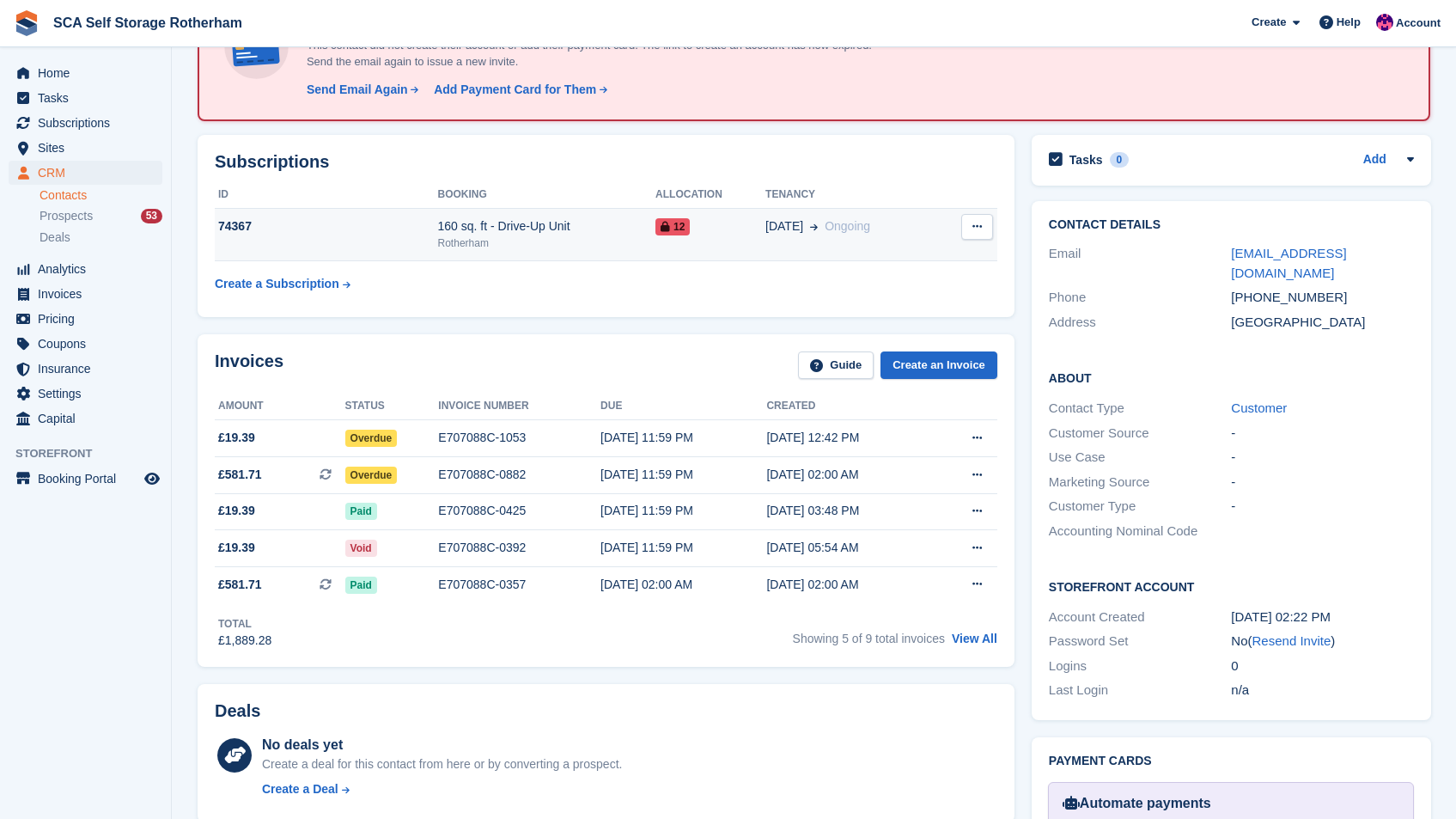
click at [900, 246] on td "26 Feb Ongoing" at bounding box center [851, 235] width 172 height 52
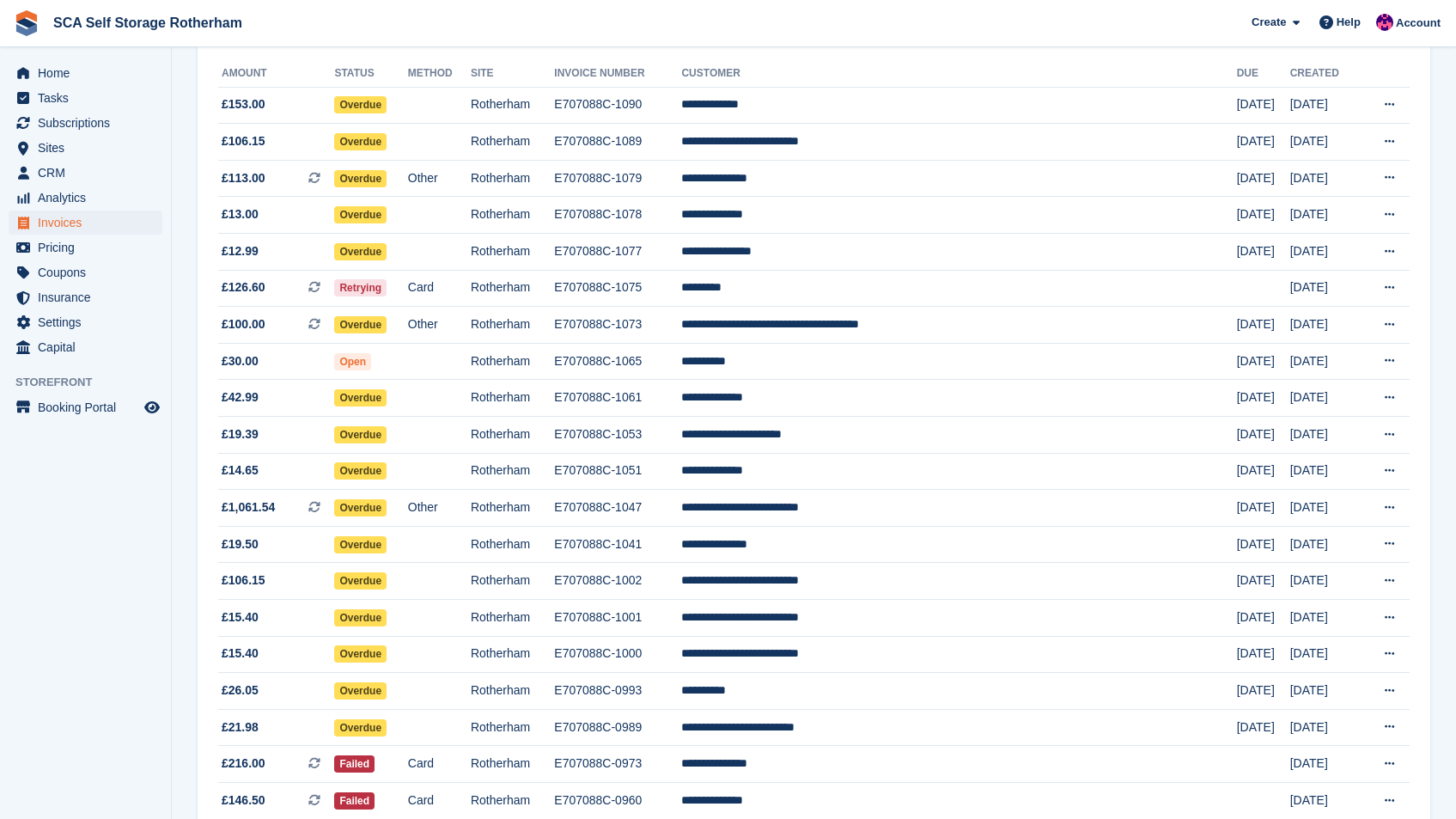
scroll to position [184, 0]
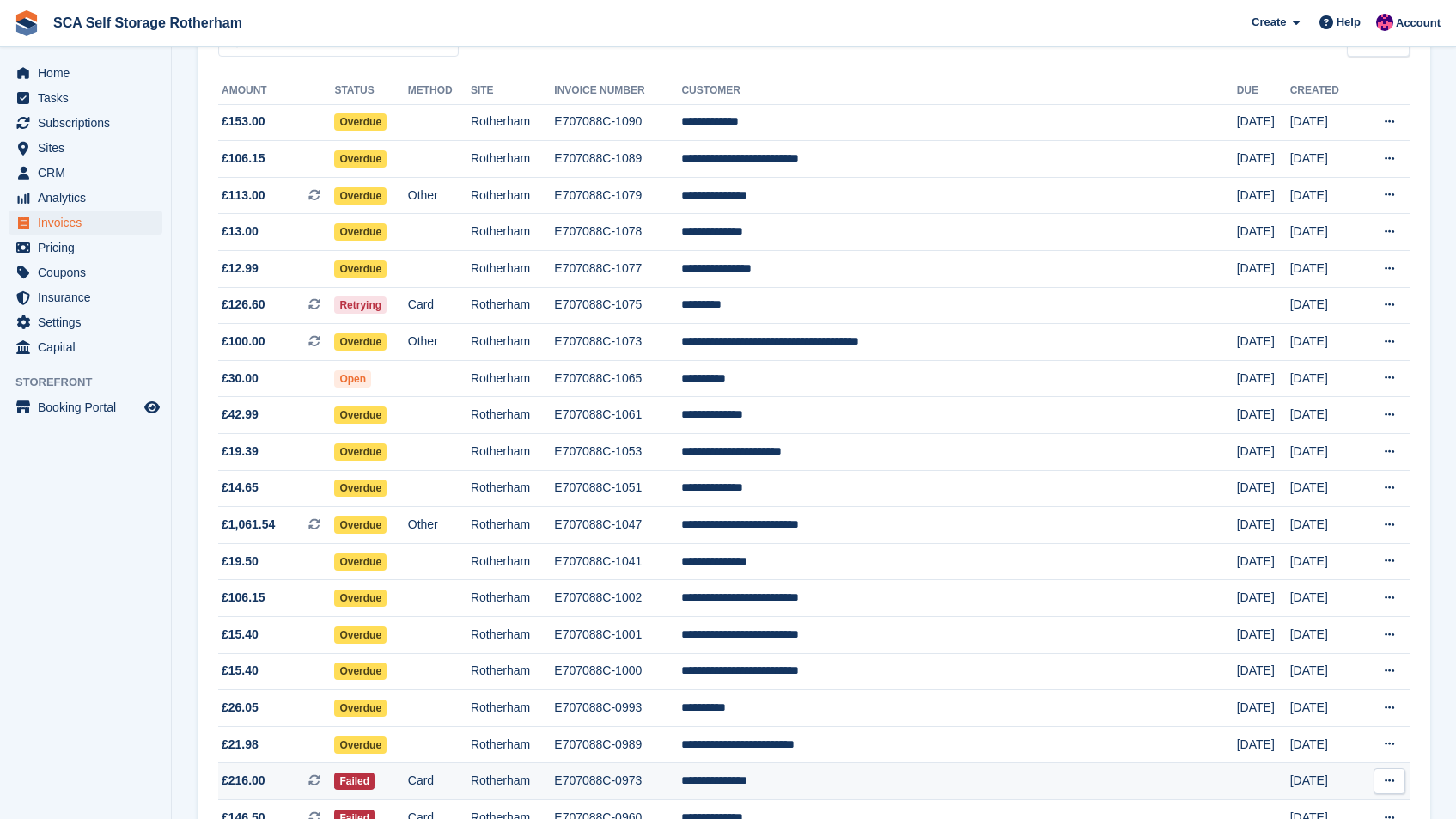
click at [681, 769] on td "E707088C-0973" at bounding box center [618, 782] width 127 height 37
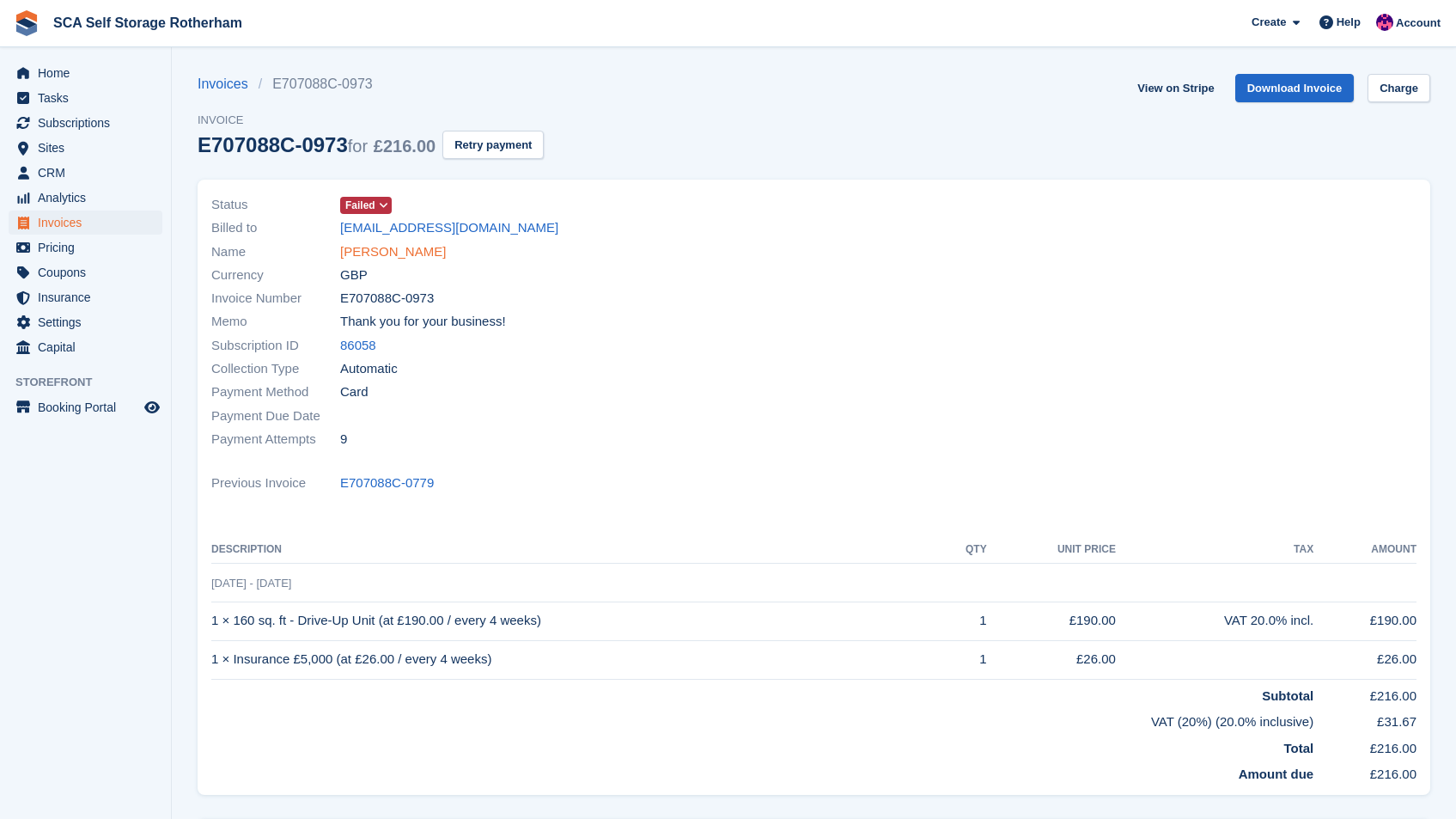
click at [398, 243] on link "[PERSON_NAME]" at bounding box center [392, 252] width 105 height 20
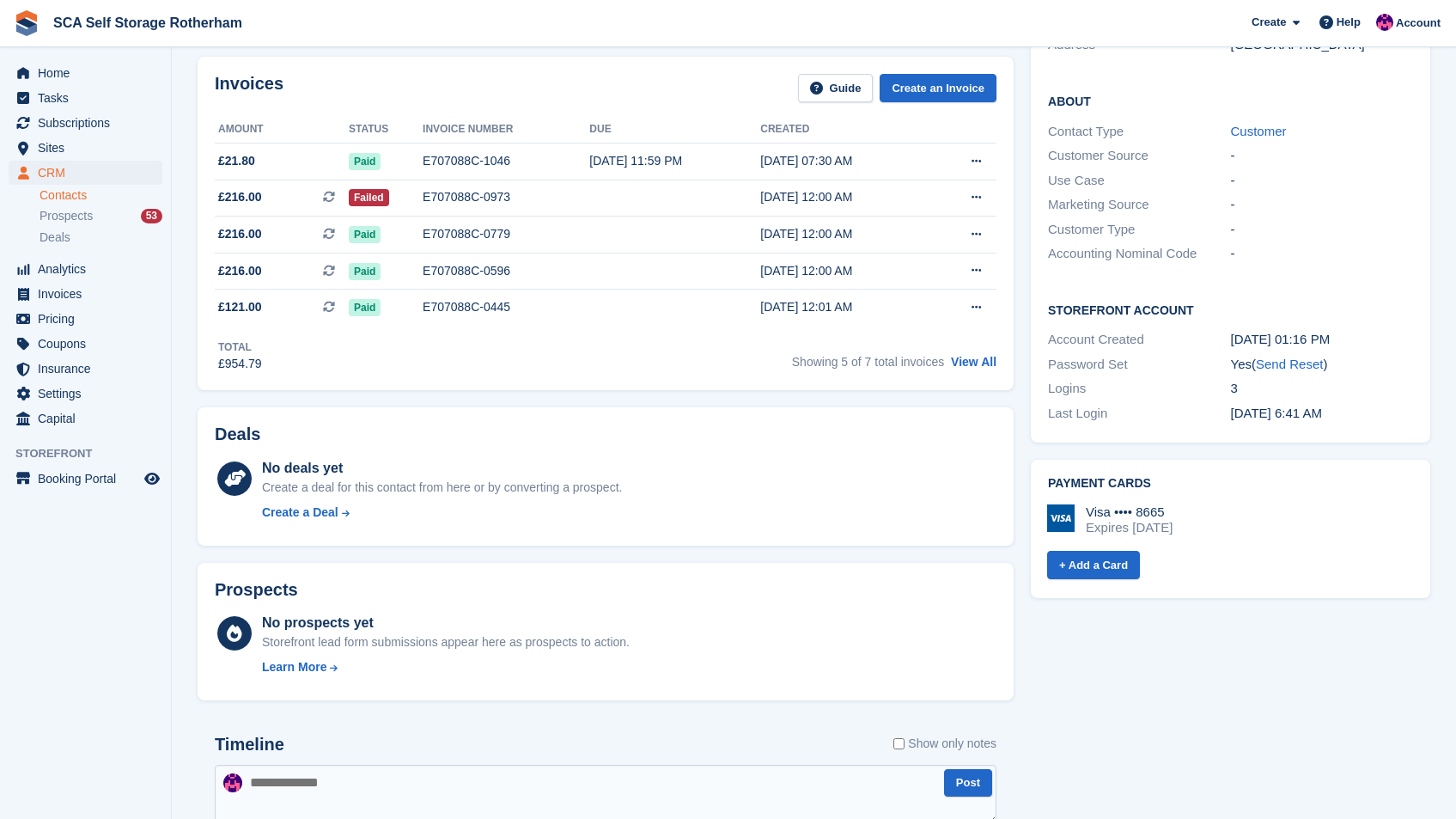
scroll to position [414, 0]
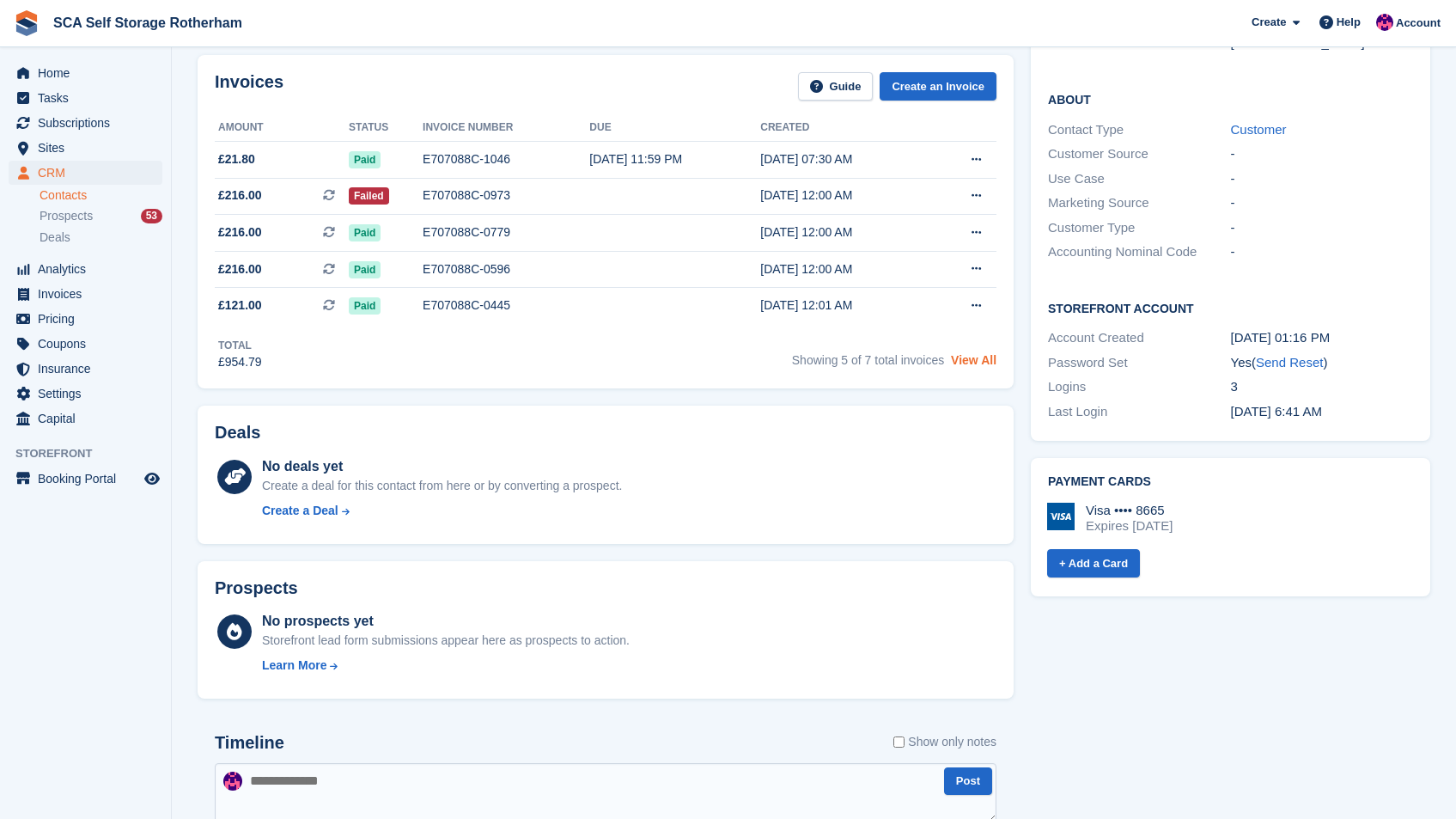
click at [967, 359] on link "View All" at bounding box center [973, 360] width 46 height 14
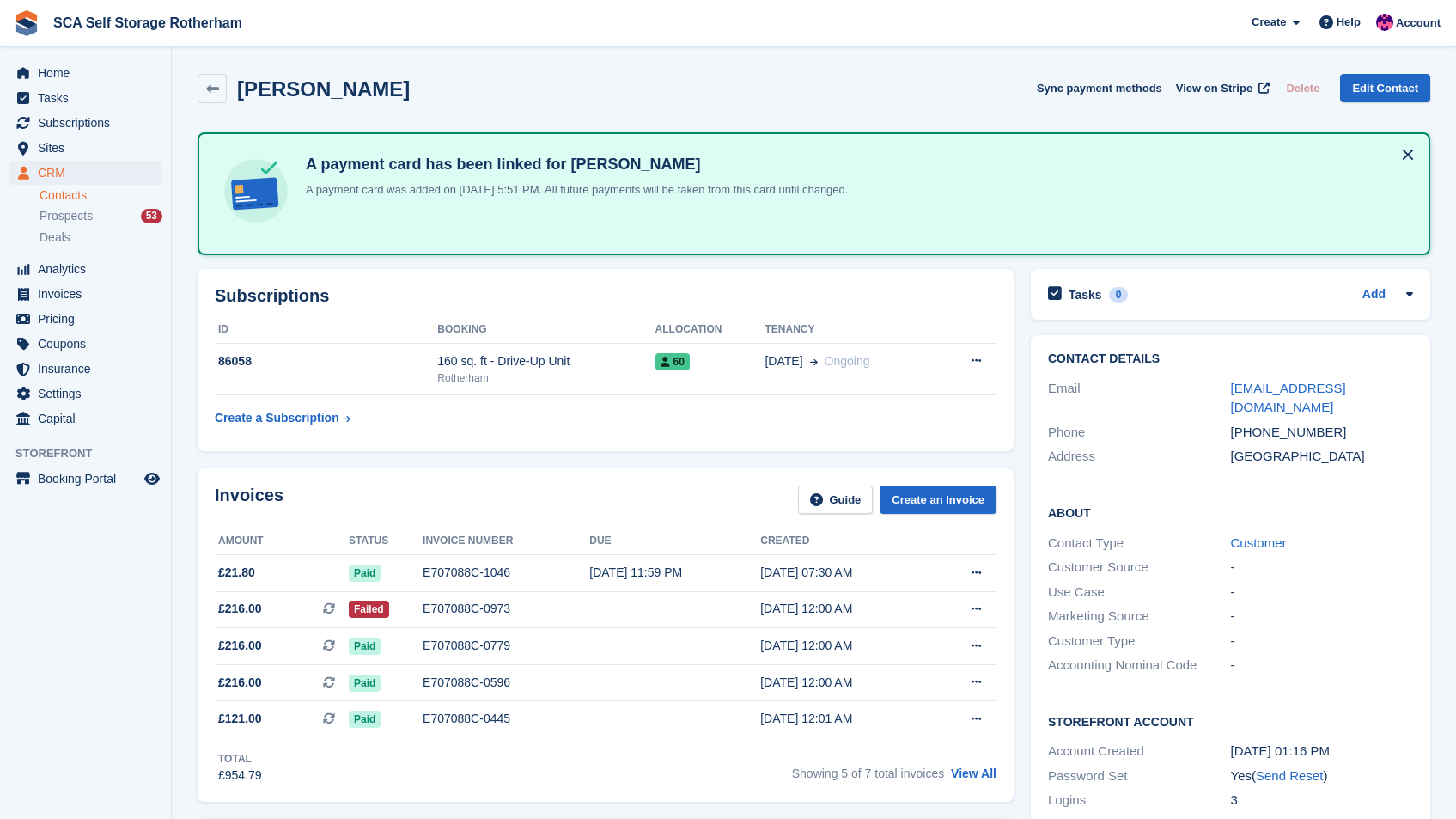
scroll to position [414, 0]
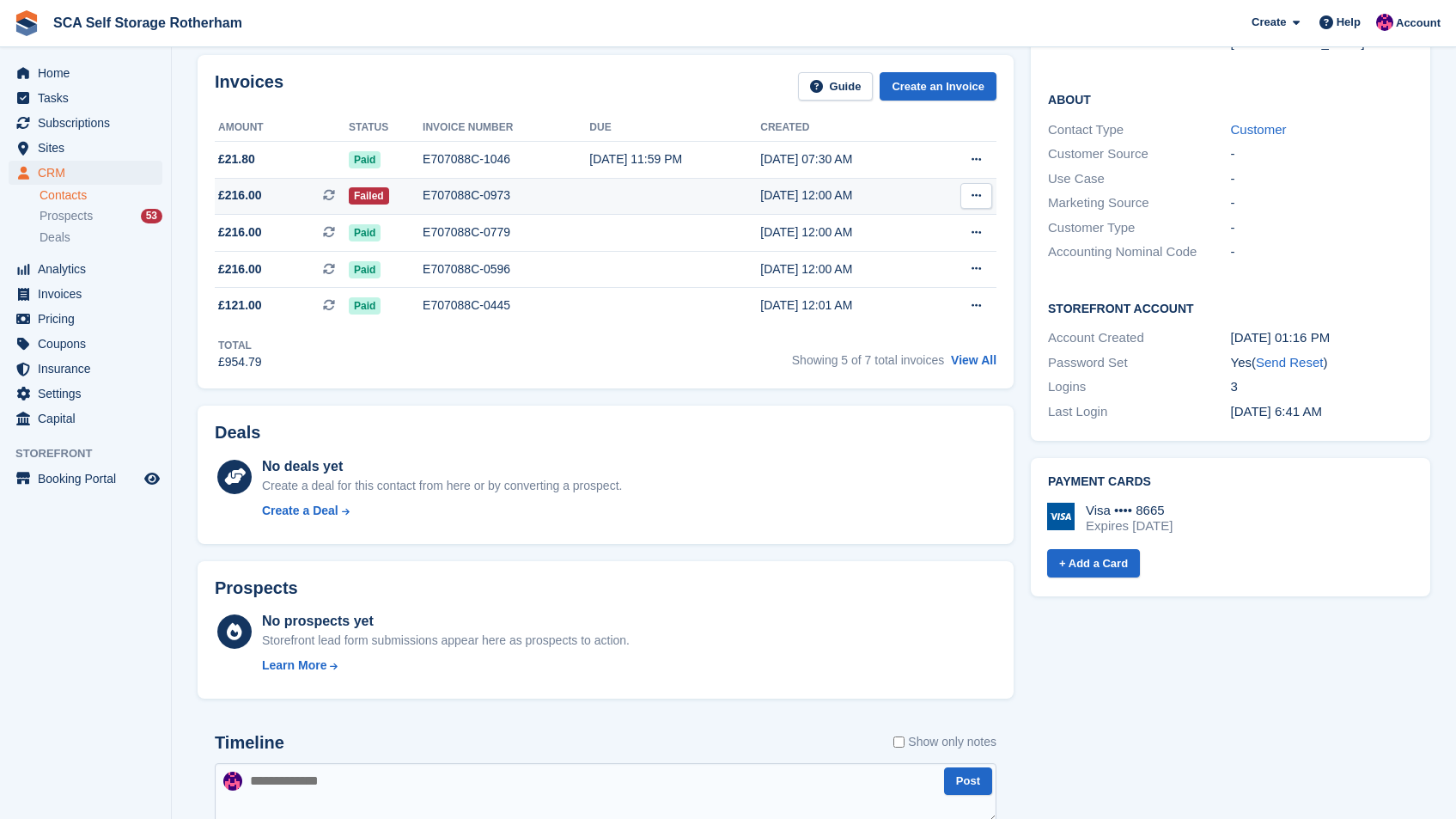
click at [904, 195] on div "[DATE] 12:00 AM" at bounding box center [845, 195] width 170 height 18
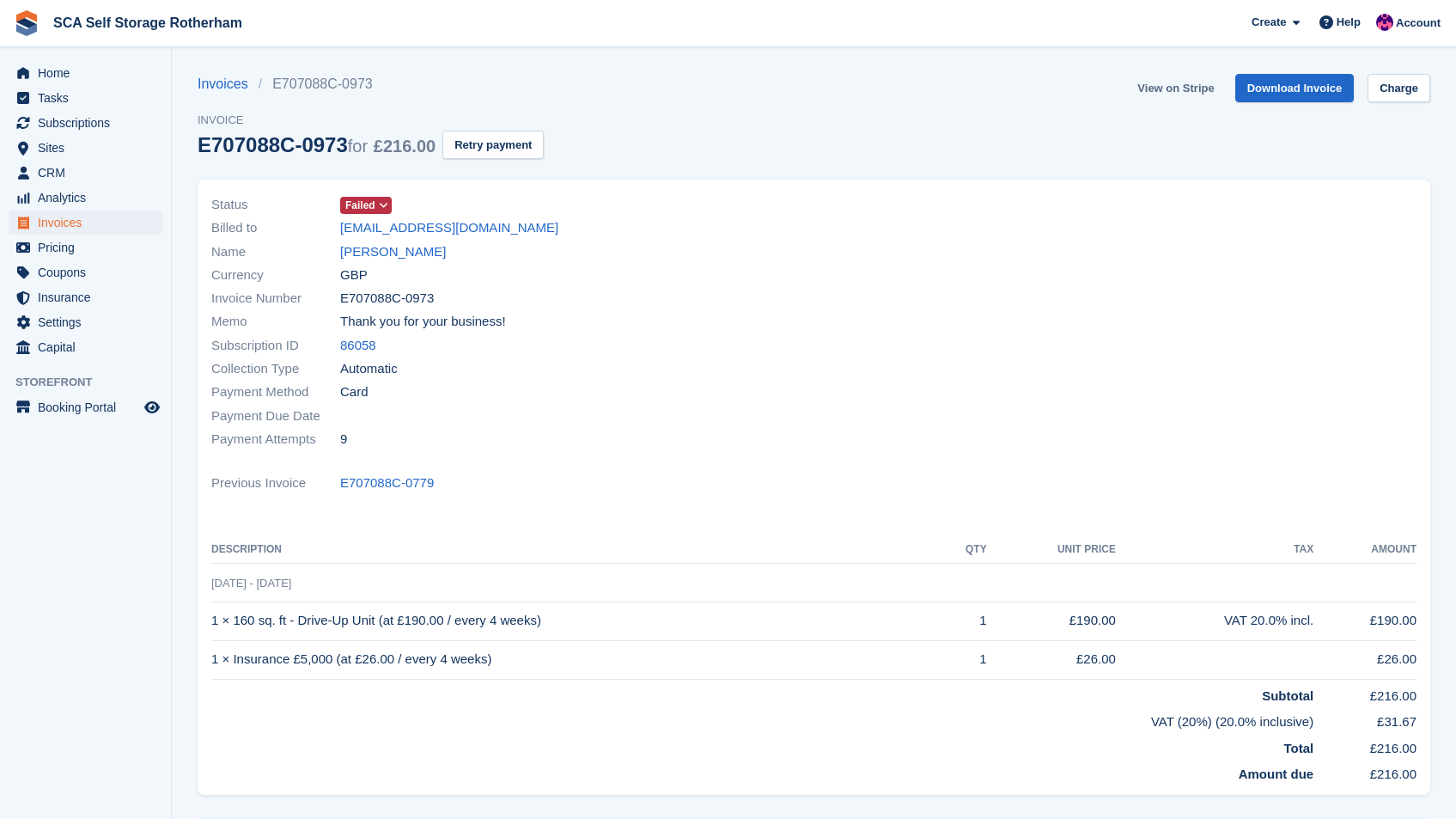
click at [1177, 90] on link "View on Stripe" at bounding box center [1176, 88] width 90 height 28
click at [1413, 78] on link "Charge" at bounding box center [1398, 88] width 62 height 28
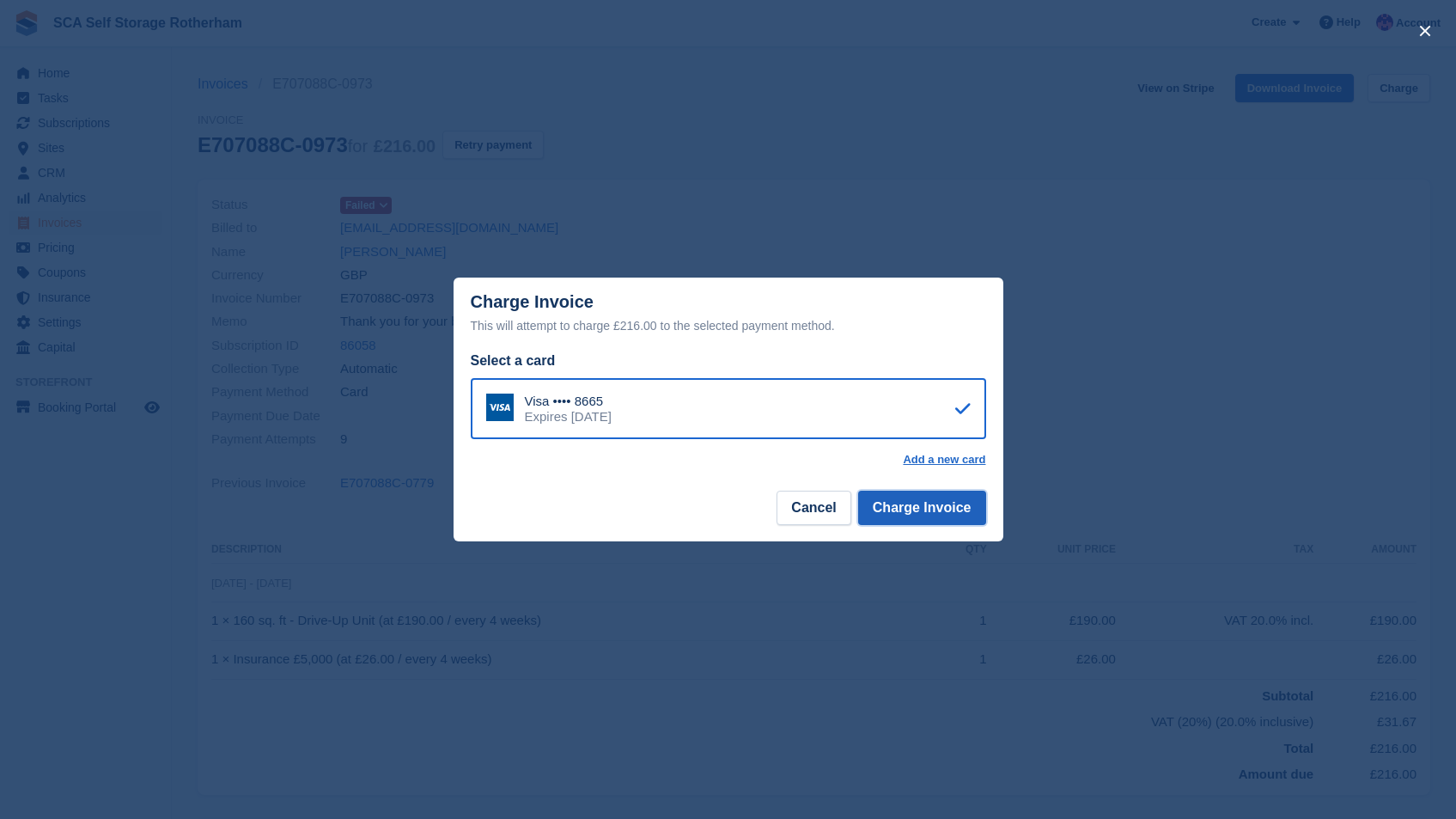
click at [944, 521] on button "Charge Invoice" at bounding box center [921, 508] width 128 height 34
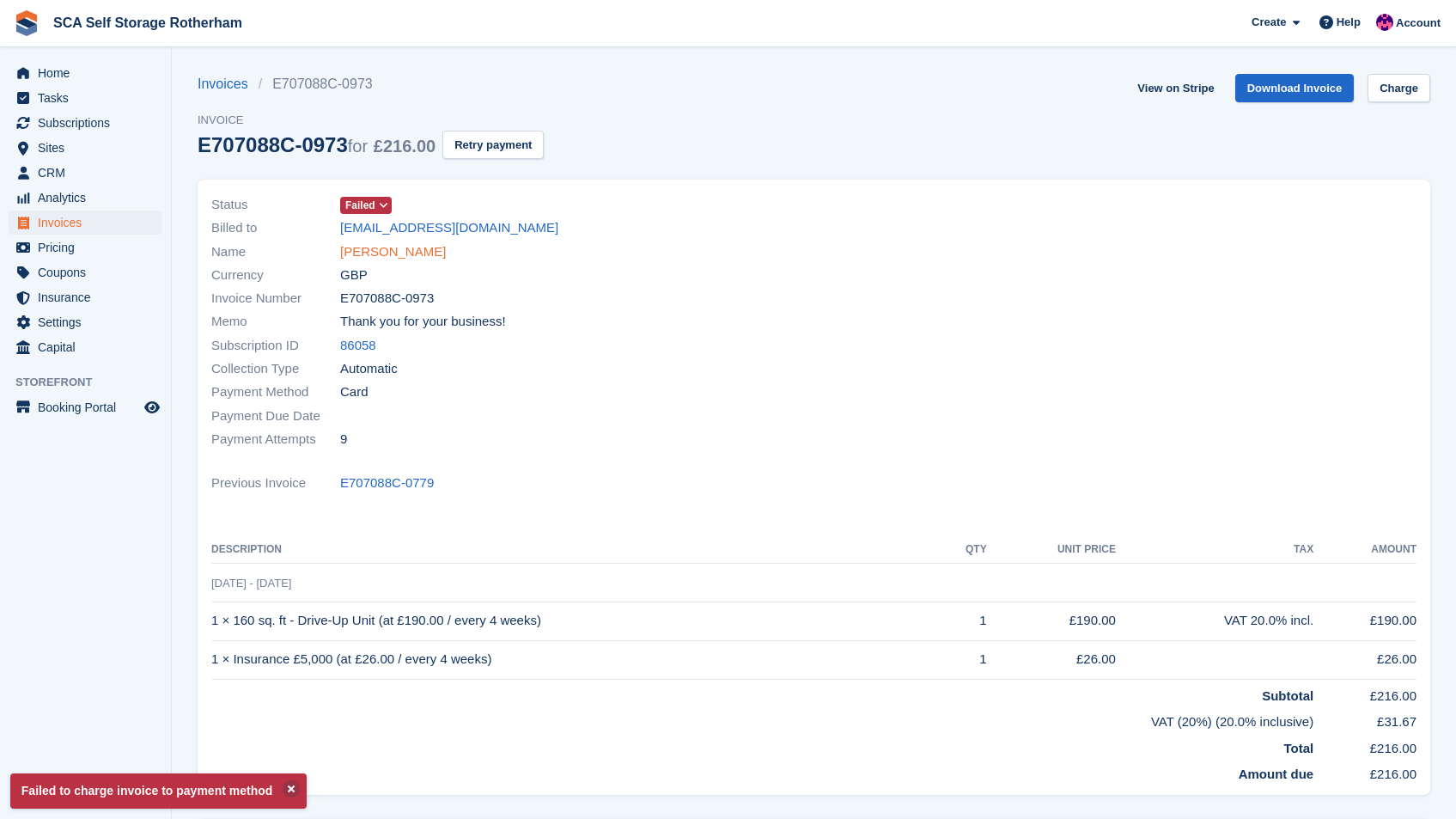
click at [400, 247] on link "[PERSON_NAME]" at bounding box center [392, 252] width 105 height 20
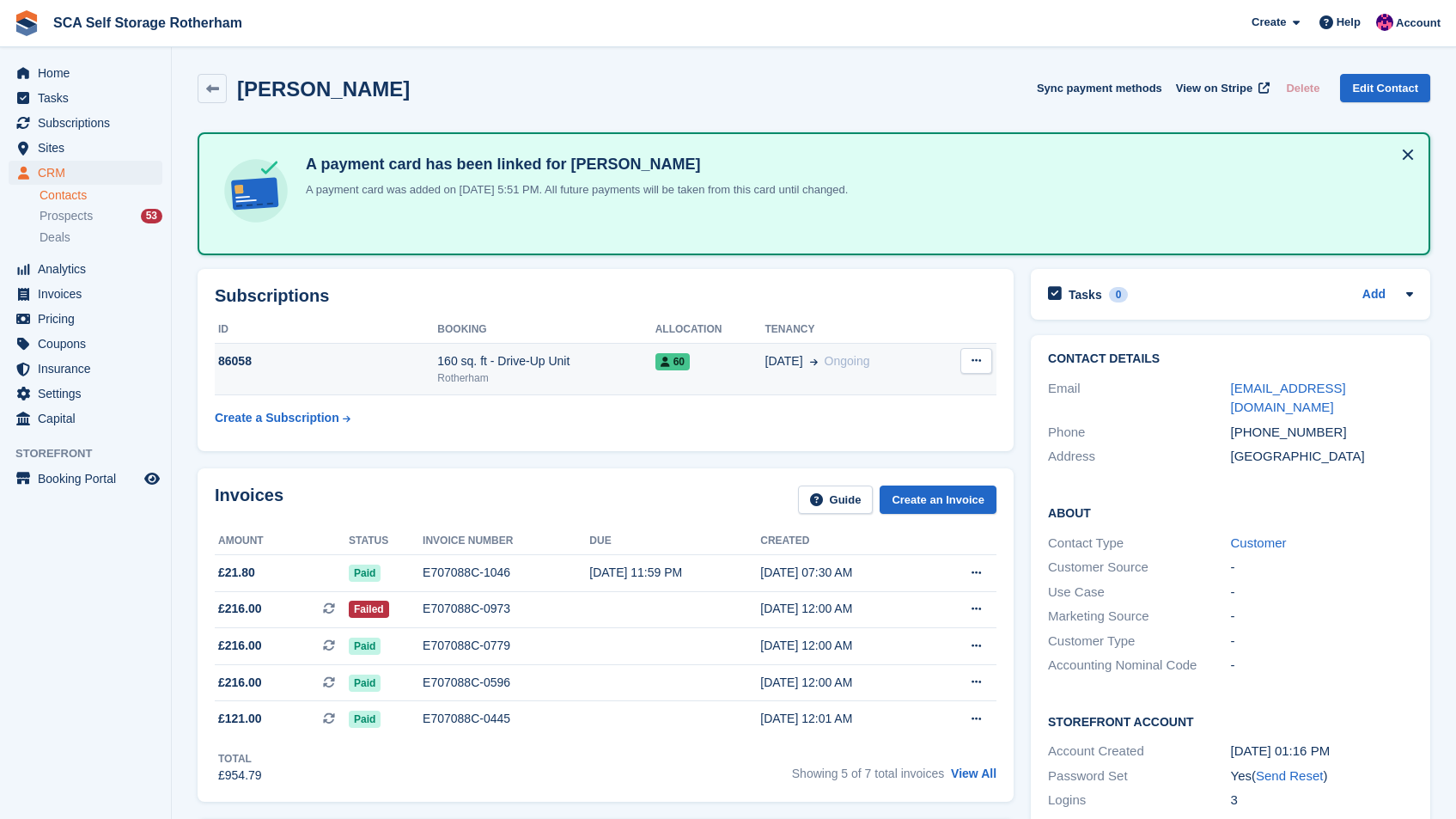
click at [788, 360] on span "[DATE]" at bounding box center [784, 361] width 38 height 18
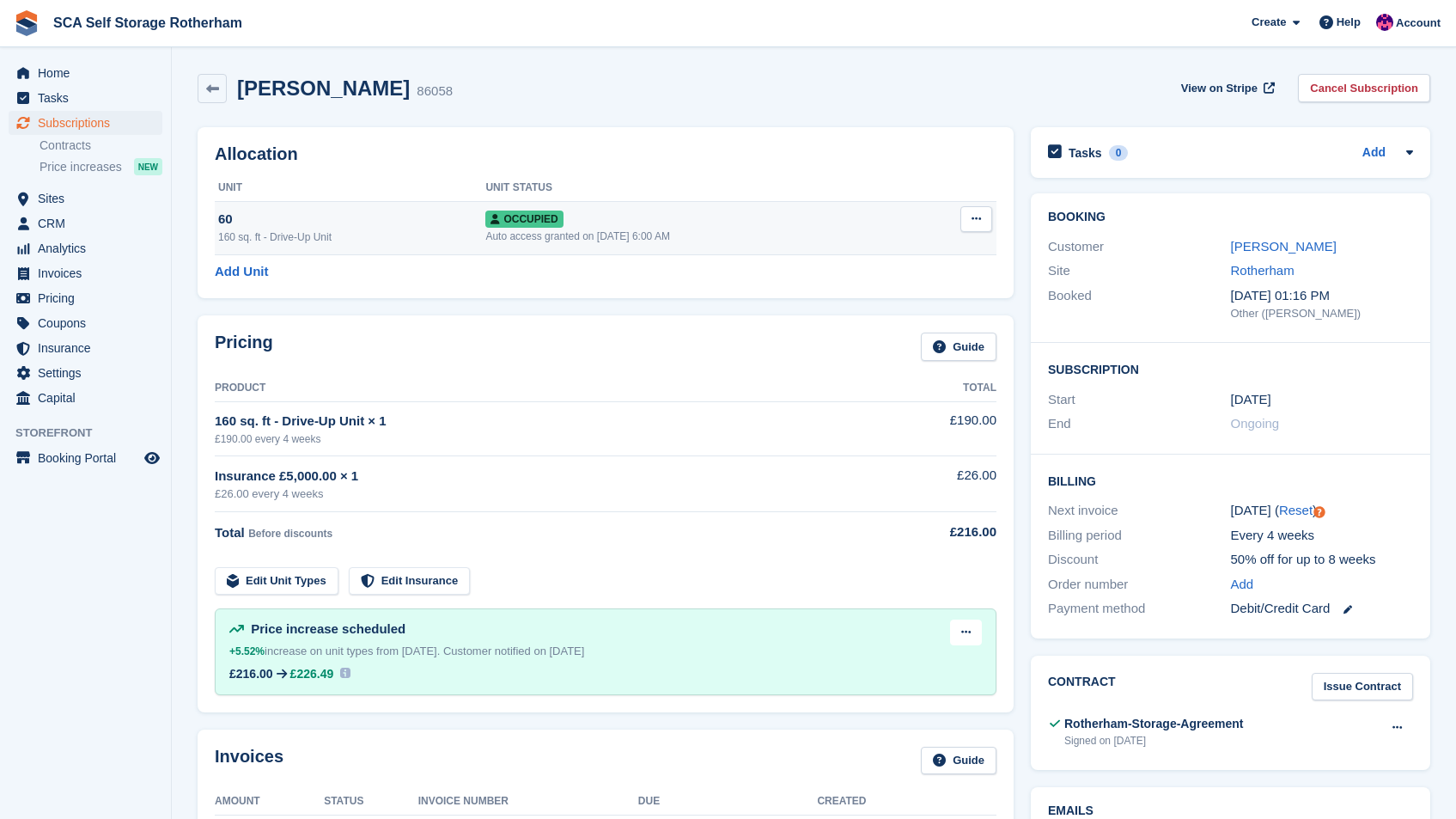
click at [972, 215] on icon at bounding box center [976, 219] width 9 height 11
click at [905, 252] on p "Overlock" at bounding box center [909, 253] width 149 height 22
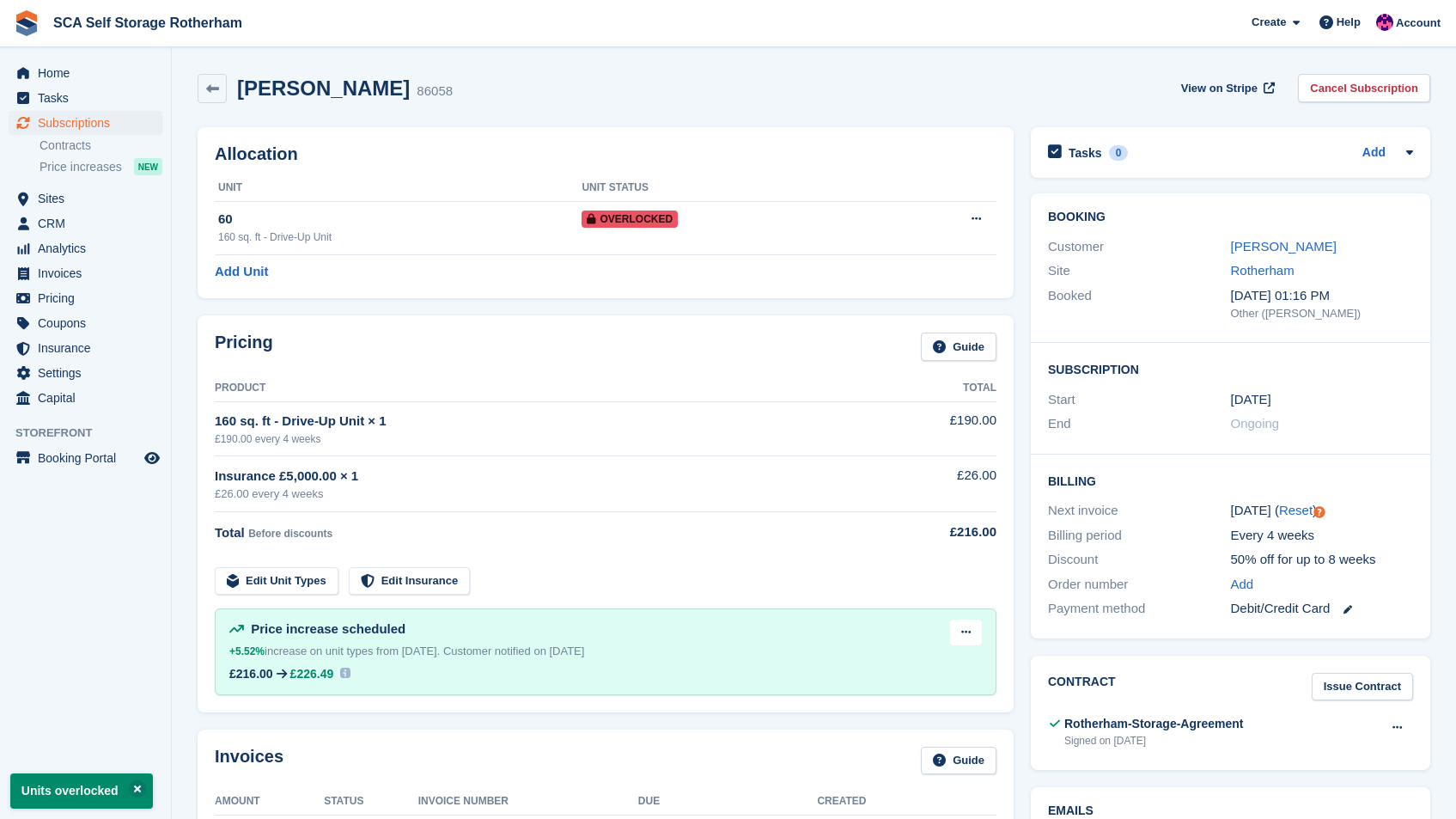
click at [1283, 238] on div "Rebecca Goddard" at bounding box center [1323, 247] width 183 height 20
click at [1283, 253] on link "Rebecca Goddard" at bounding box center [1284, 246] width 105 height 15
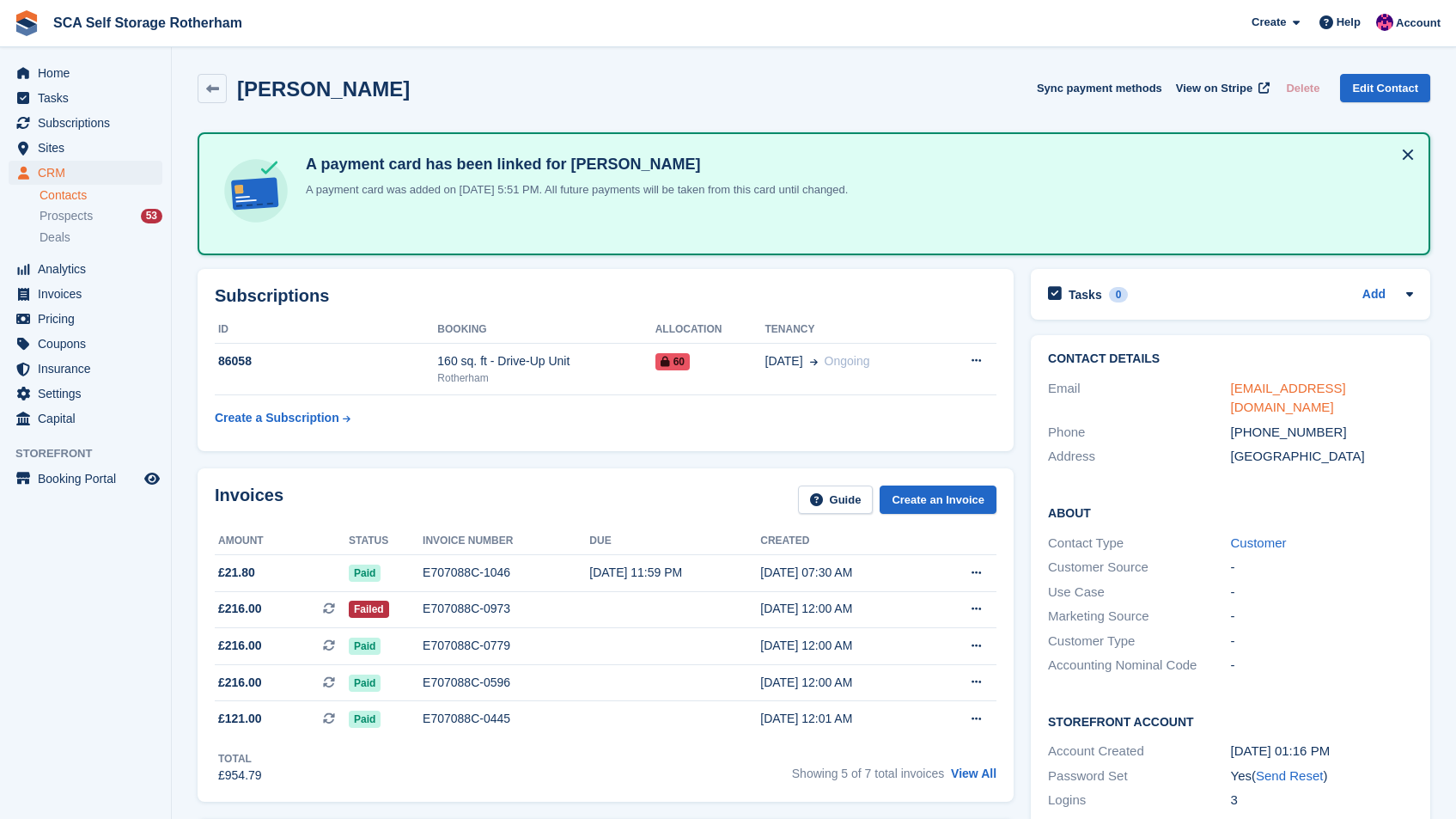
click at [1275, 390] on link "becka8985@icloud.com" at bounding box center [1289, 398] width 116 height 34
click at [90, 67] on span "Home" at bounding box center [89, 73] width 103 height 24
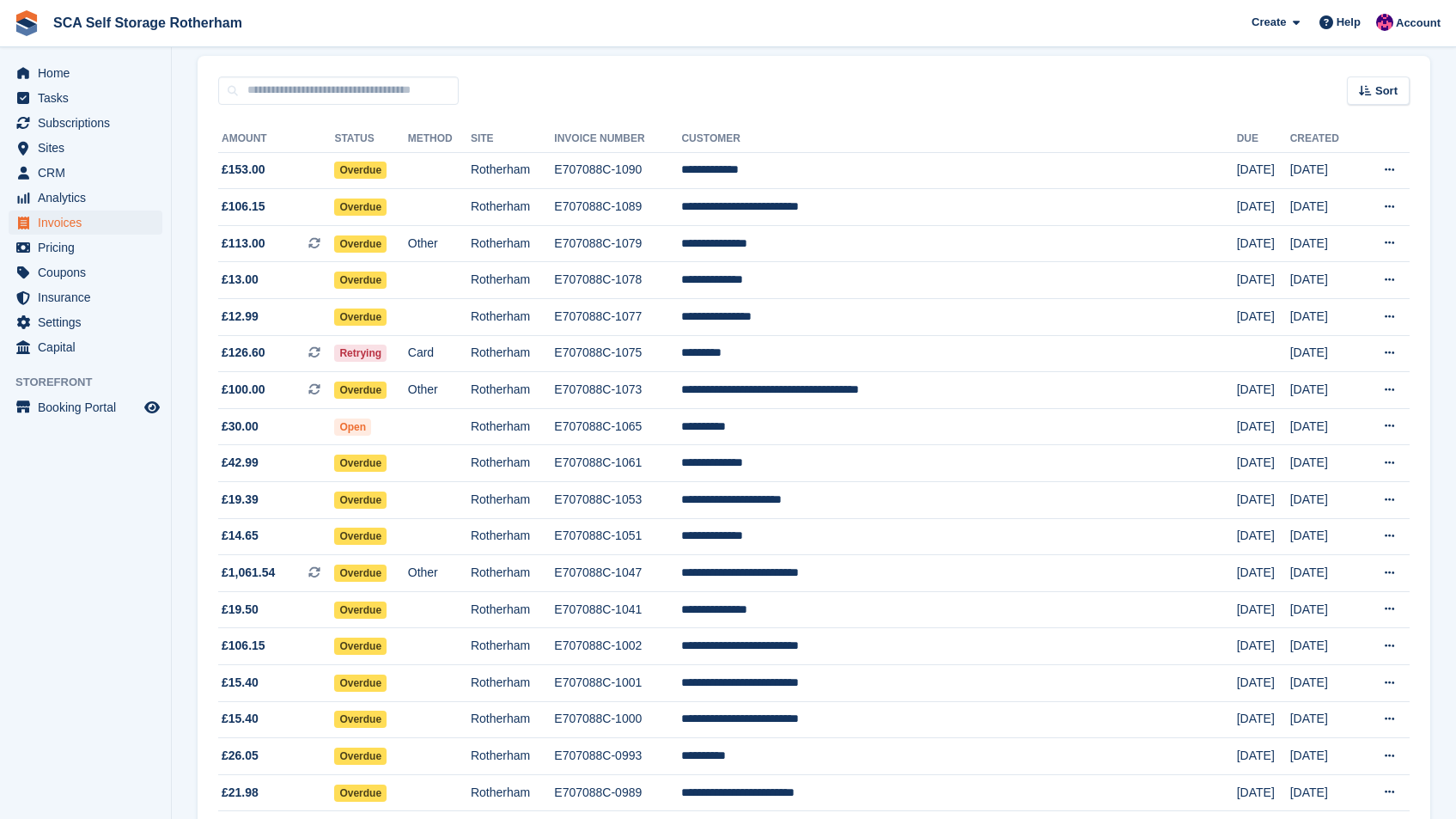
scroll to position [135, 0]
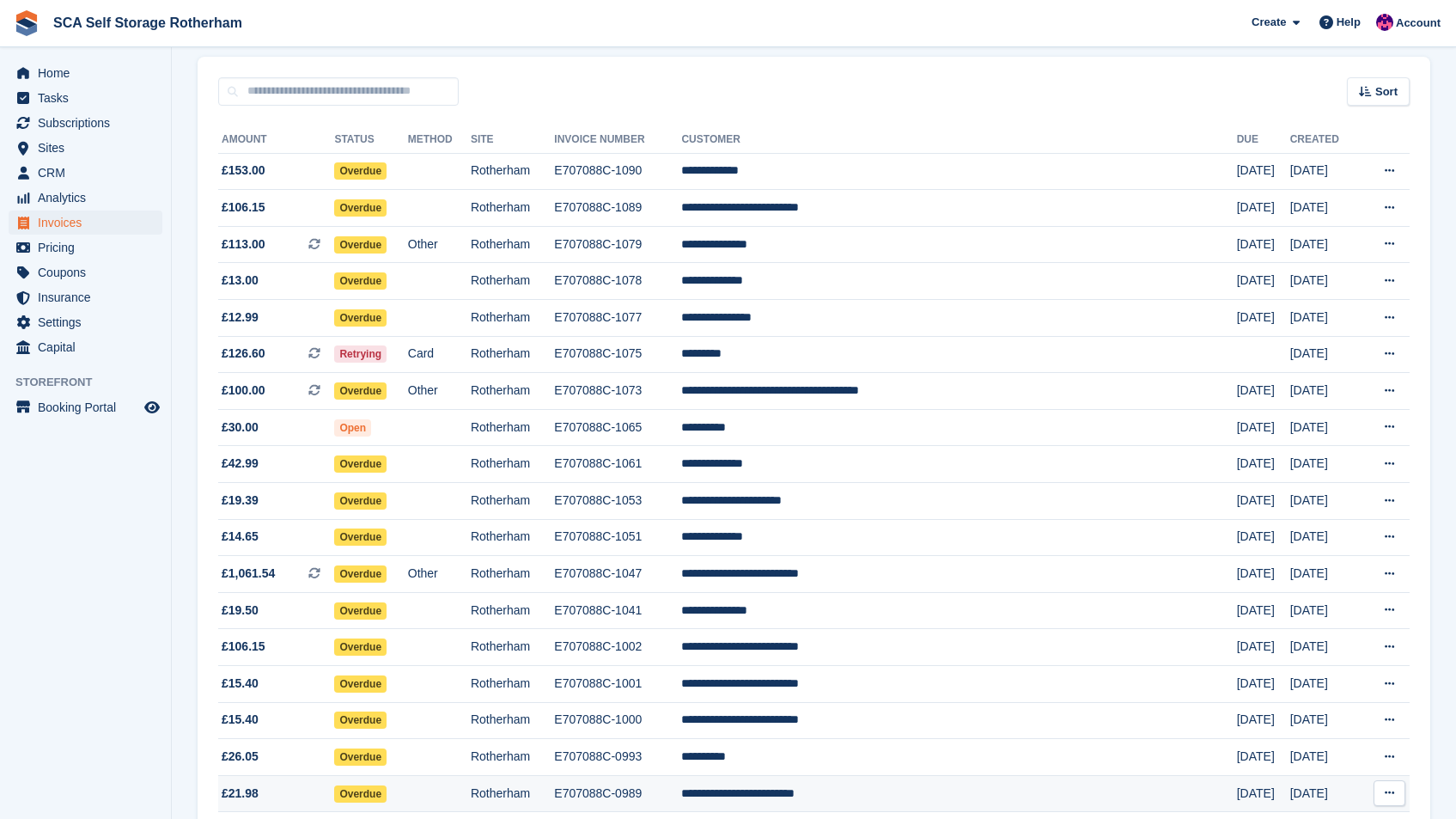
click at [1020, 790] on td "**********" at bounding box center [959, 794] width 555 height 37
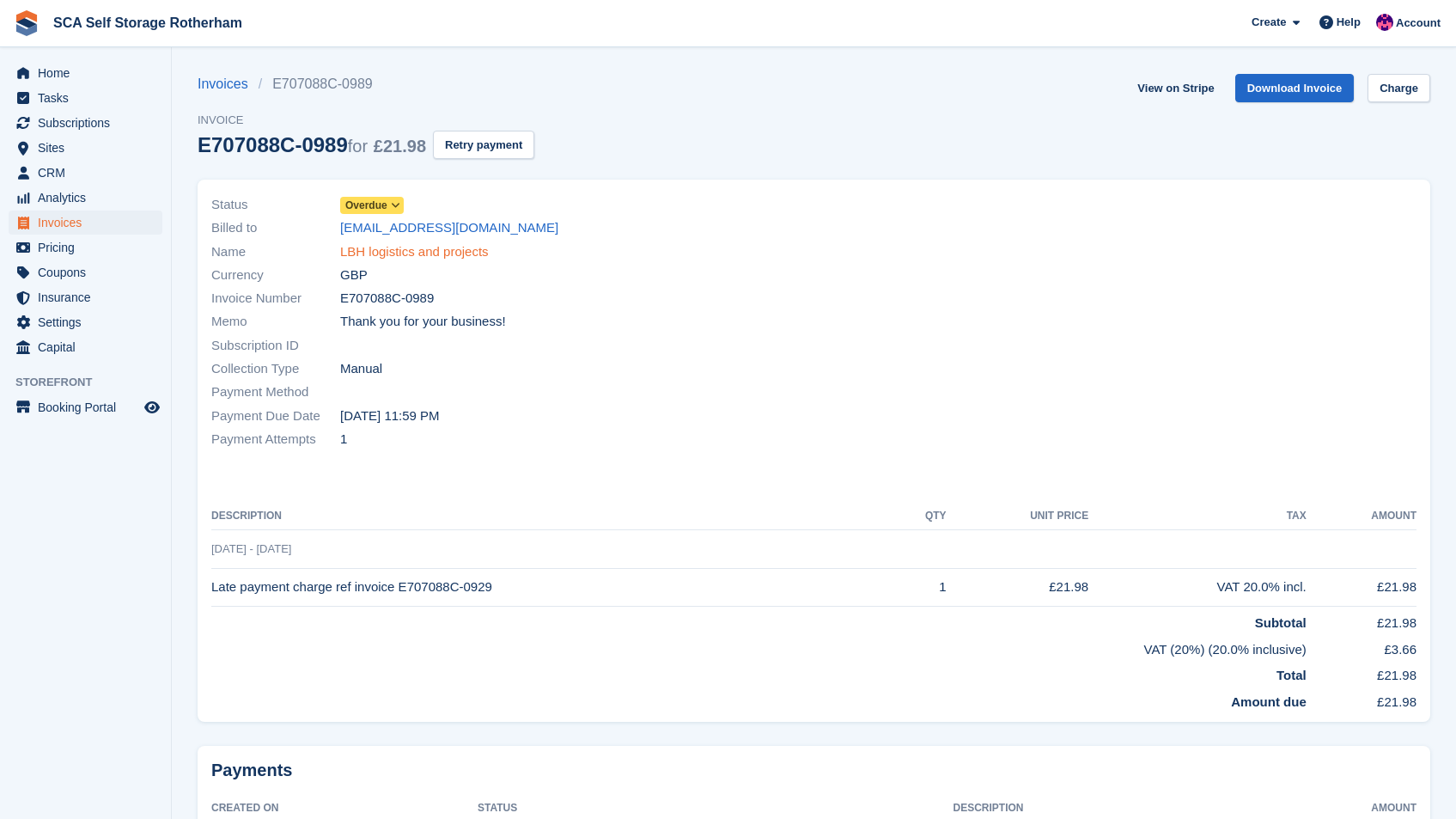
click at [410, 253] on link "LBH logistics and projects" at bounding box center [415, 252] width 149 height 20
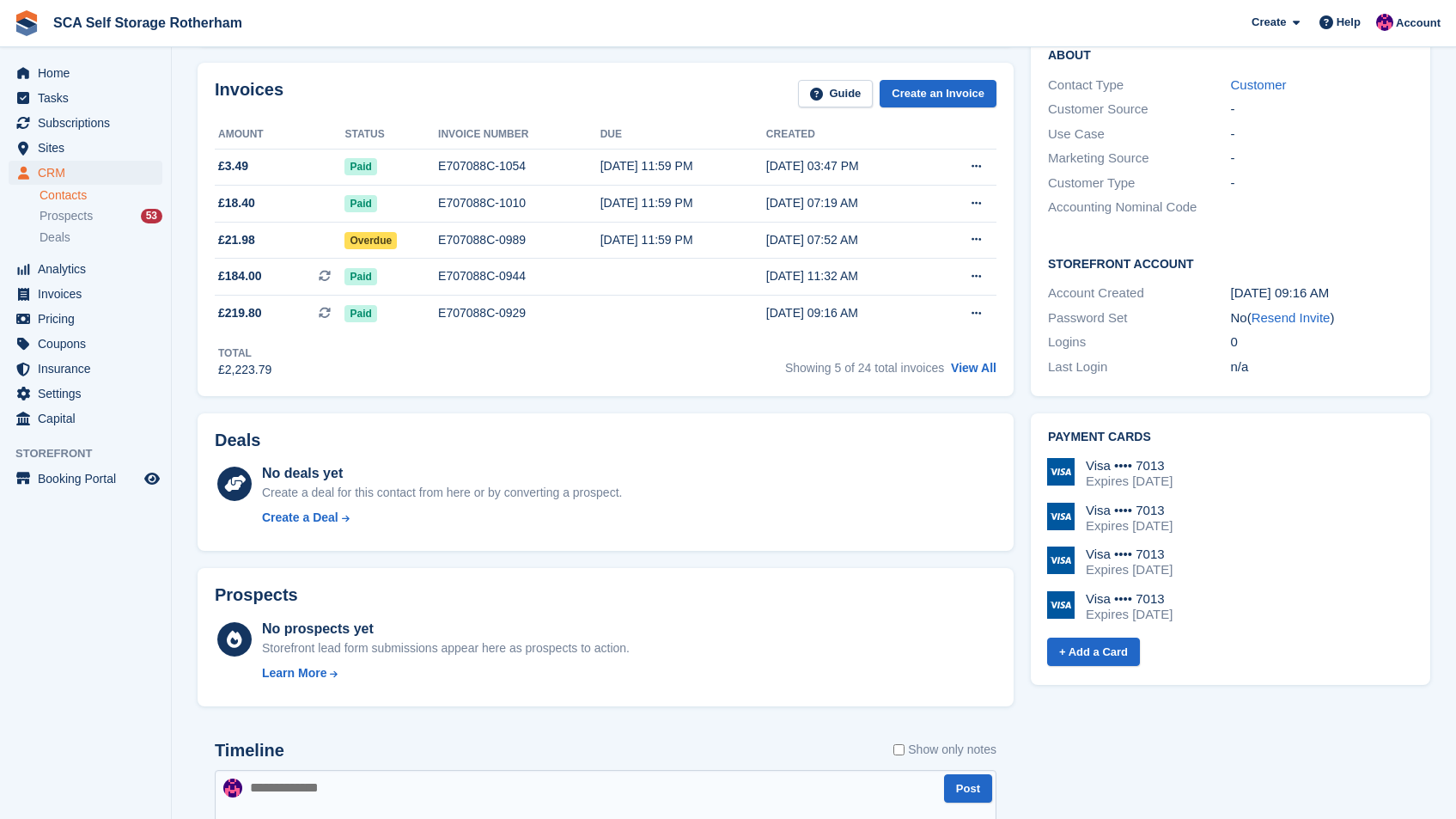
scroll to position [466, 0]
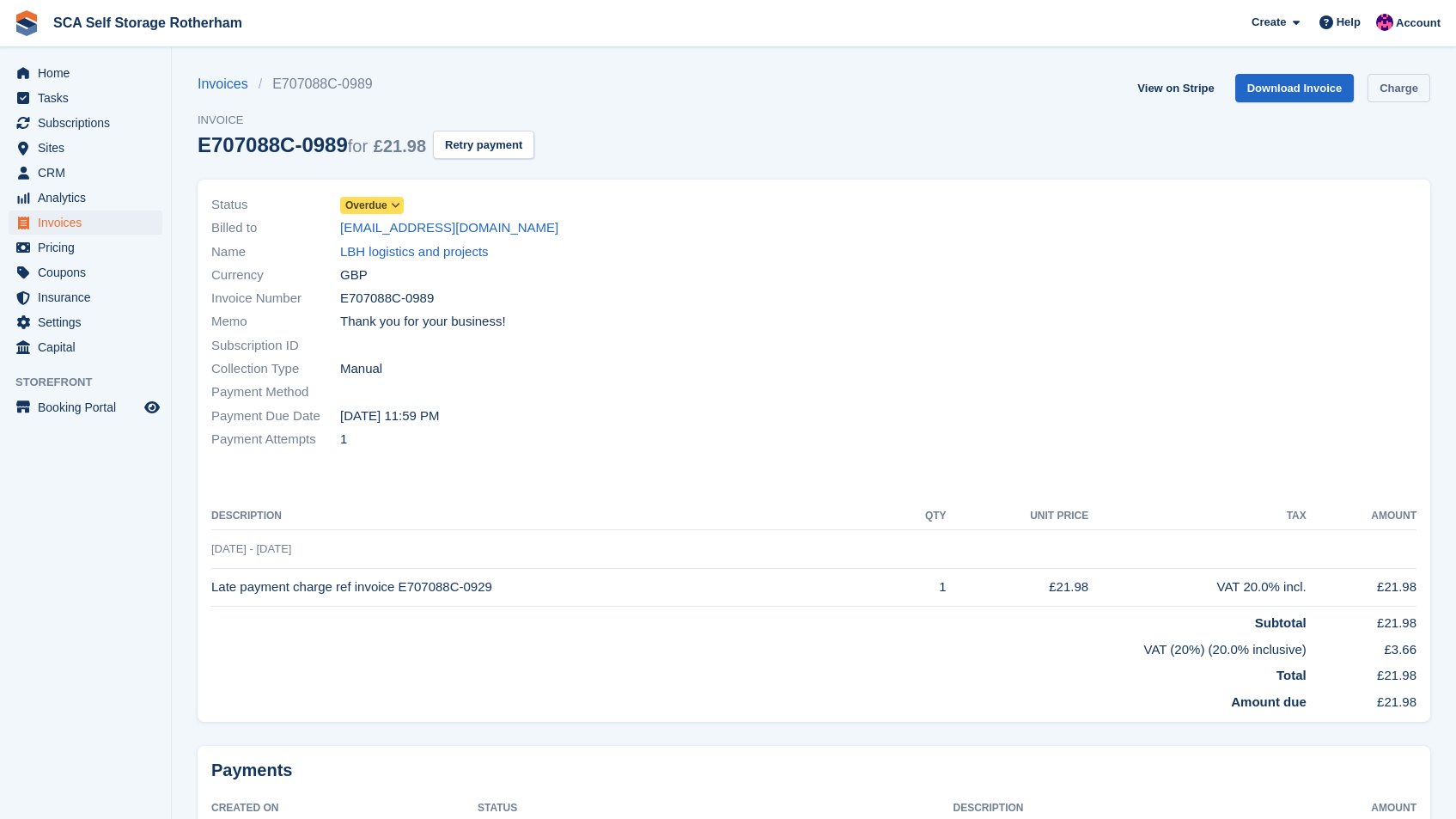
click at [1401, 77] on link "Charge" at bounding box center [1398, 88] width 62 height 28
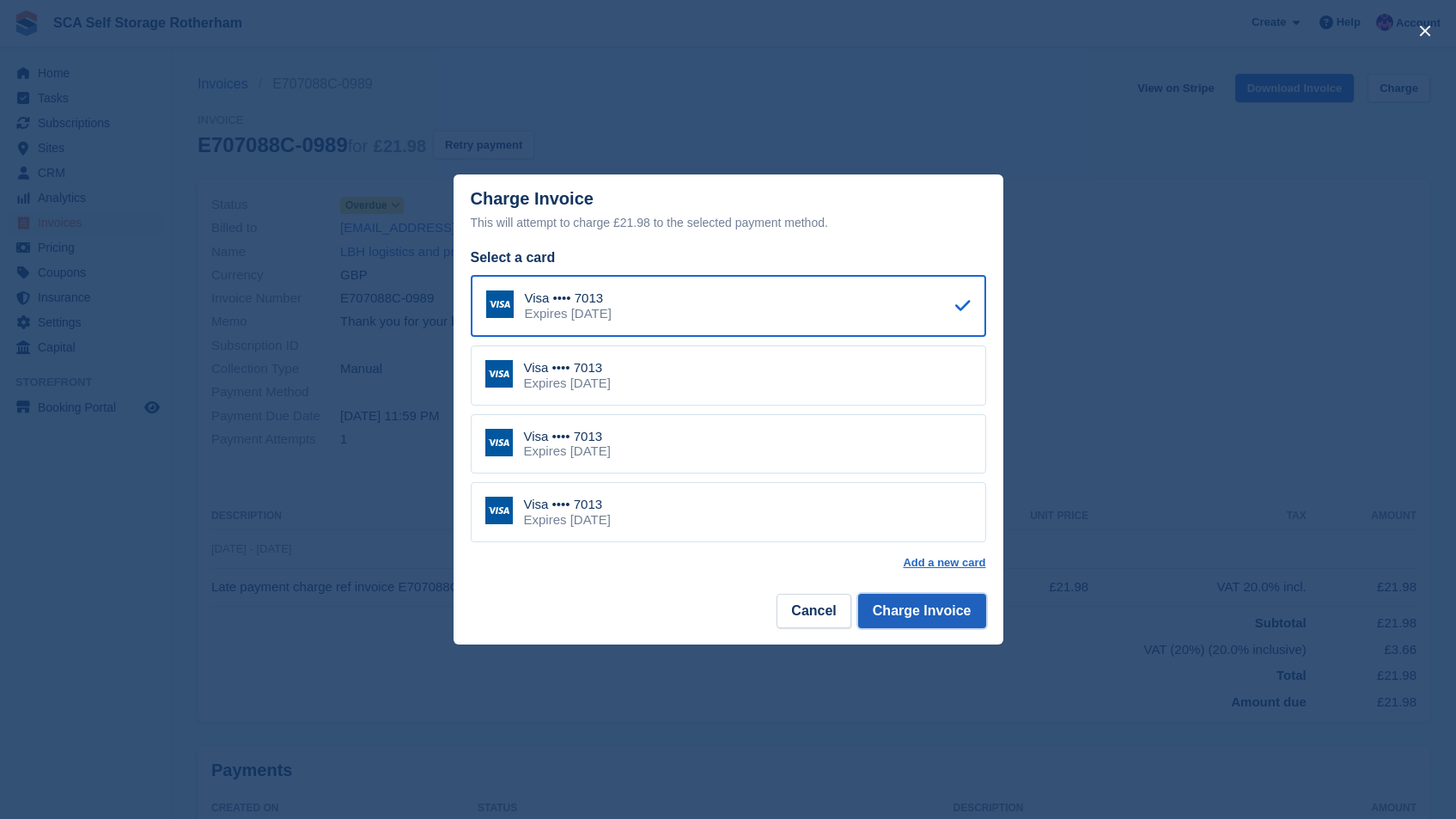
click at [920, 613] on button "Charge Invoice" at bounding box center [921, 610] width 128 height 34
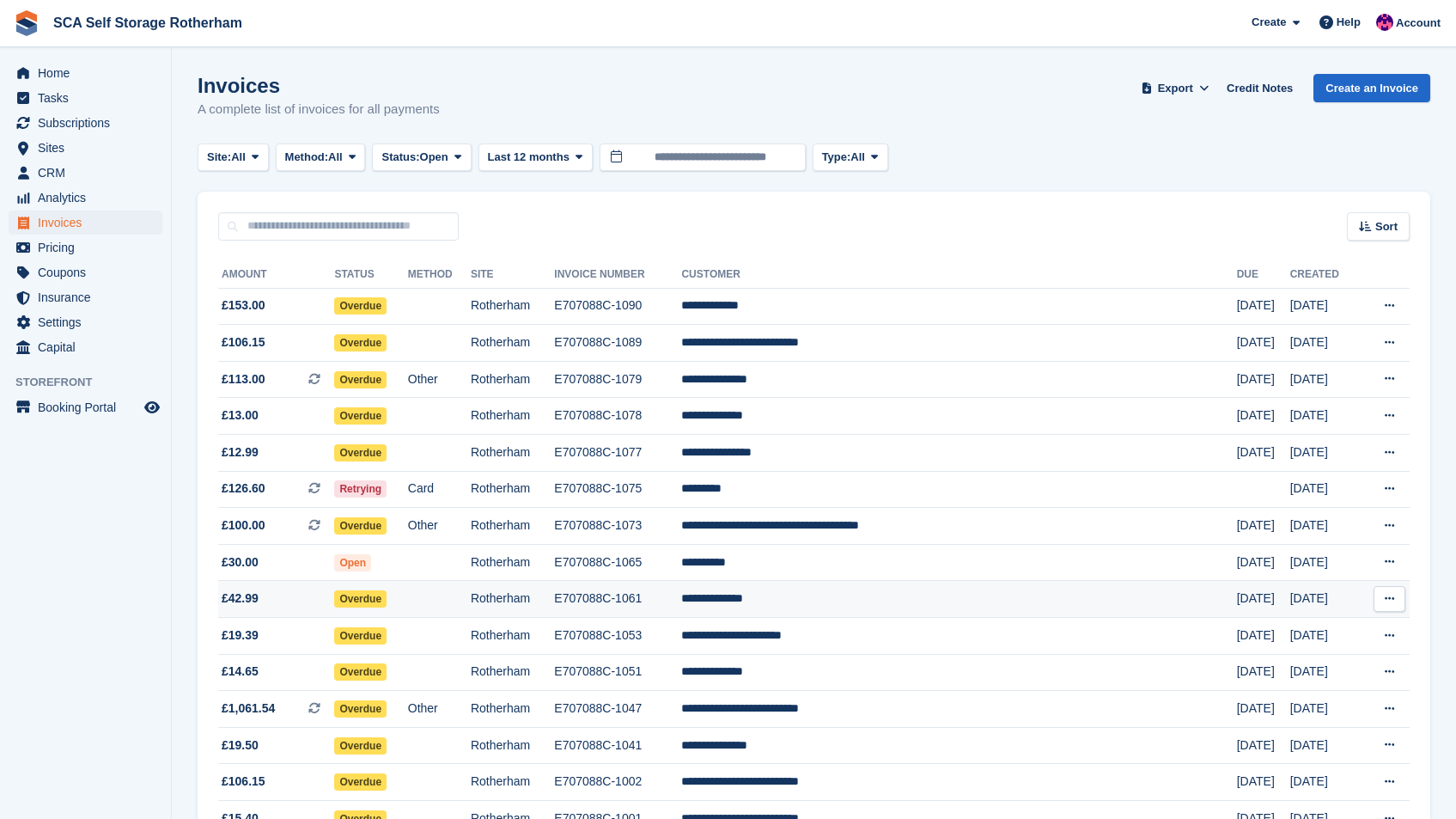
click at [918, 594] on td "**********" at bounding box center [959, 599] width 555 height 37
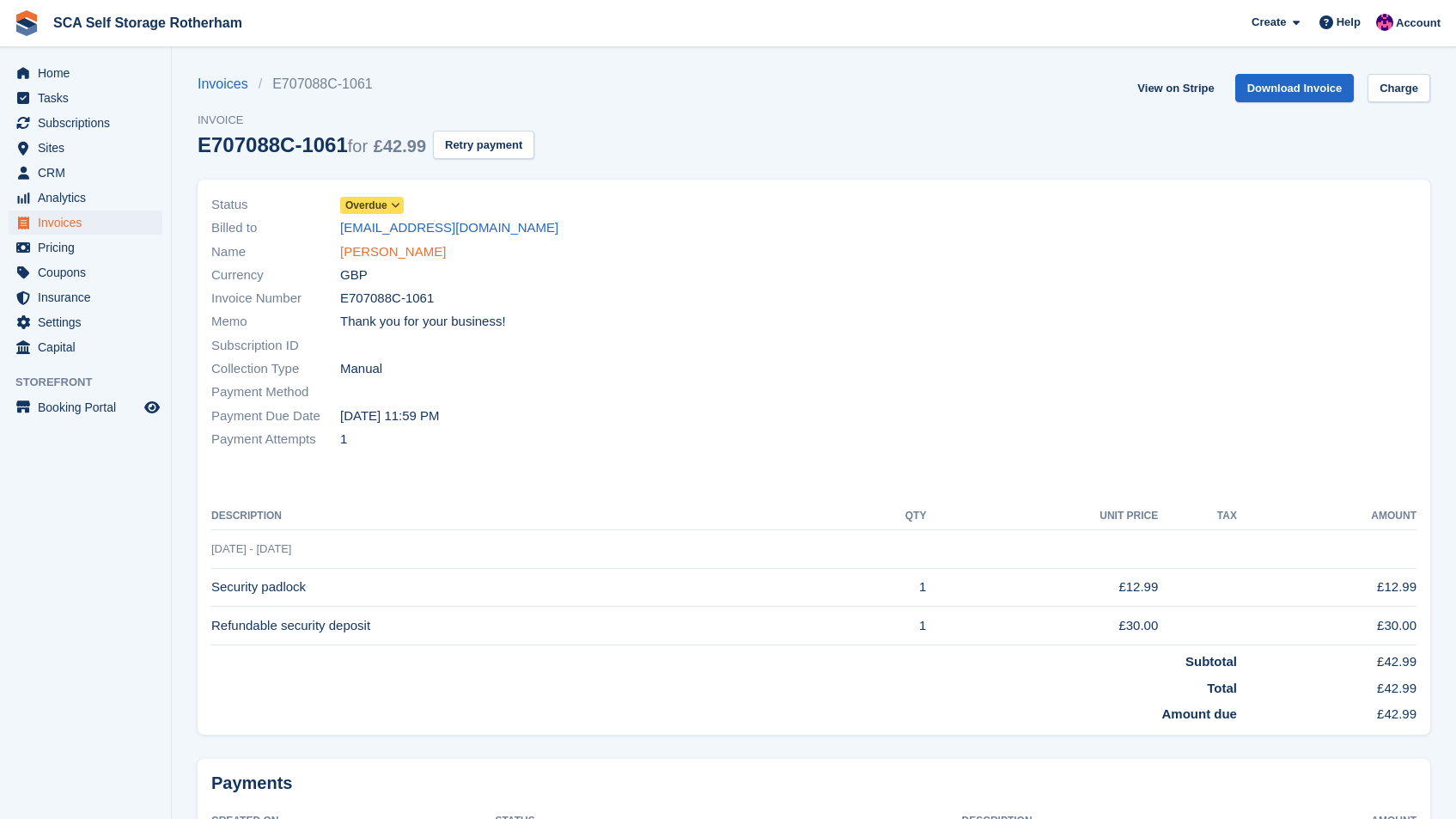
click at [414, 256] on link "Joydeep Mandal" at bounding box center [392, 252] width 105 height 20
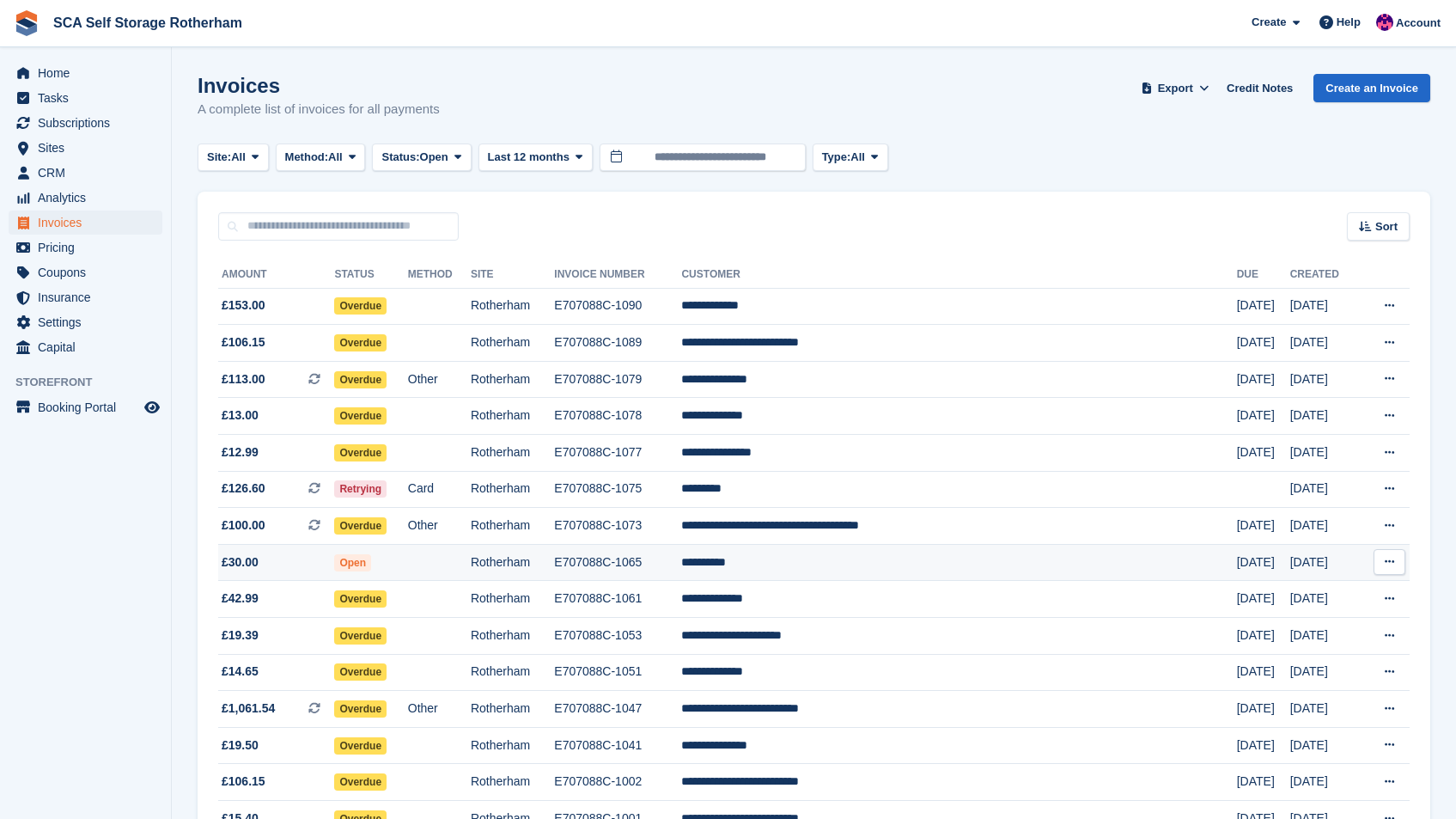
click at [890, 567] on td "**********" at bounding box center [959, 563] width 555 height 37
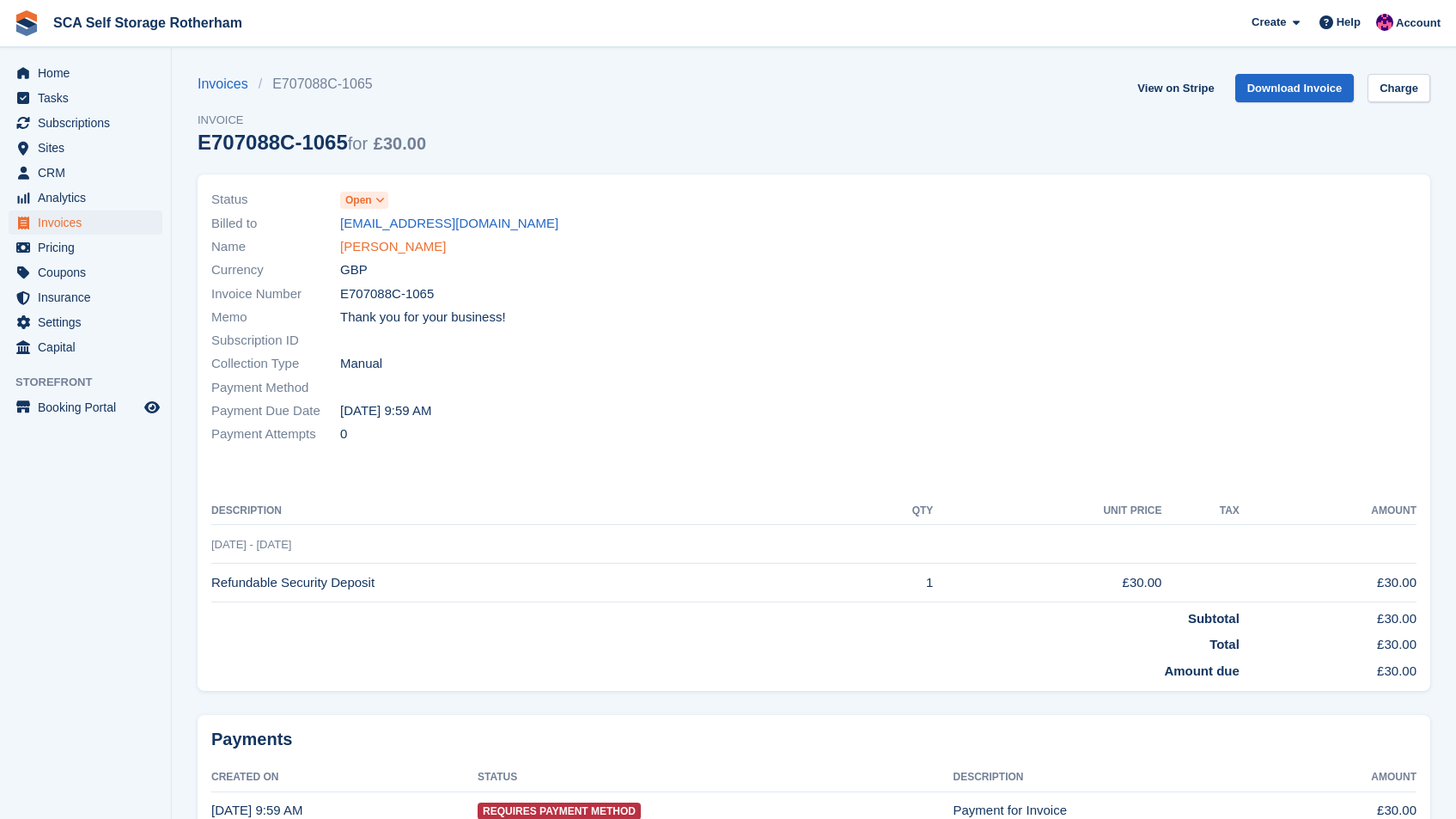
click at [387, 242] on link "[PERSON_NAME]" at bounding box center [392, 247] width 105 height 20
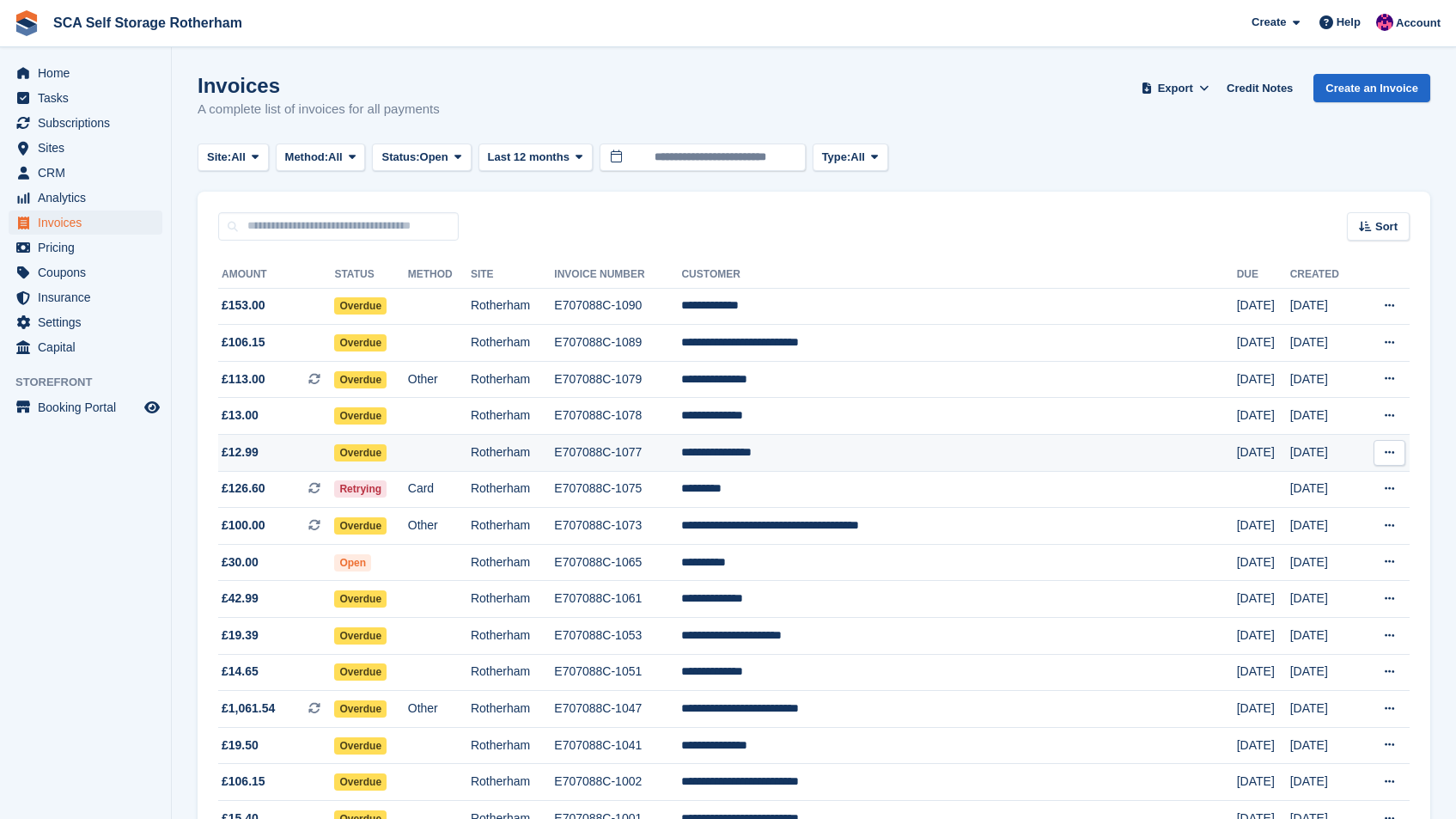
click at [939, 442] on td "**********" at bounding box center [959, 454] width 555 height 37
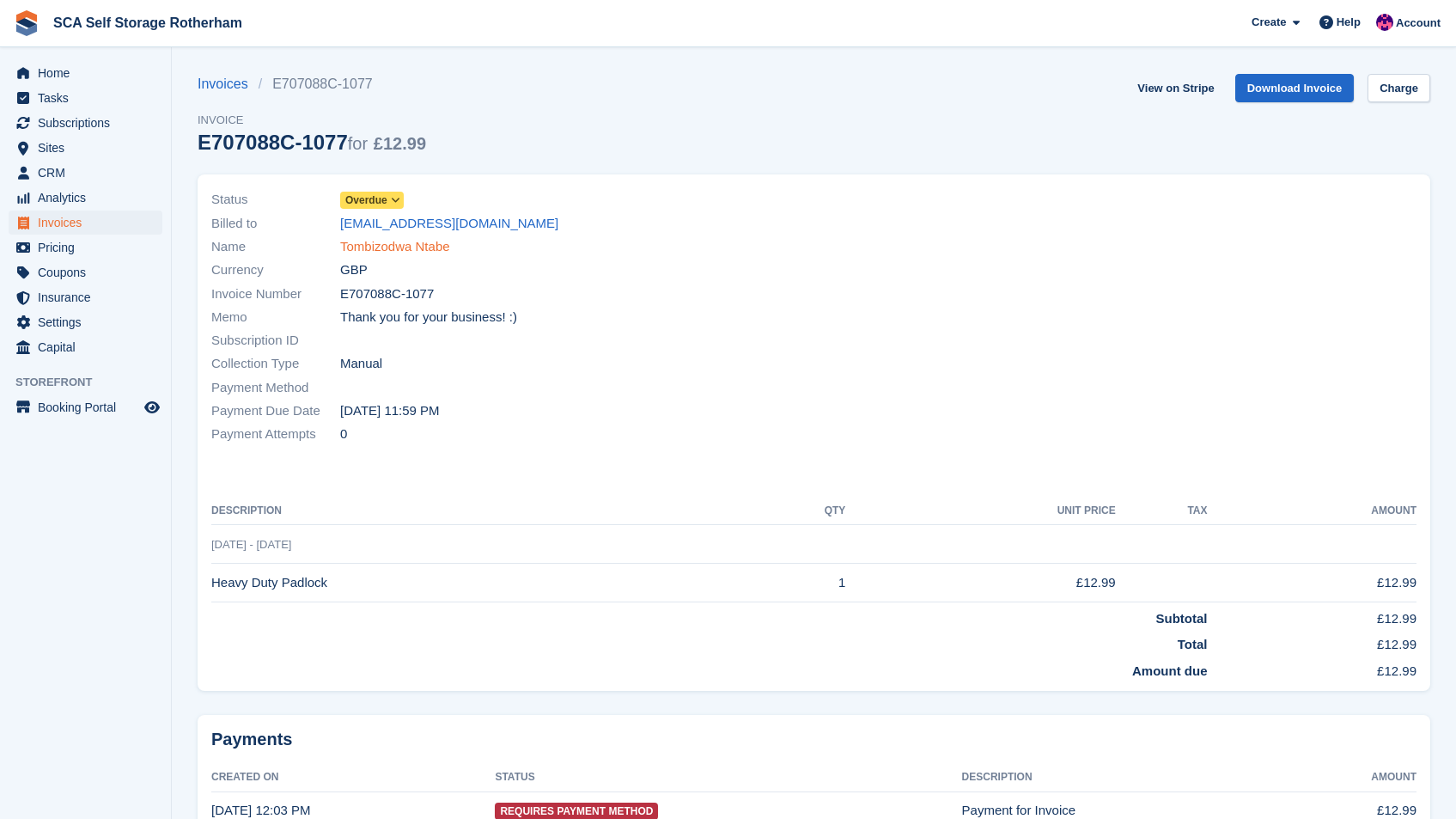
click at [436, 248] on link "Tombizodwa Ntabe" at bounding box center [395, 247] width 110 height 20
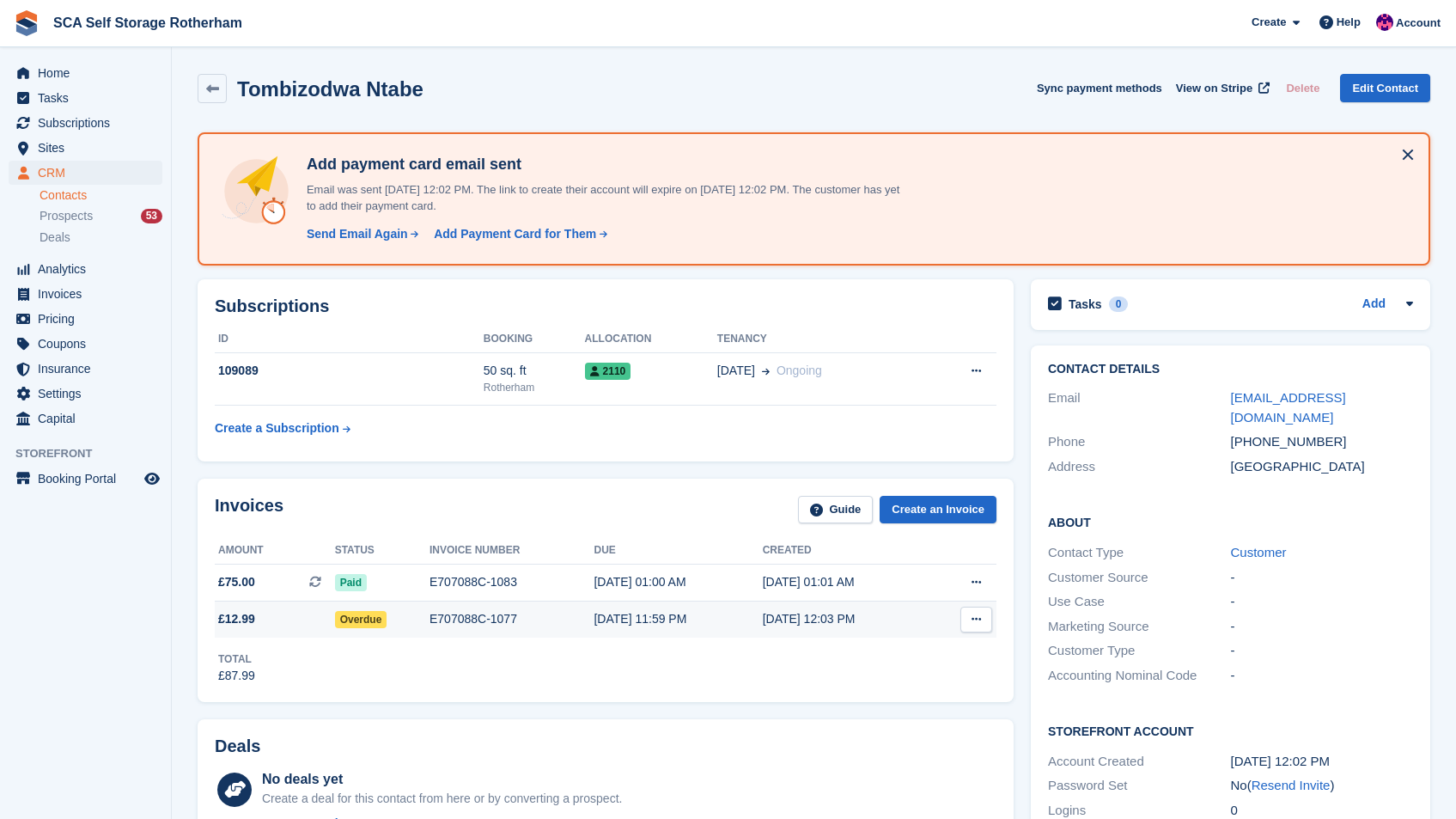
click at [660, 611] on div "19 Sep, 11:59 PM" at bounding box center [677, 619] width 169 height 18
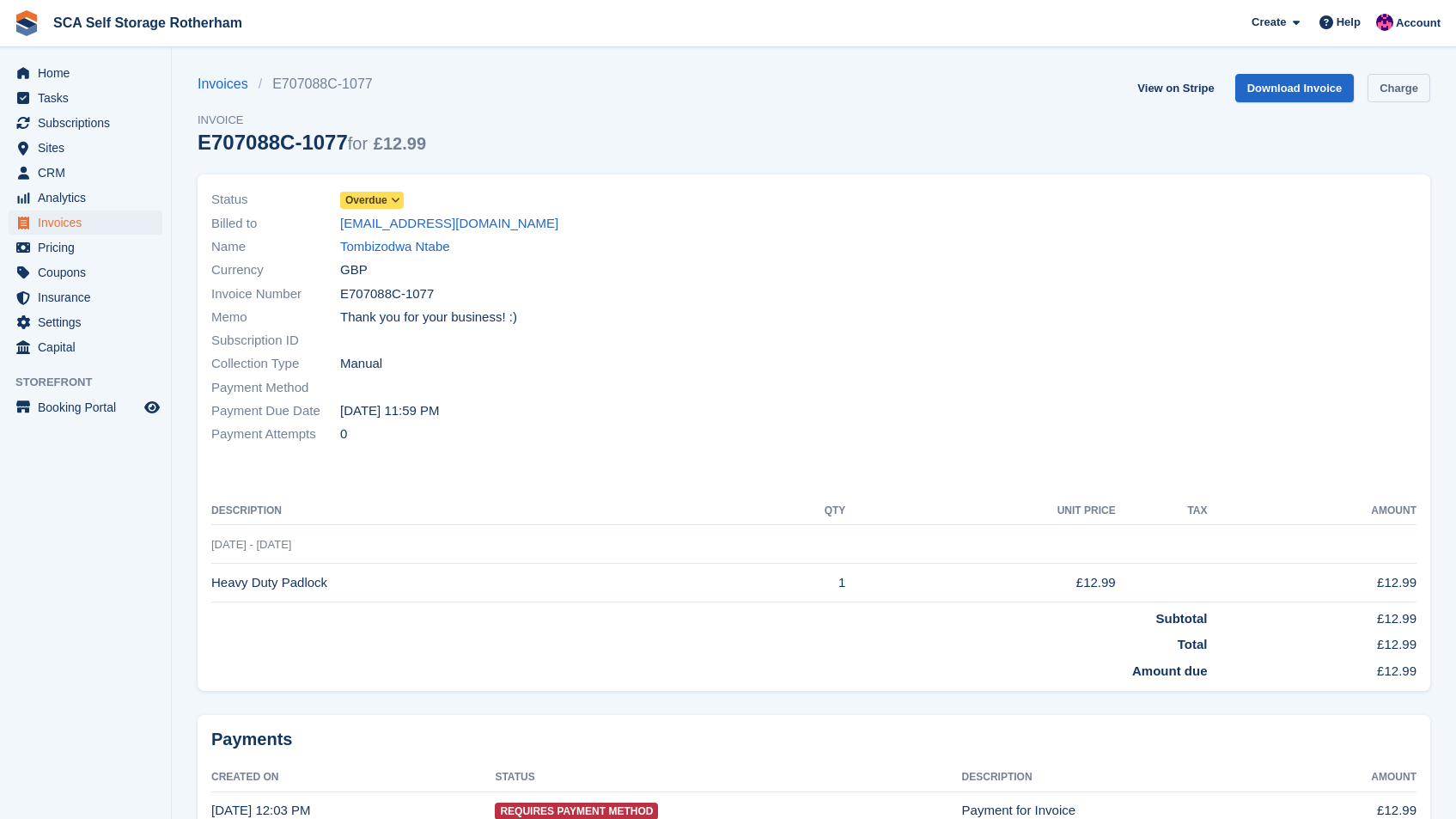
click at [1408, 83] on link "Charge" at bounding box center [1398, 88] width 62 height 28
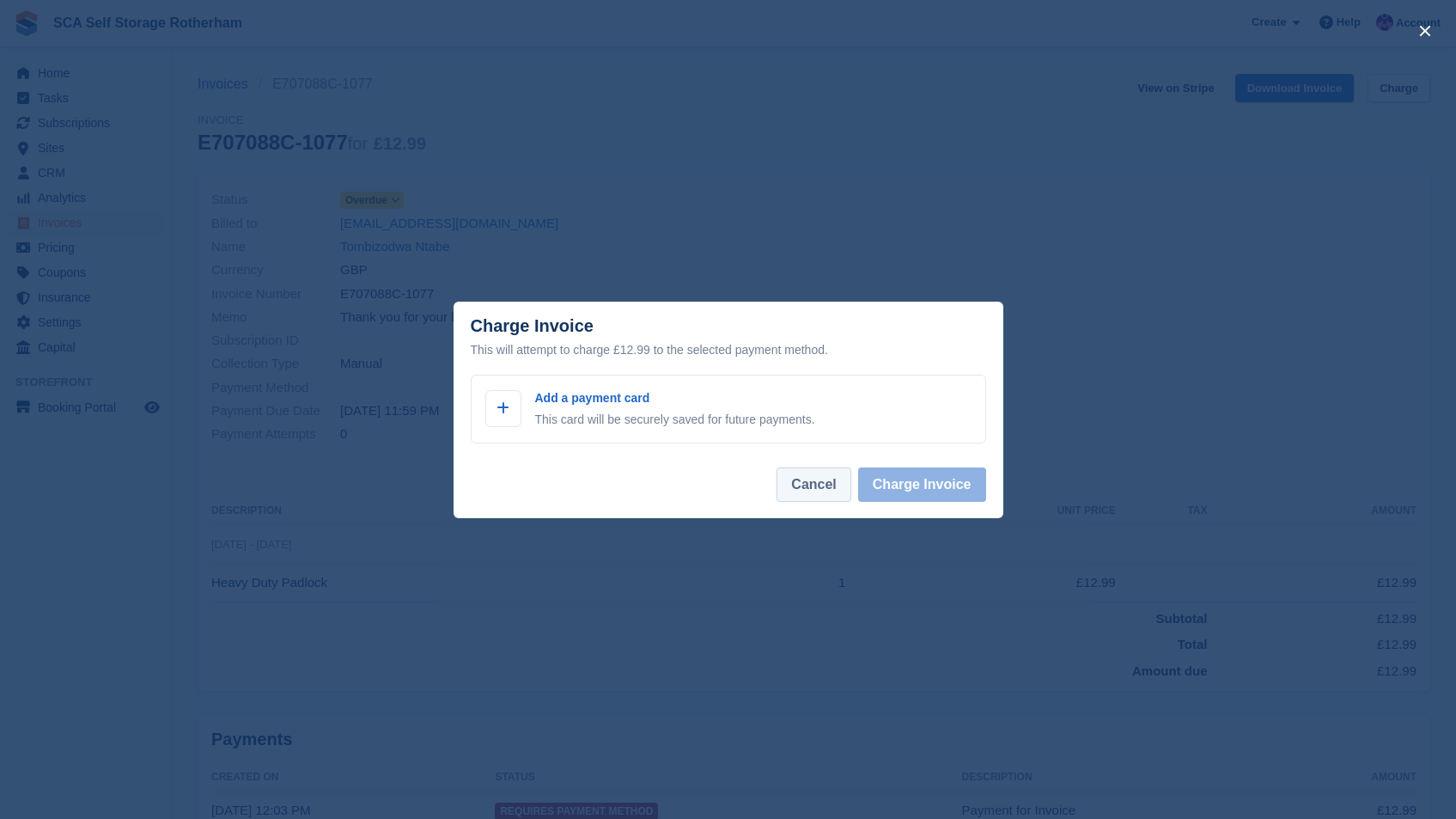
click at [811, 476] on button "Cancel" at bounding box center [813, 485] width 74 height 34
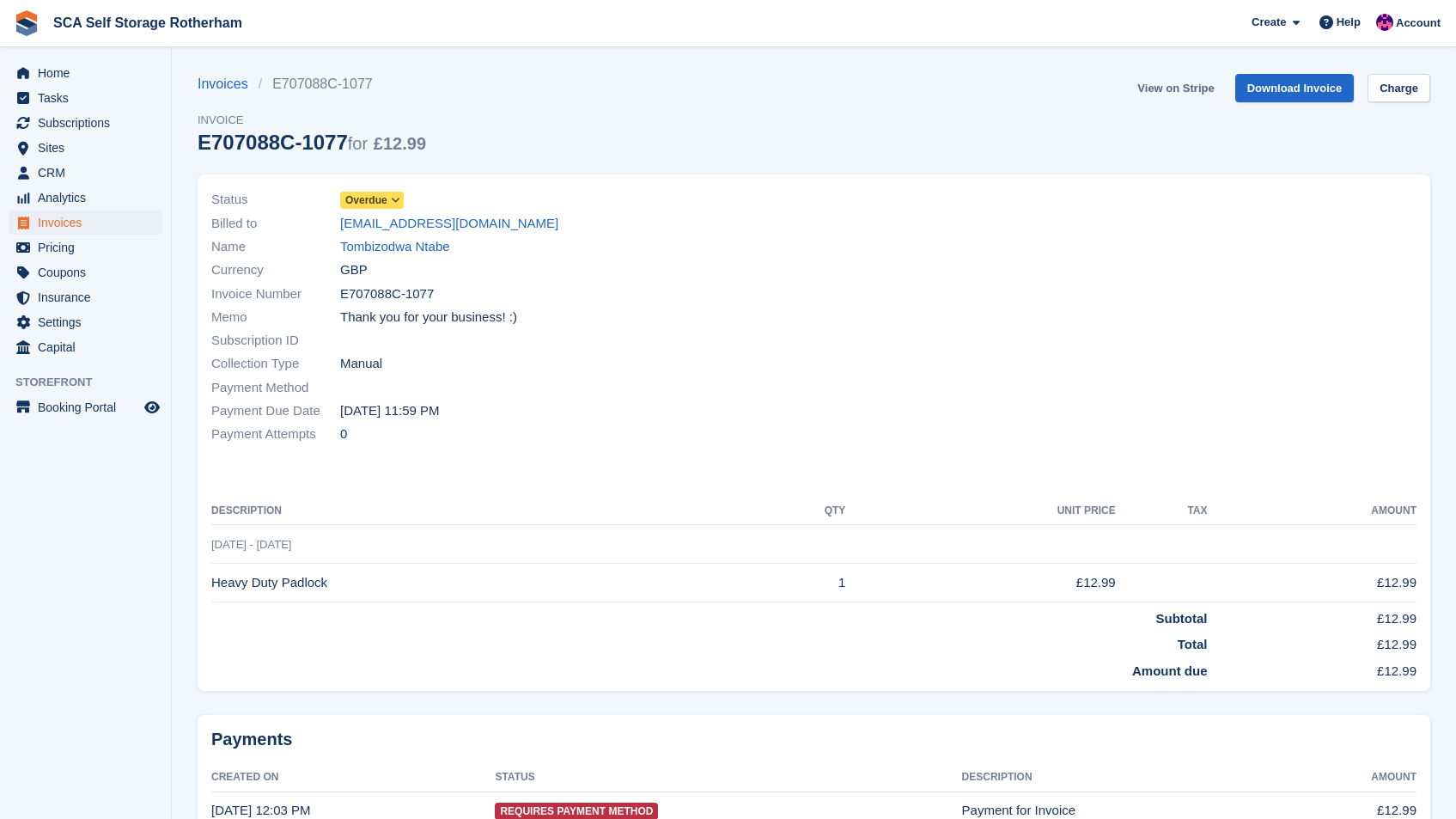
click at [1188, 89] on link "View on Stripe" at bounding box center [1176, 88] width 90 height 28
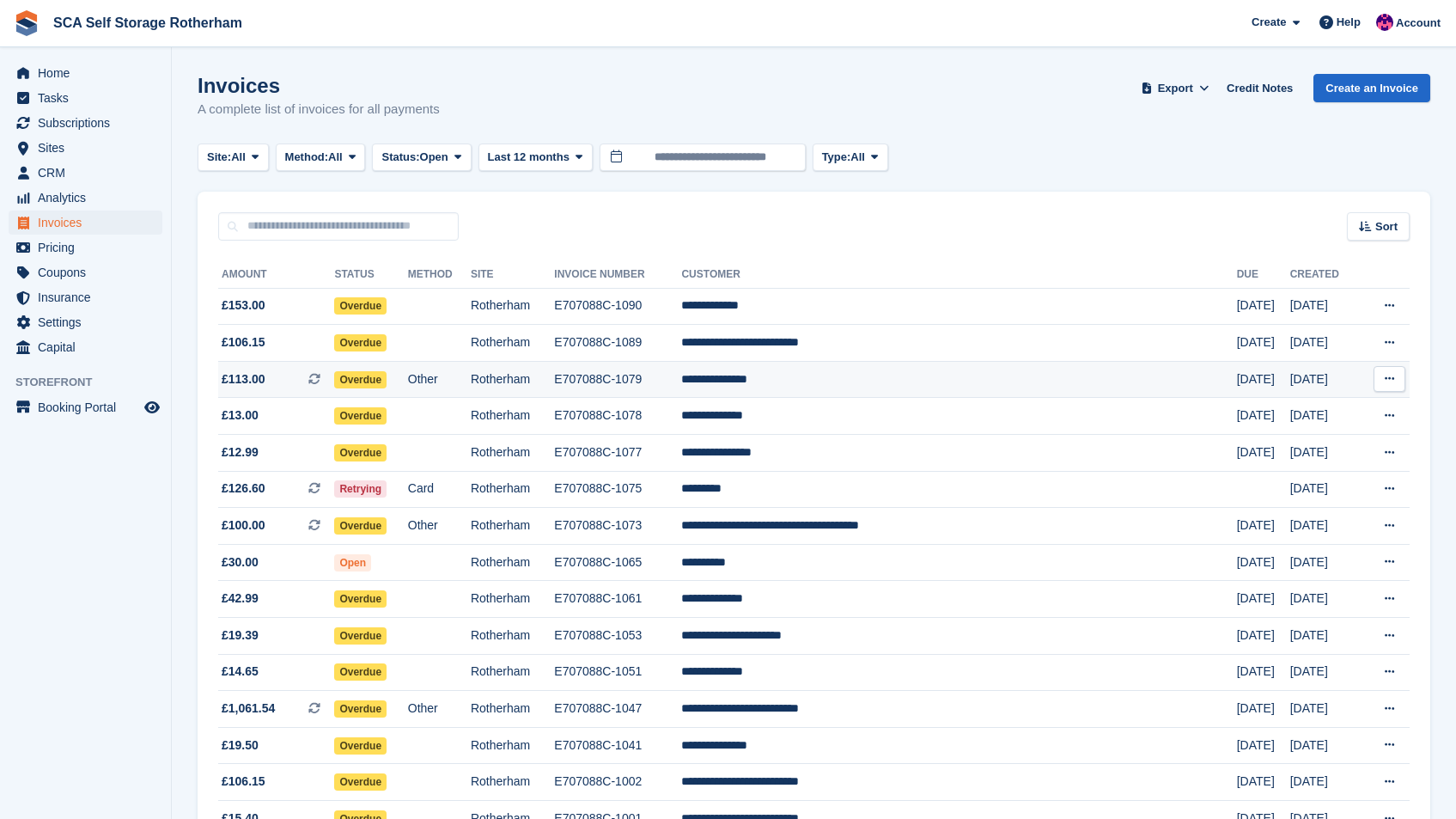
click at [1027, 383] on td "**********" at bounding box center [959, 379] width 555 height 37
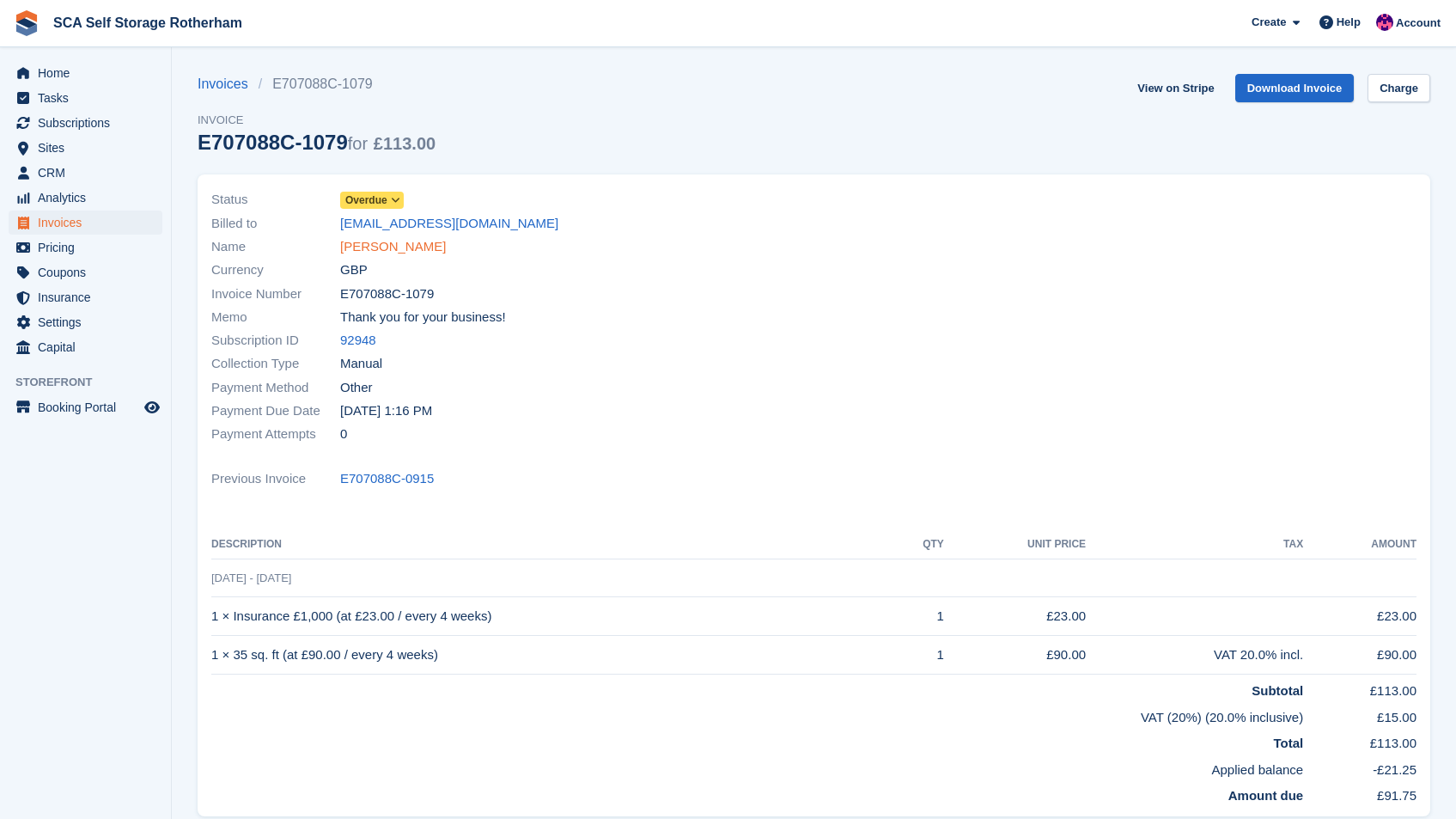
click at [373, 252] on link "[PERSON_NAME]" at bounding box center [392, 247] width 105 height 20
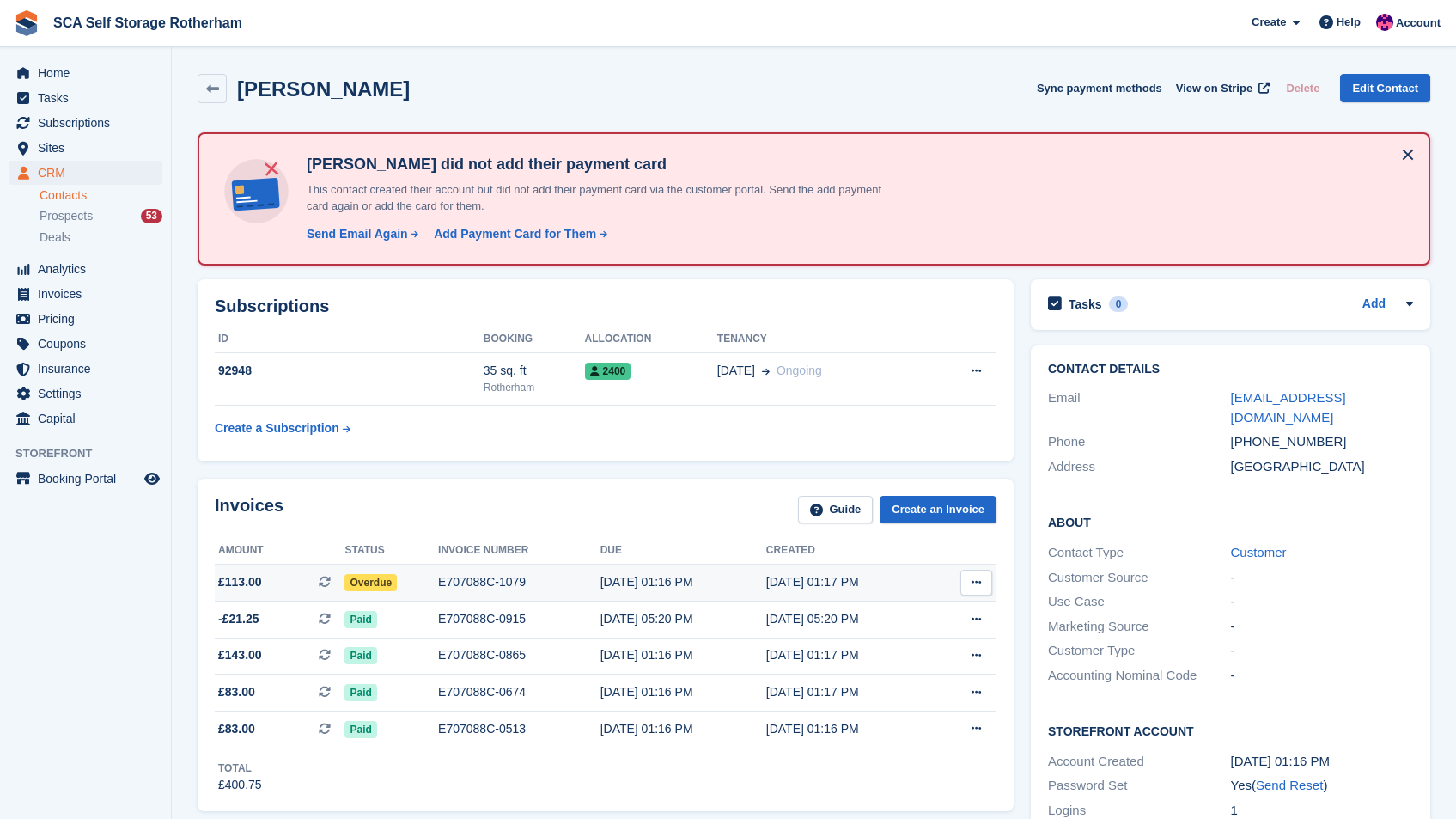
click at [981, 585] on icon at bounding box center [976, 582] width 9 height 11
click at [915, 635] on p "View on Stripe" at bounding box center [909, 641] width 149 height 28
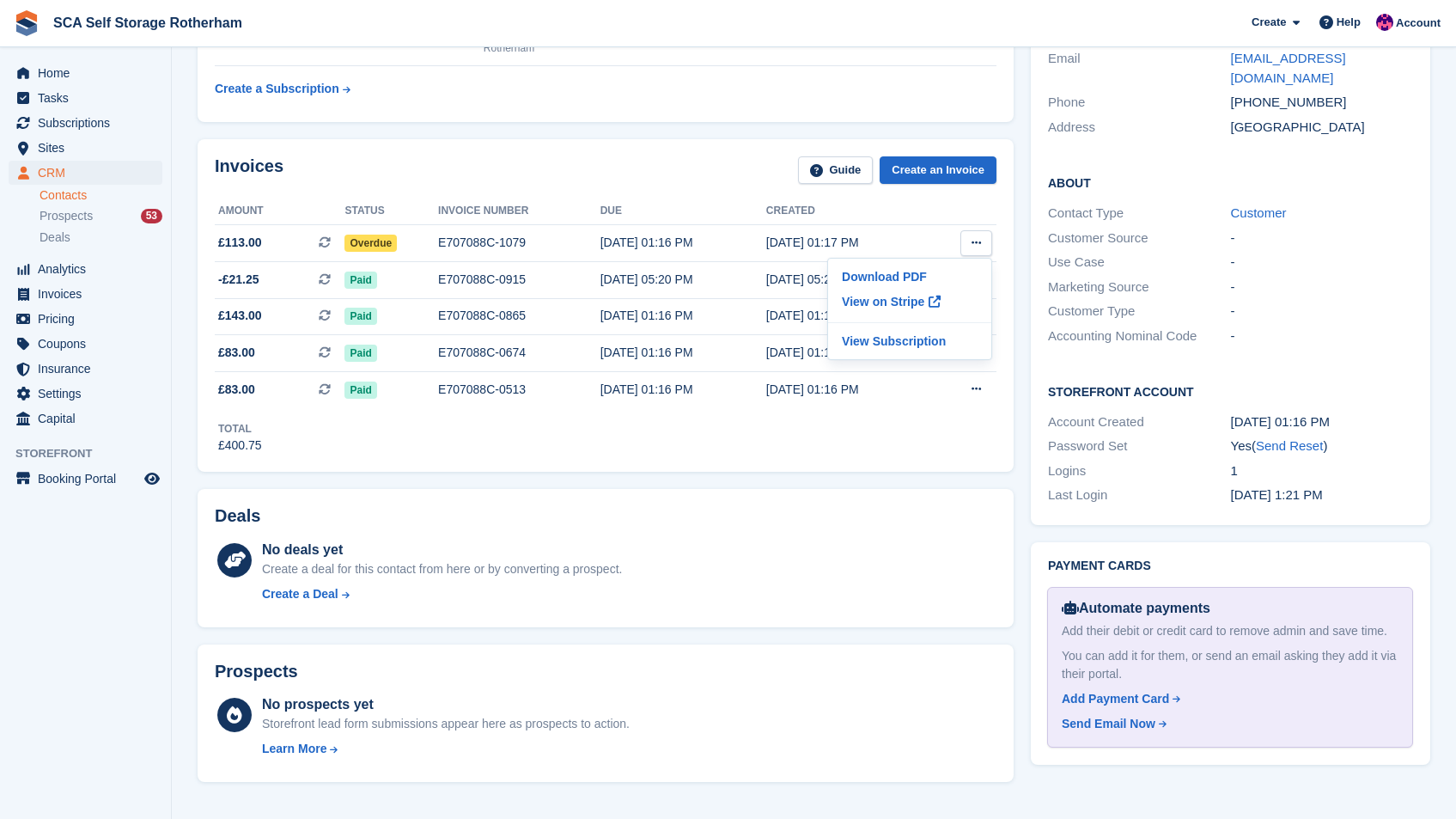
scroll to position [337, 0]
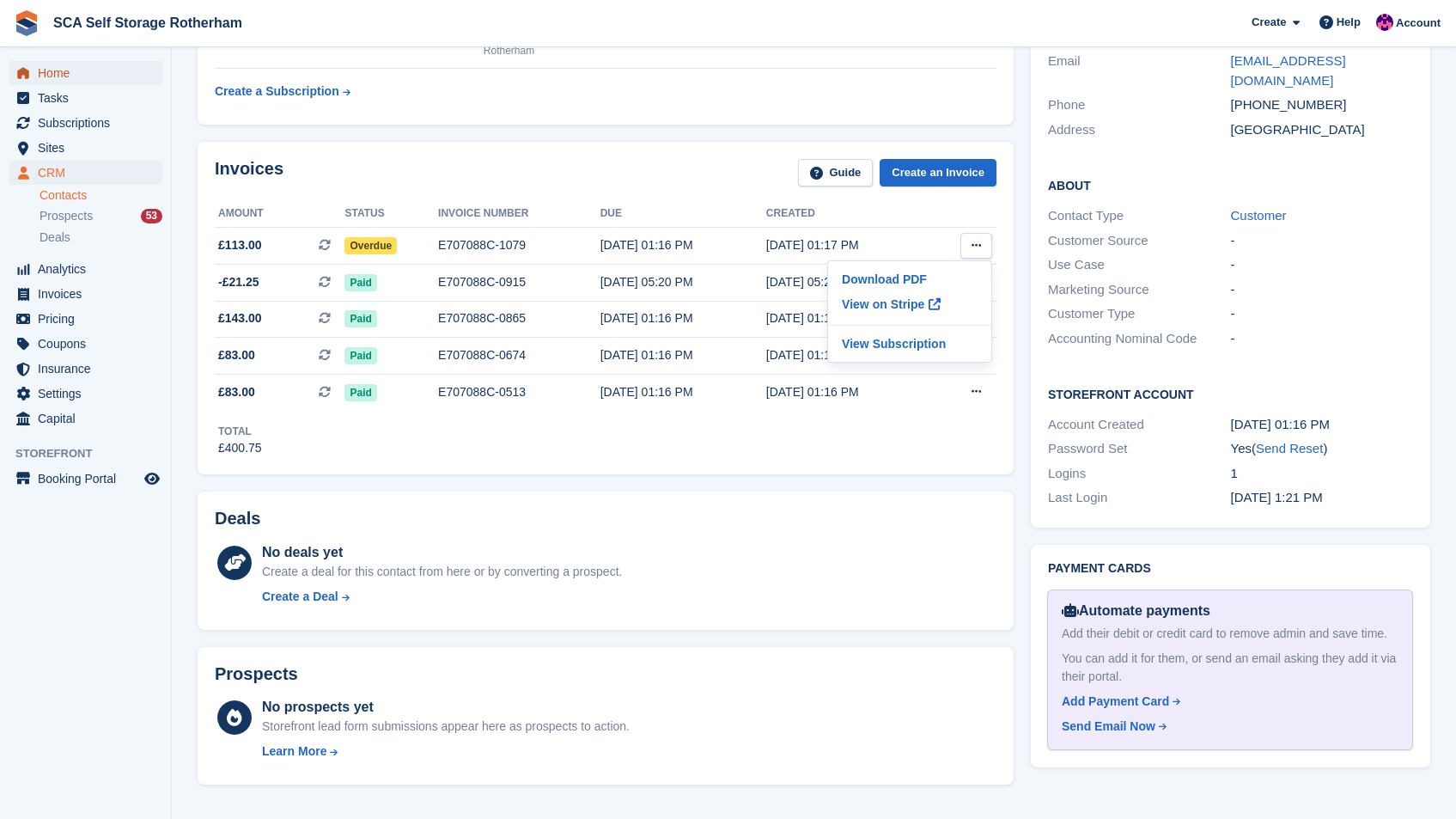
click at [89, 68] on span "Home" at bounding box center [89, 73] width 103 height 24
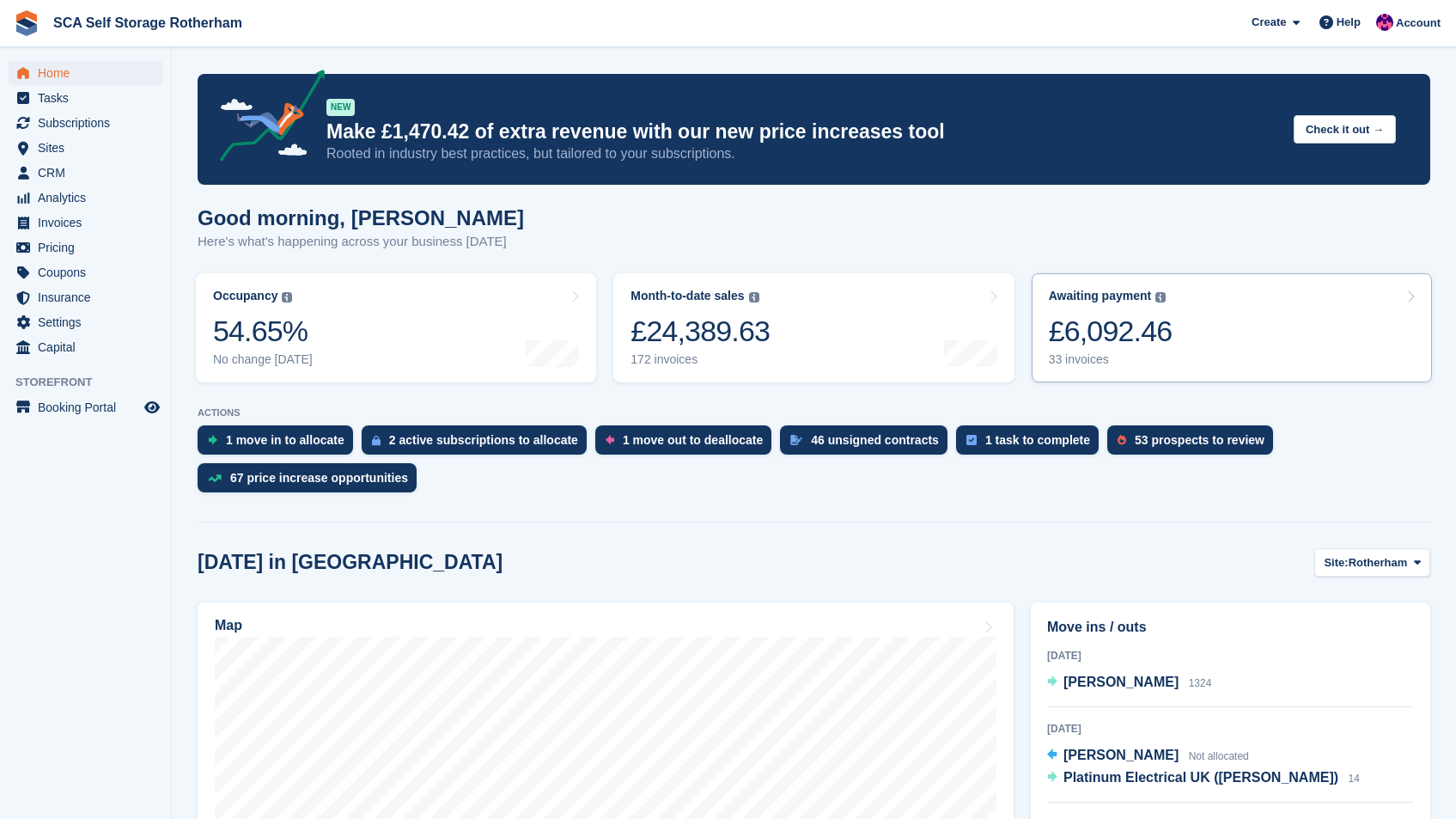
click at [1173, 310] on div "Awaiting payment The total outstanding balance on all open invoices. £6,092.46 …" at bounding box center [1110, 328] width 124 height 78
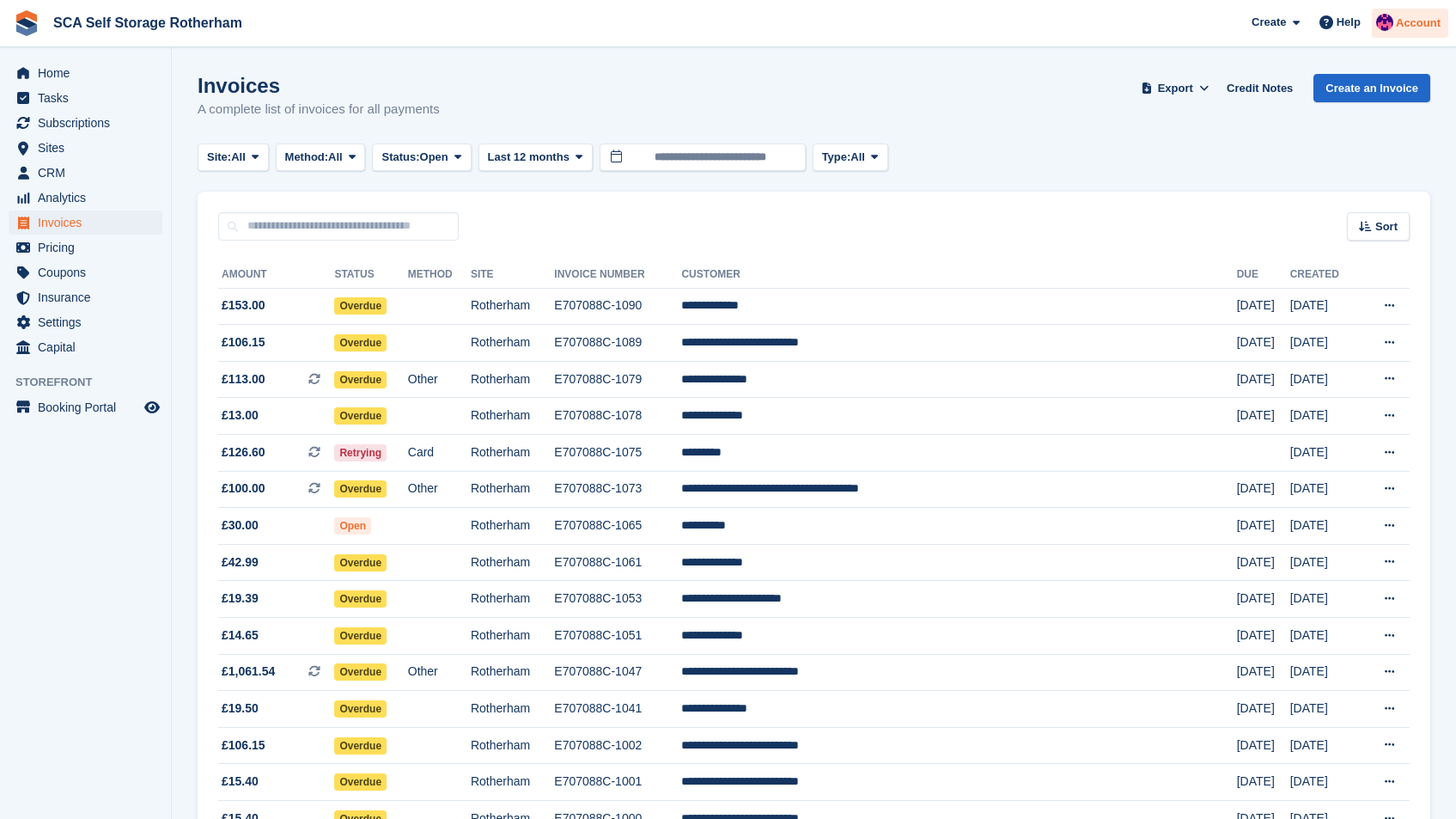
click at [1435, 8] on div "Account" at bounding box center [1410, 23] width 76 height 30
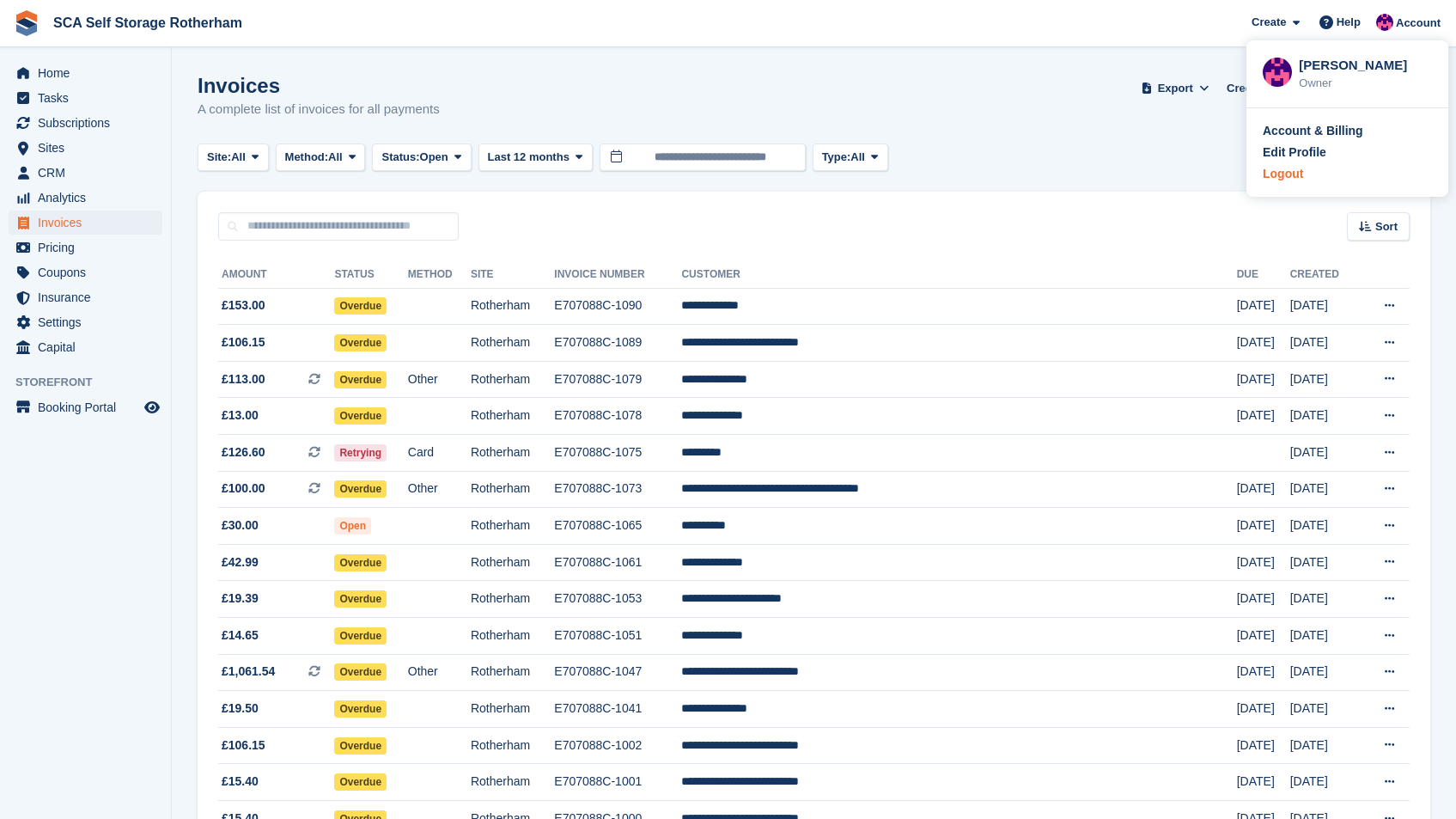
click at [1330, 172] on div "Logout" at bounding box center [1348, 173] width 170 height 18
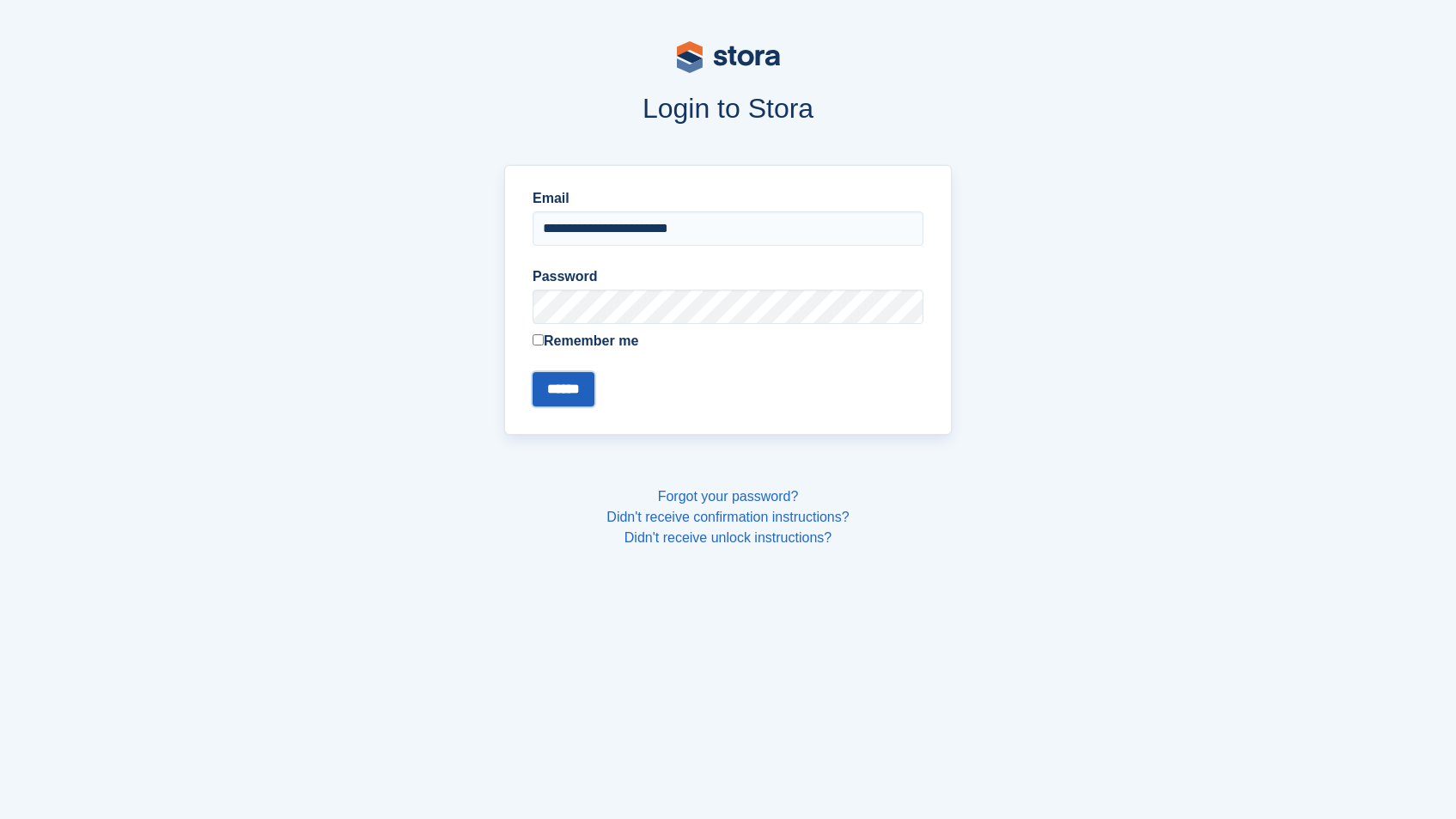
click at [572, 384] on input "******" at bounding box center [564, 389] width 61 height 34
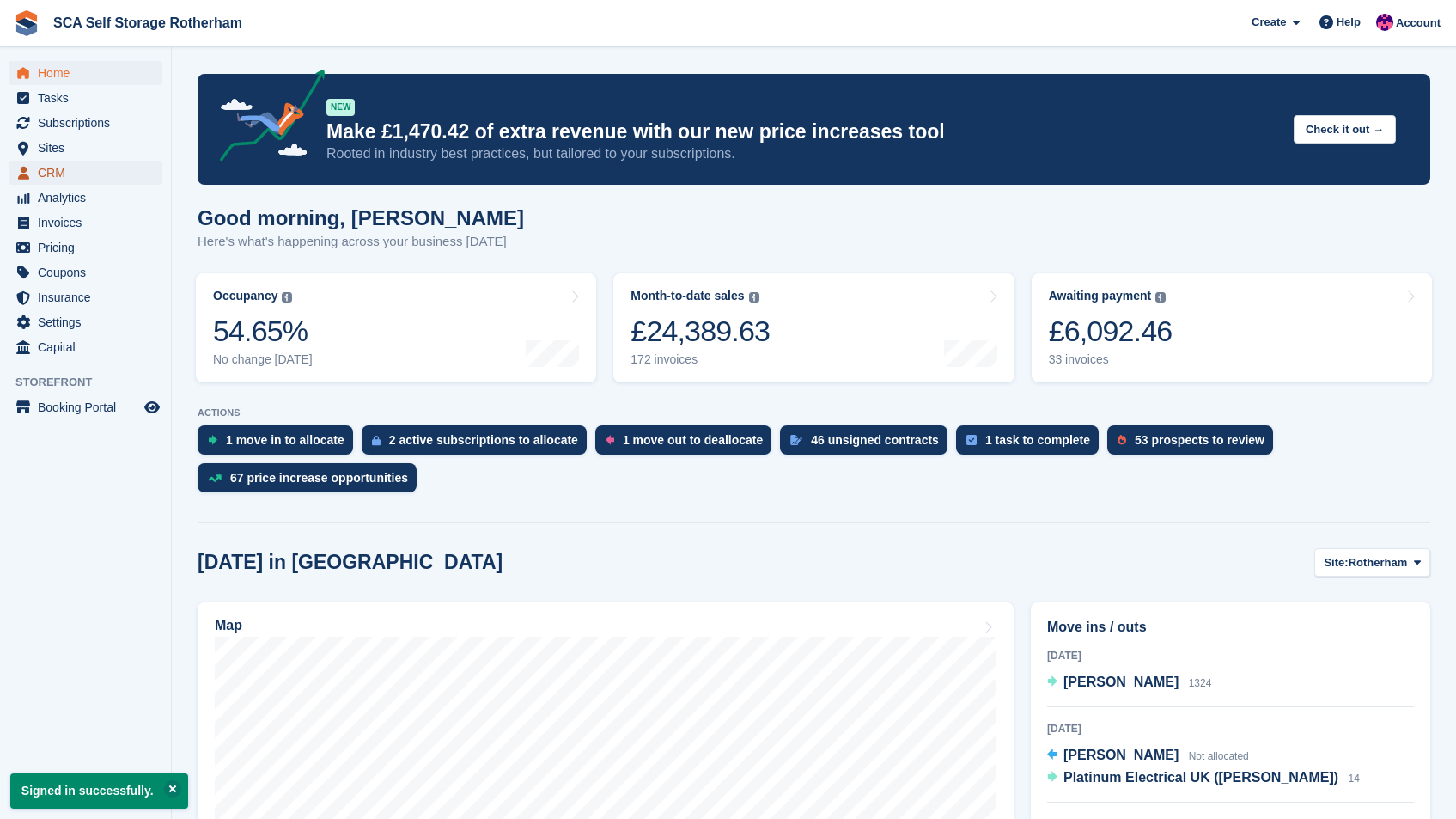
click at [73, 172] on span "CRM" at bounding box center [89, 172] width 103 height 24
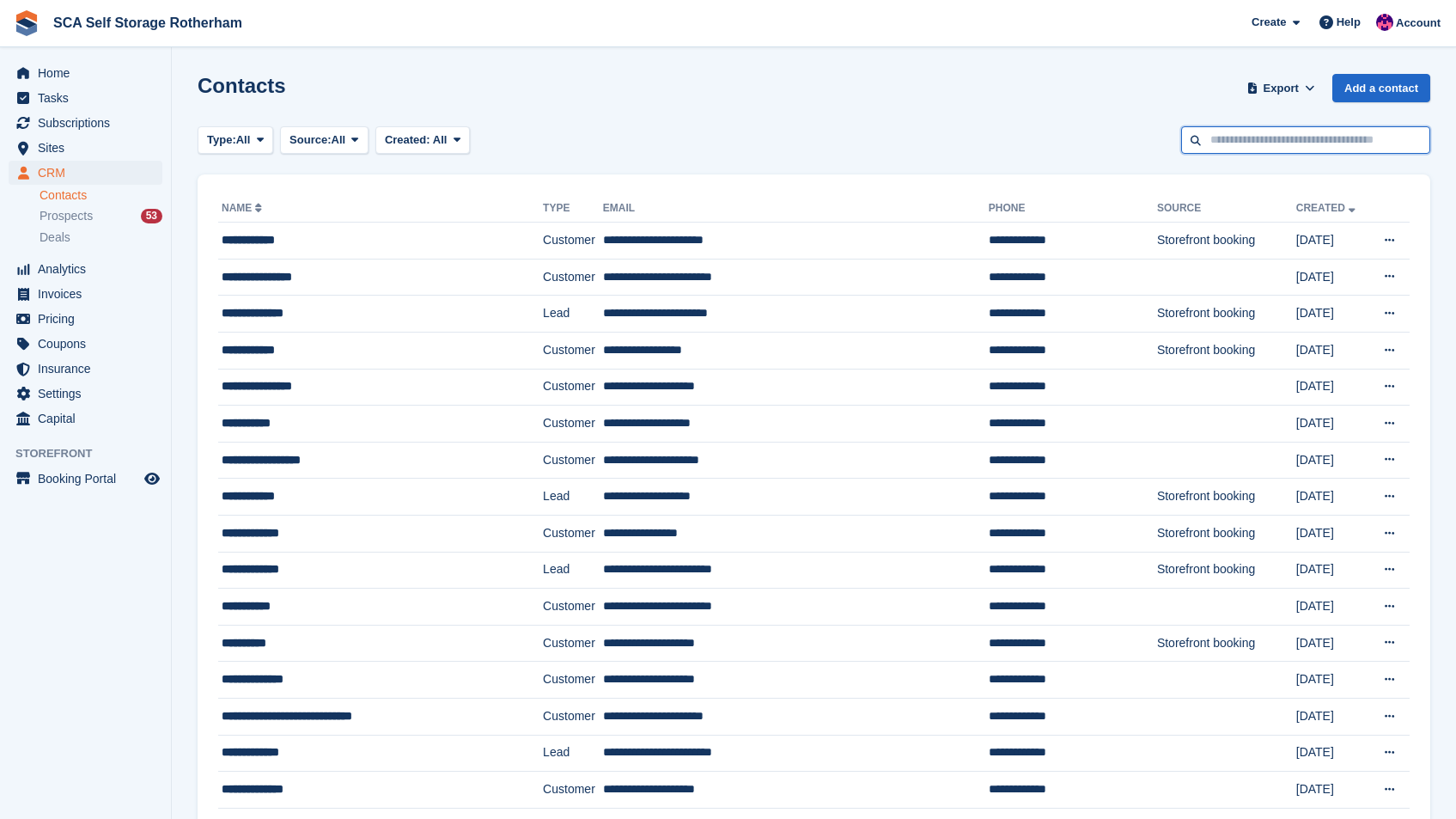
click at [1307, 148] on input "text" at bounding box center [1305, 141] width 249 height 28
type input "*****"
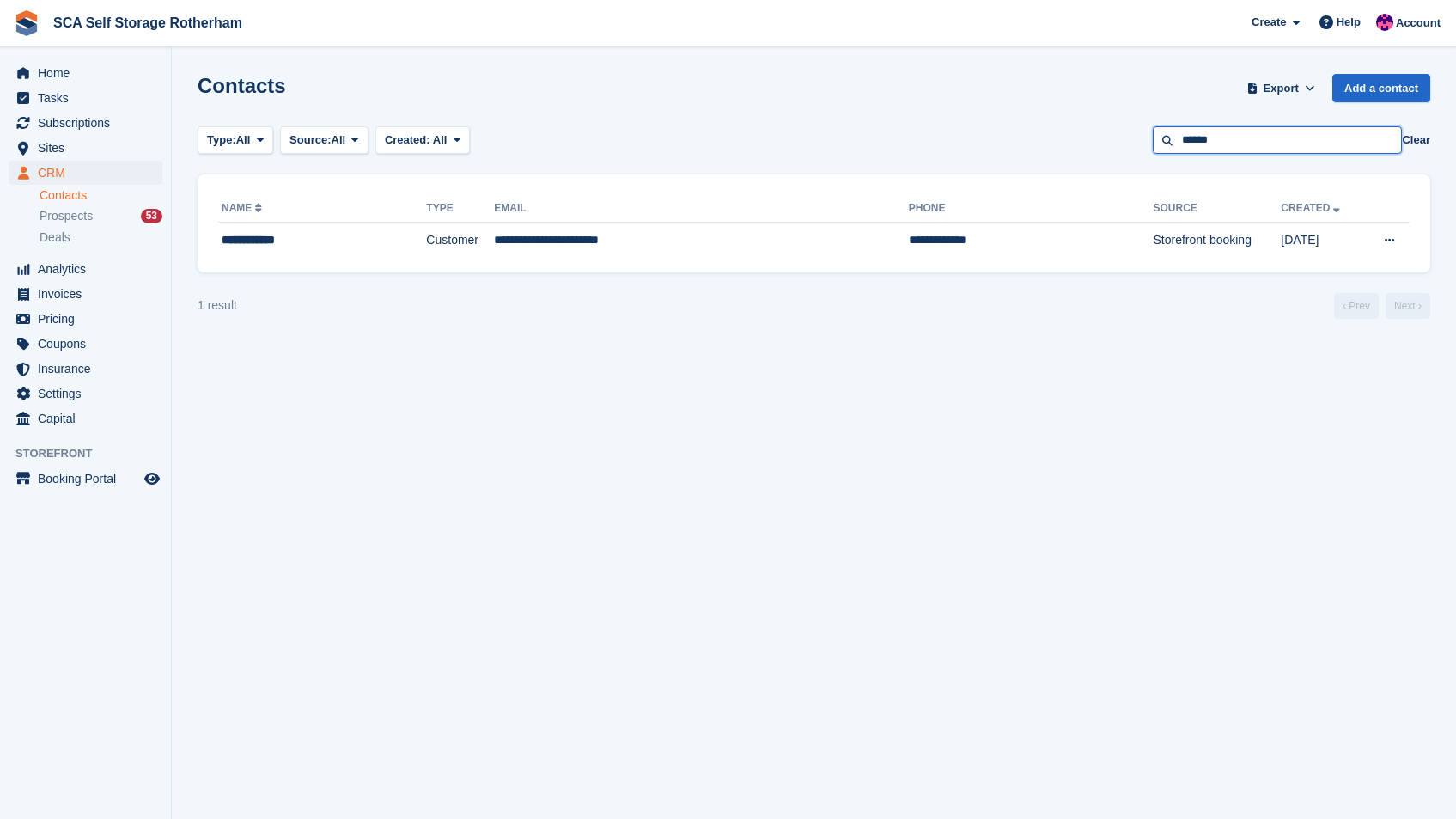
click at [1273, 130] on input "*****" at bounding box center [1277, 141] width 249 height 28
type input "*****"
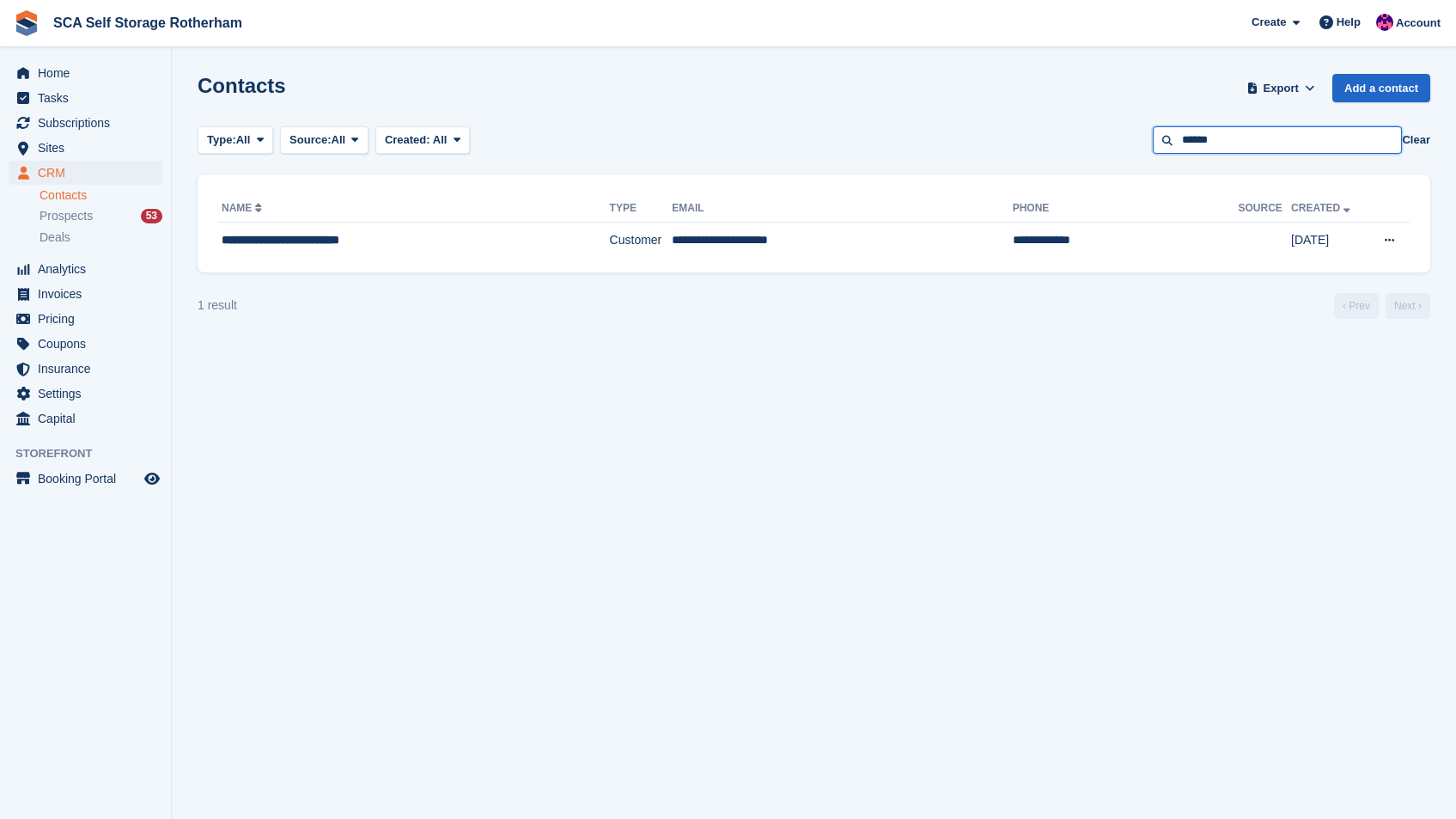
click at [1236, 140] on input "*****" at bounding box center [1277, 141] width 249 height 28
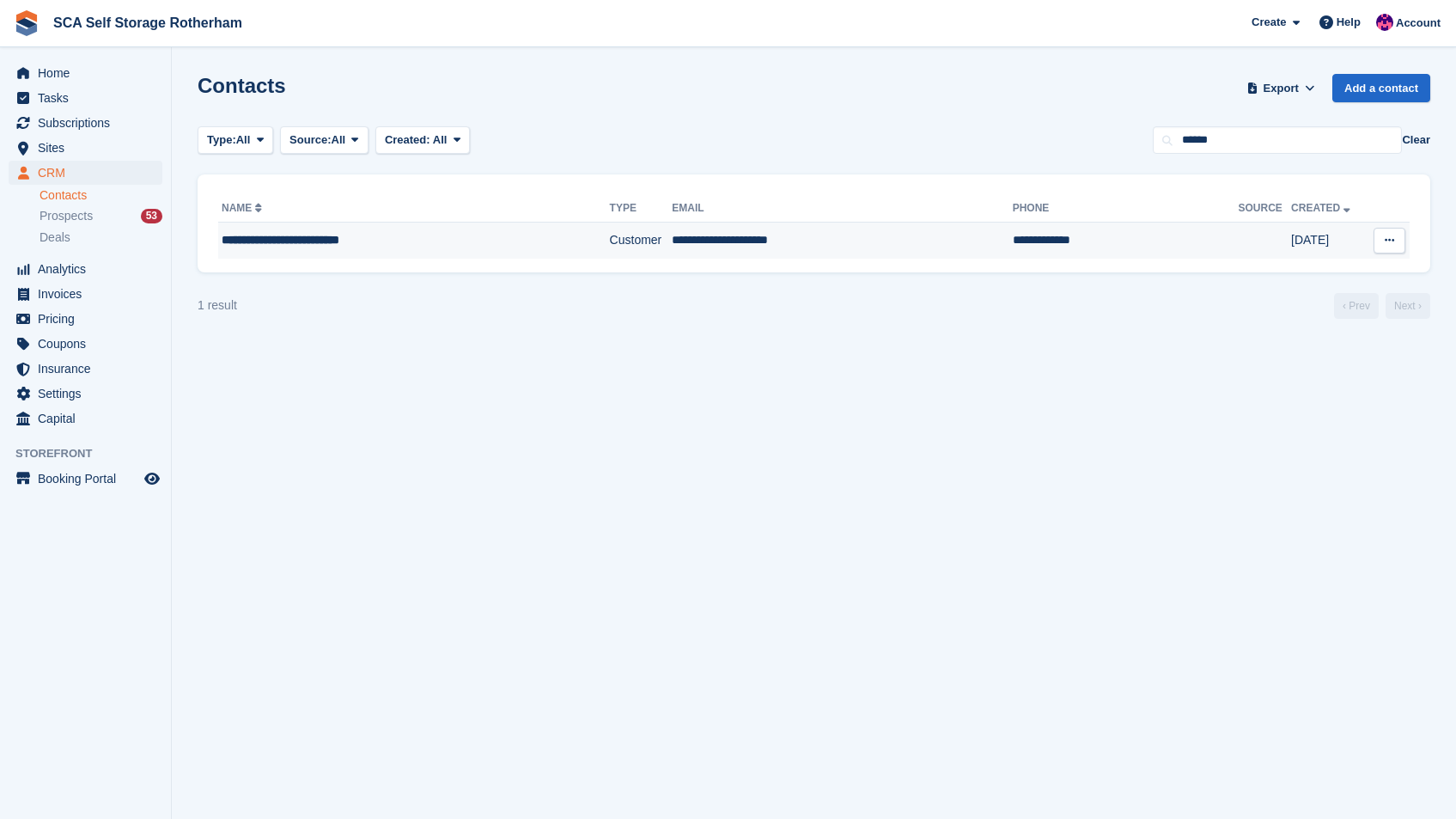
click at [791, 250] on td "**********" at bounding box center [841, 240] width 340 height 36
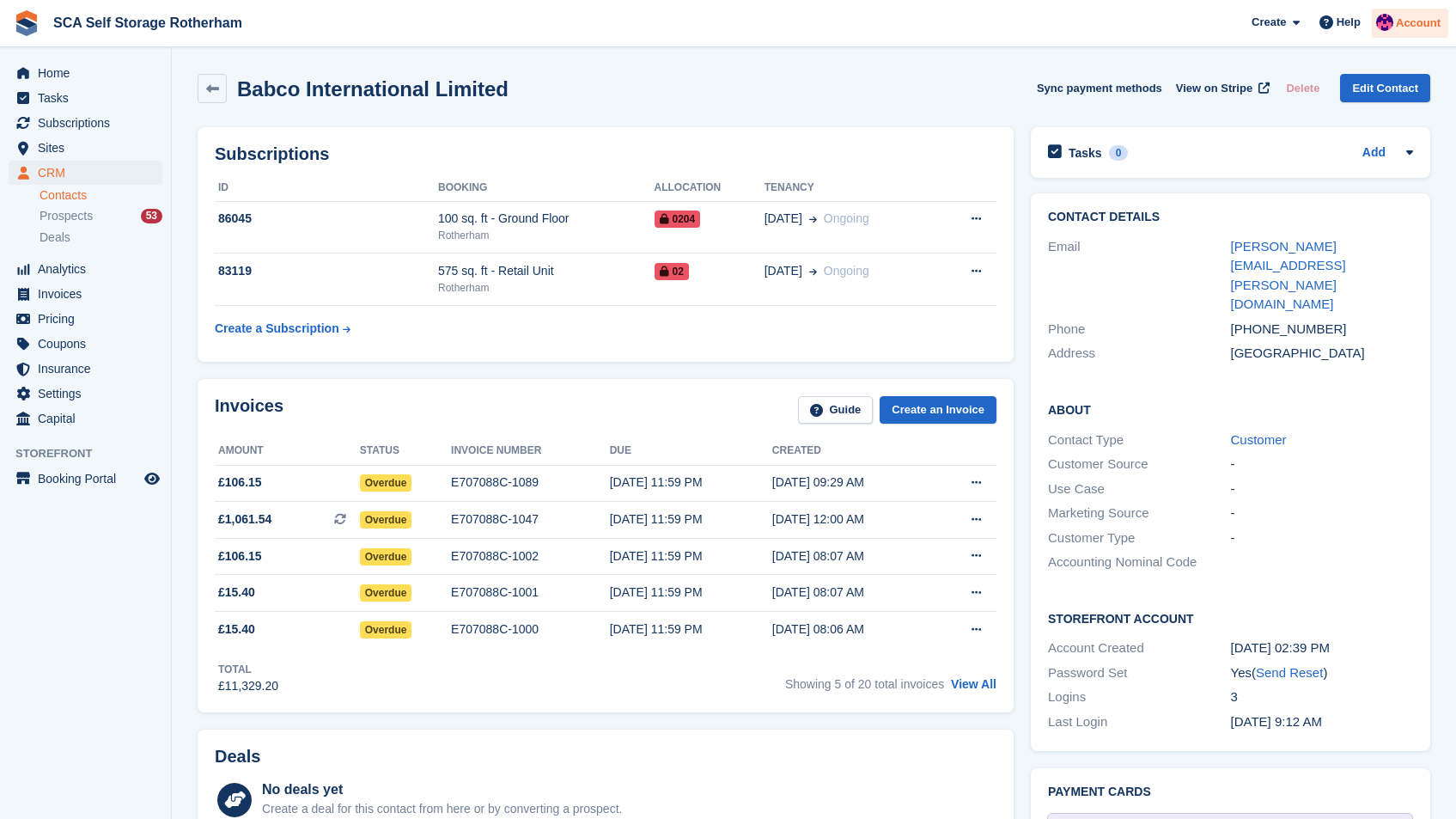
click at [1425, 26] on span "Account" at bounding box center [1419, 23] width 45 height 17
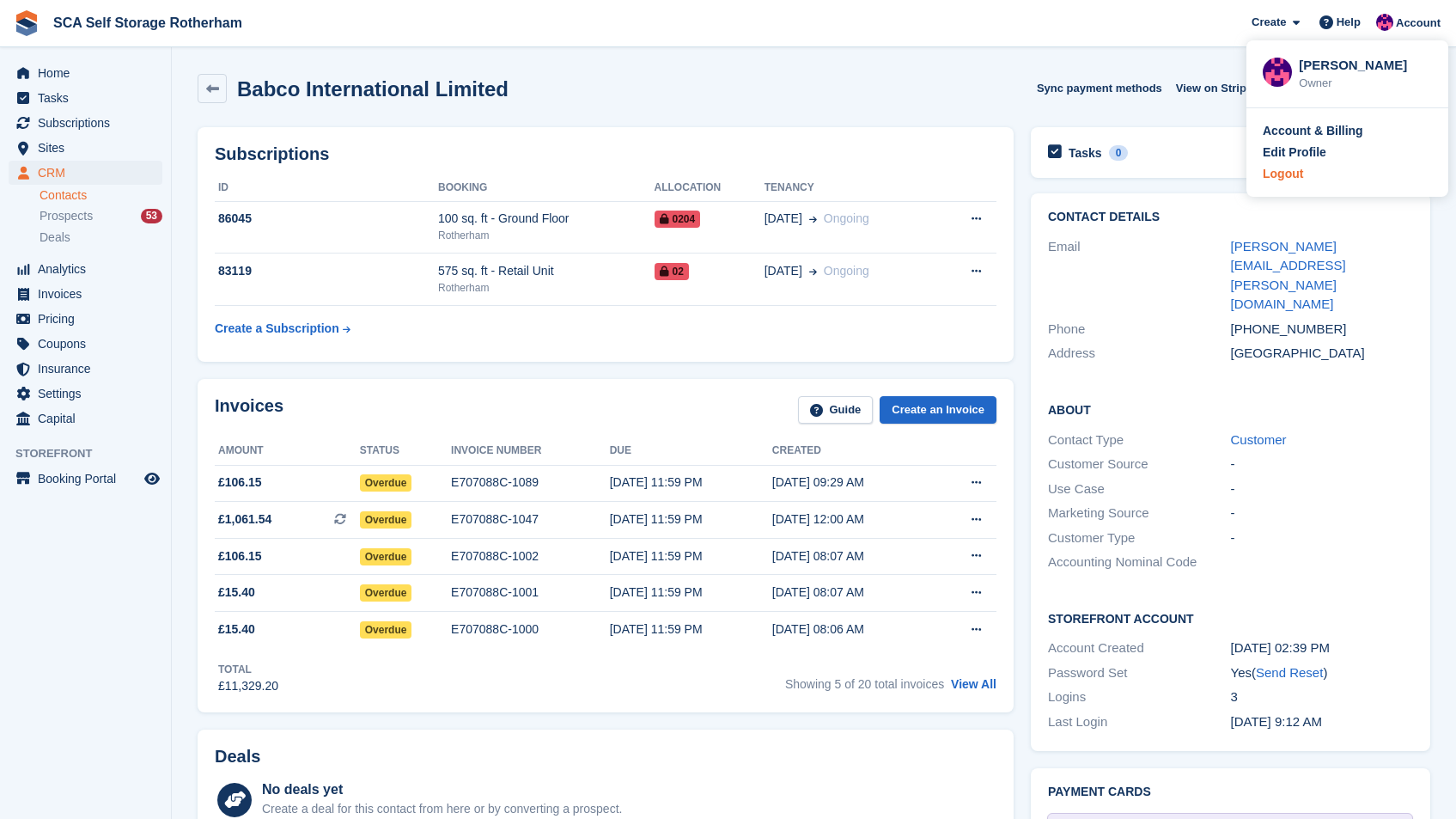
click at [1289, 171] on div "Logout" at bounding box center [1283, 173] width 40 height 18
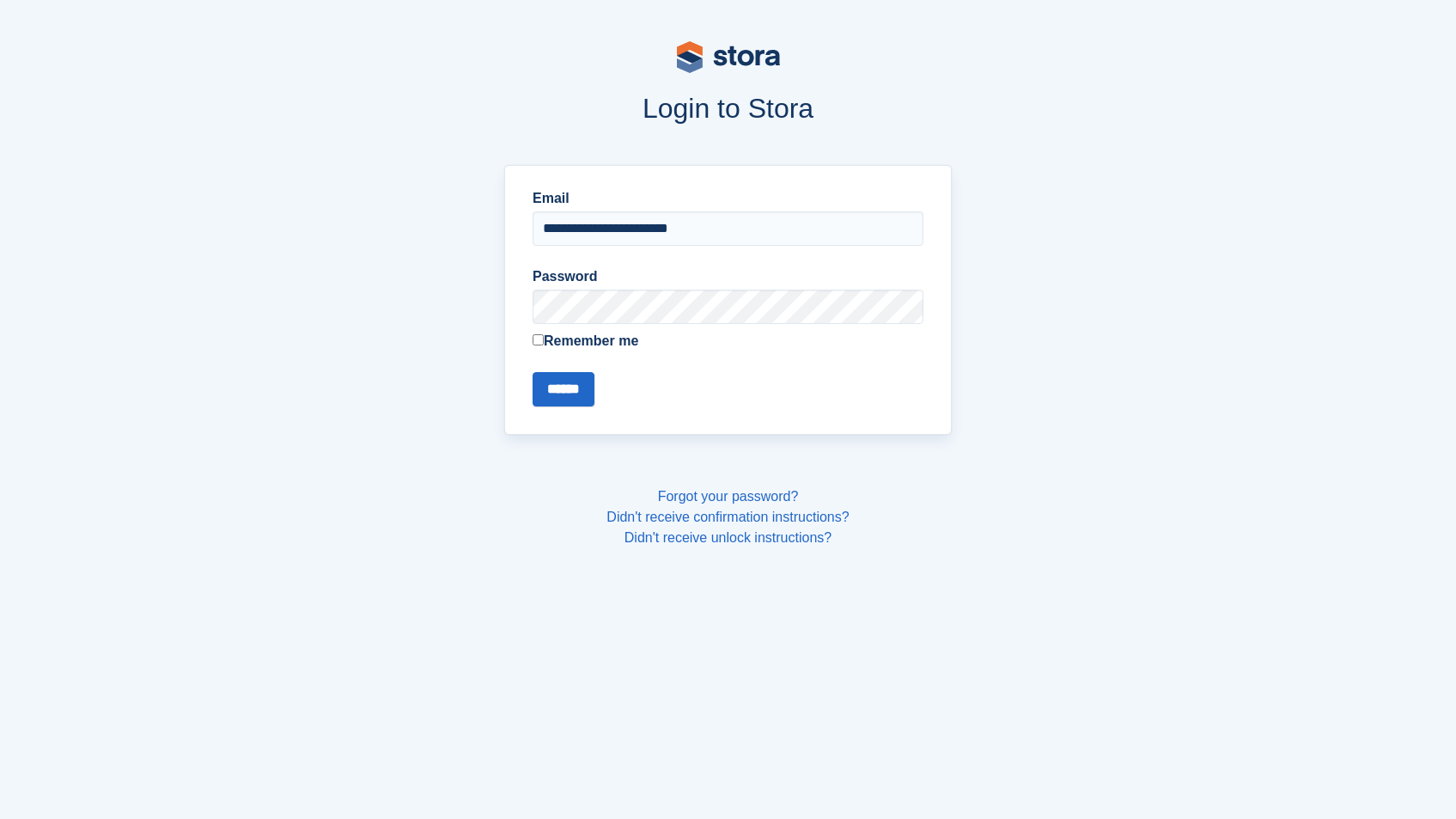
click at [672, 208] on div "**********" at bounding box center [728, 217] width 391 height 58
click at [656, 239] on input "**********" at bounding box center [728, 228] width 391 height 34
type input "**********"
click at [552, 386] on input "******" at bounding box center [564, 389] width 61 height 34
